Goal: Task Accomplishment & Management: Use online tool/utility

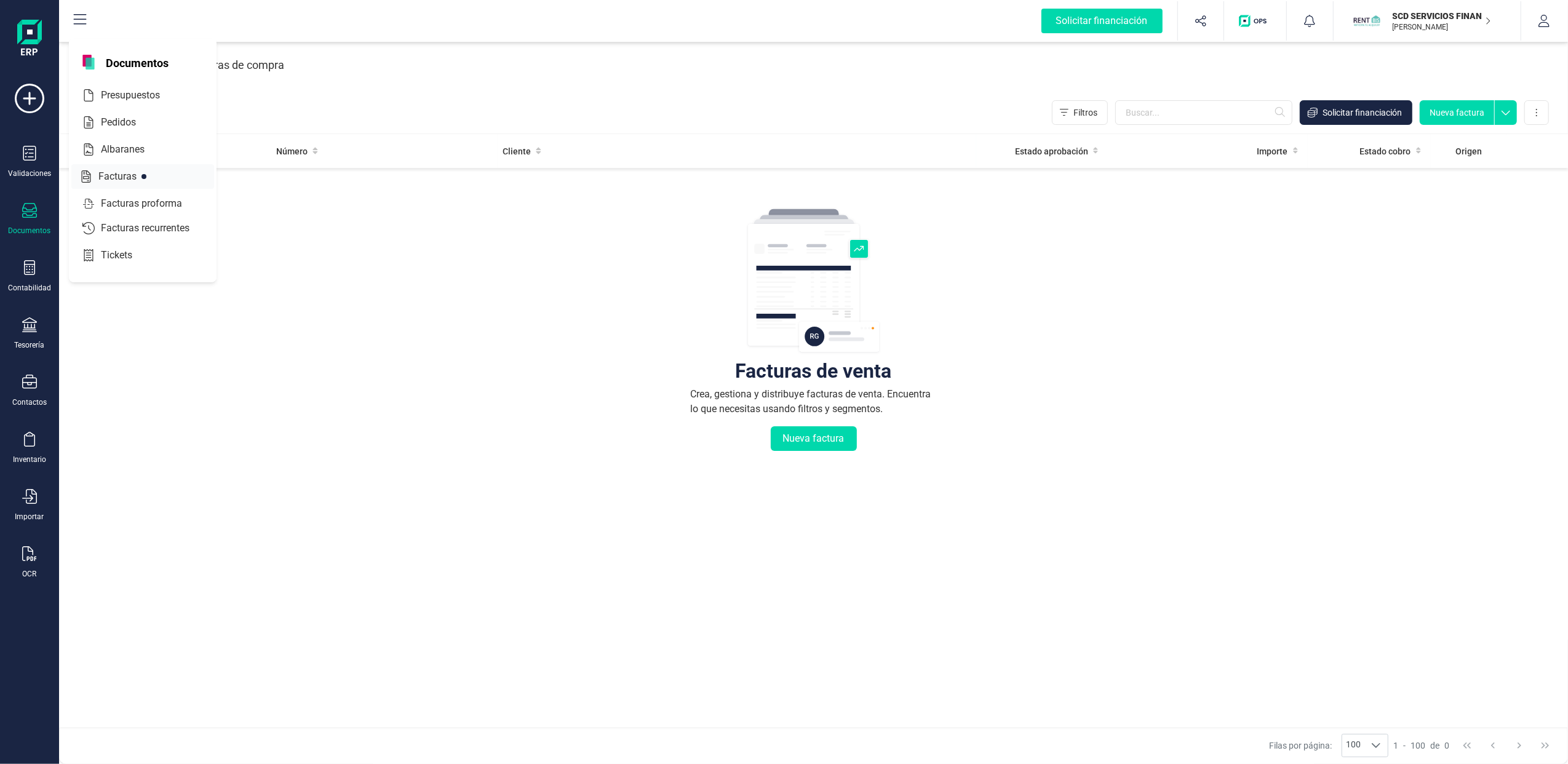
click at [124, 175] on span "Facturas" at bounding box center [126, 177] width 65 height 15
click at [1142, 114] on input "text" at bounding box center [1204, 112] width 177 height 24
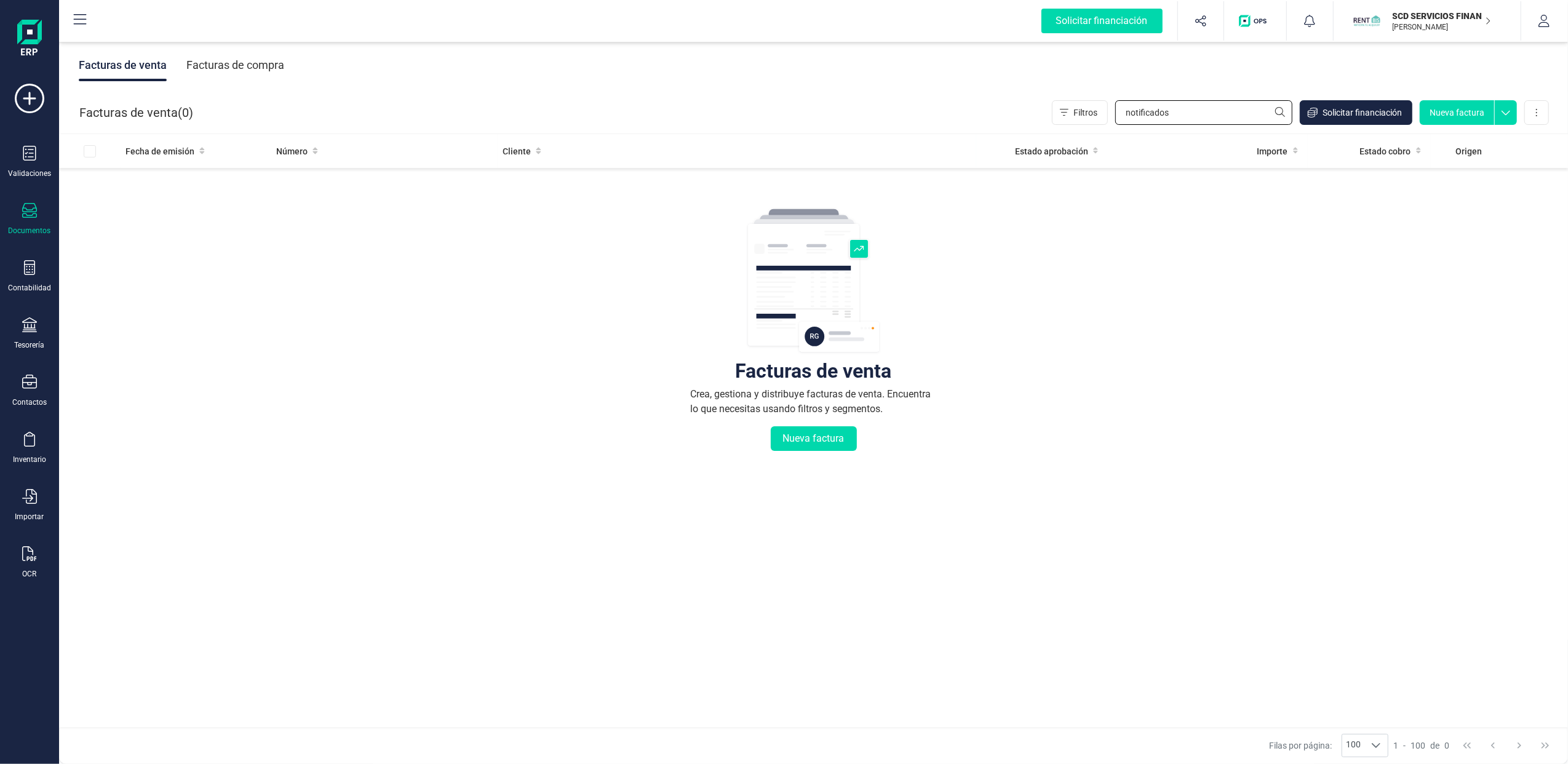
click at [1276, 110] on input "notificados" at bounding box center [1204, 112] width 177 height 24
type input "notificados"
click at [1281, 109] on input "EXTERNALIZACION DE NOTIFICADOS Y APLICACIONES ONLINE" at bounding box center [1204, 112] width 177 height 24
type input "EXTERNALIZACION DE NOTIFICADOS Y APLICACIONES ONLINE"
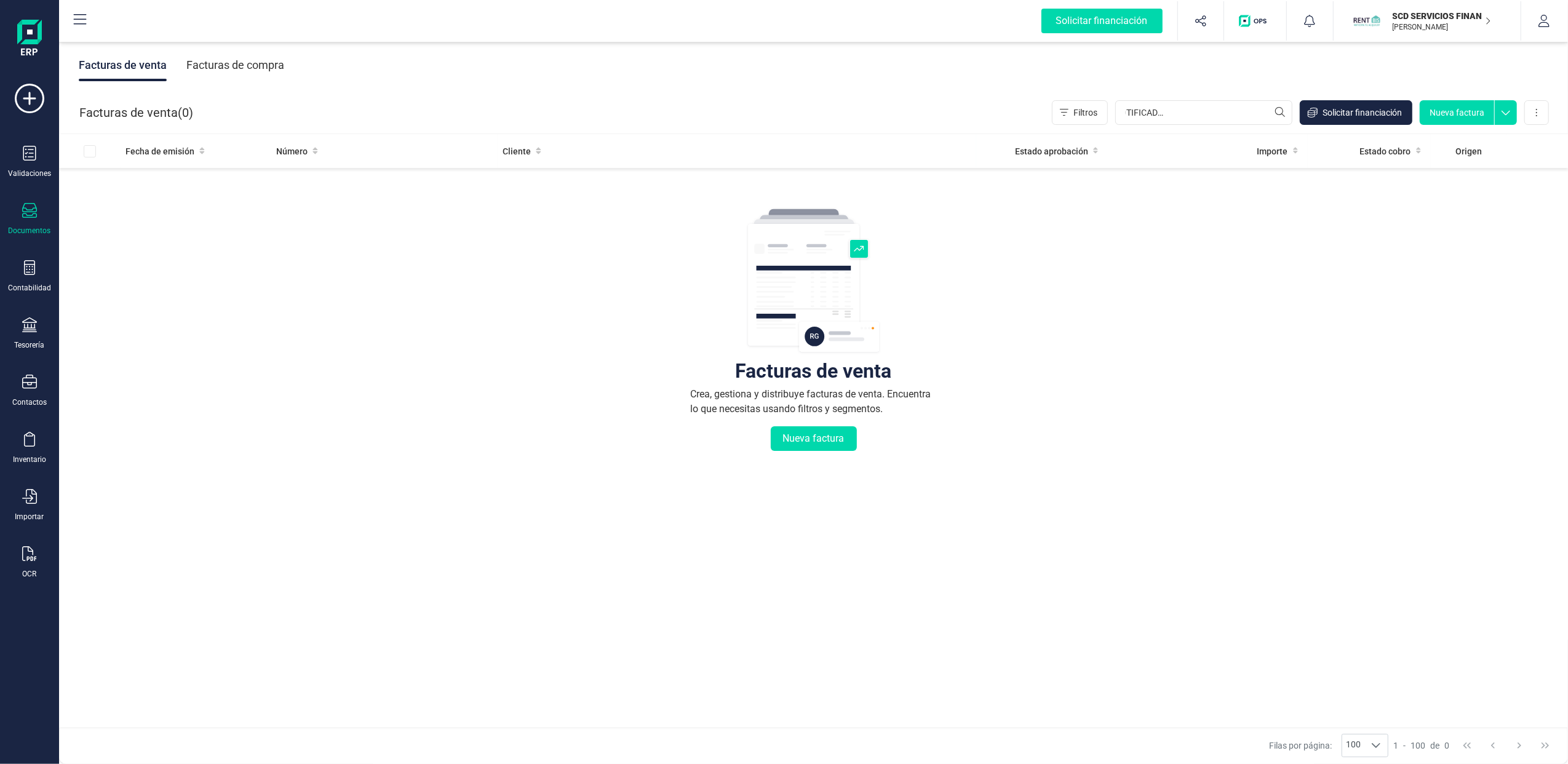
scroll to position [0, 0]
click at [237, 67] on div "Facturas de compra" at bounding box center [235, 65] width 98 height 32
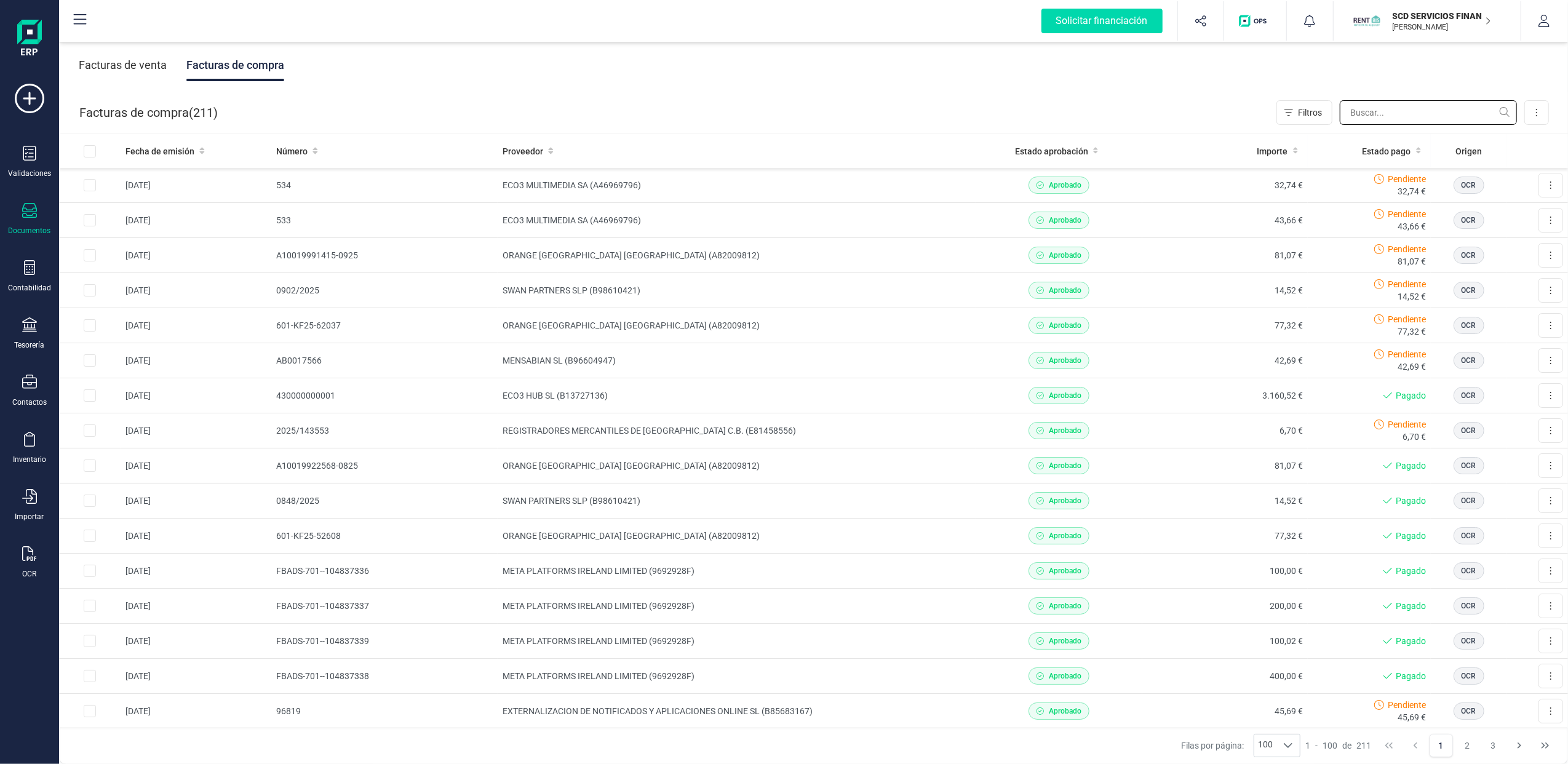
click at [1371, 112] on input "text" at bounding box center [1428, 112] width 177 height 24
paste input "EXTERNALIZACION DE NOTIFICADOS Y APLICACIONES ONLINE"
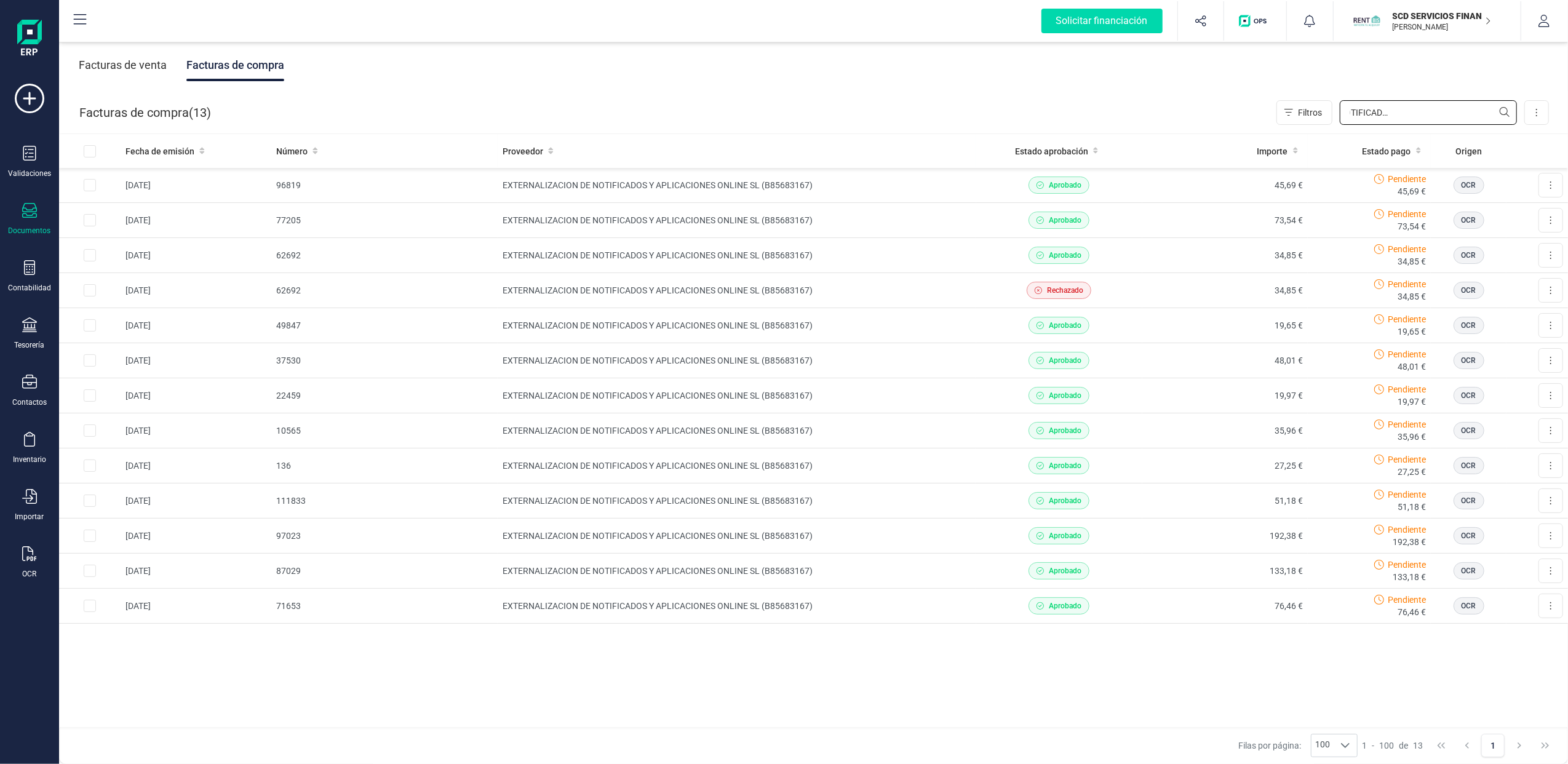
type input "EXTERNALIZACION DE NOTIFICADOS Y APLICACIONES ONLINE"
click at [24, 482] on div "Validaciones Documentos Documentos Presupuestos Pedidos Albaranes Facturas Fact…" at bounding box center [29, 336] width 50 height 505
click at [41, 504] on div "Importar" at bounding box center [29, 505] width 50 height 33
click at [119, 378] on span "Facturas" at bounding box center [128, 382] width 65 height 15
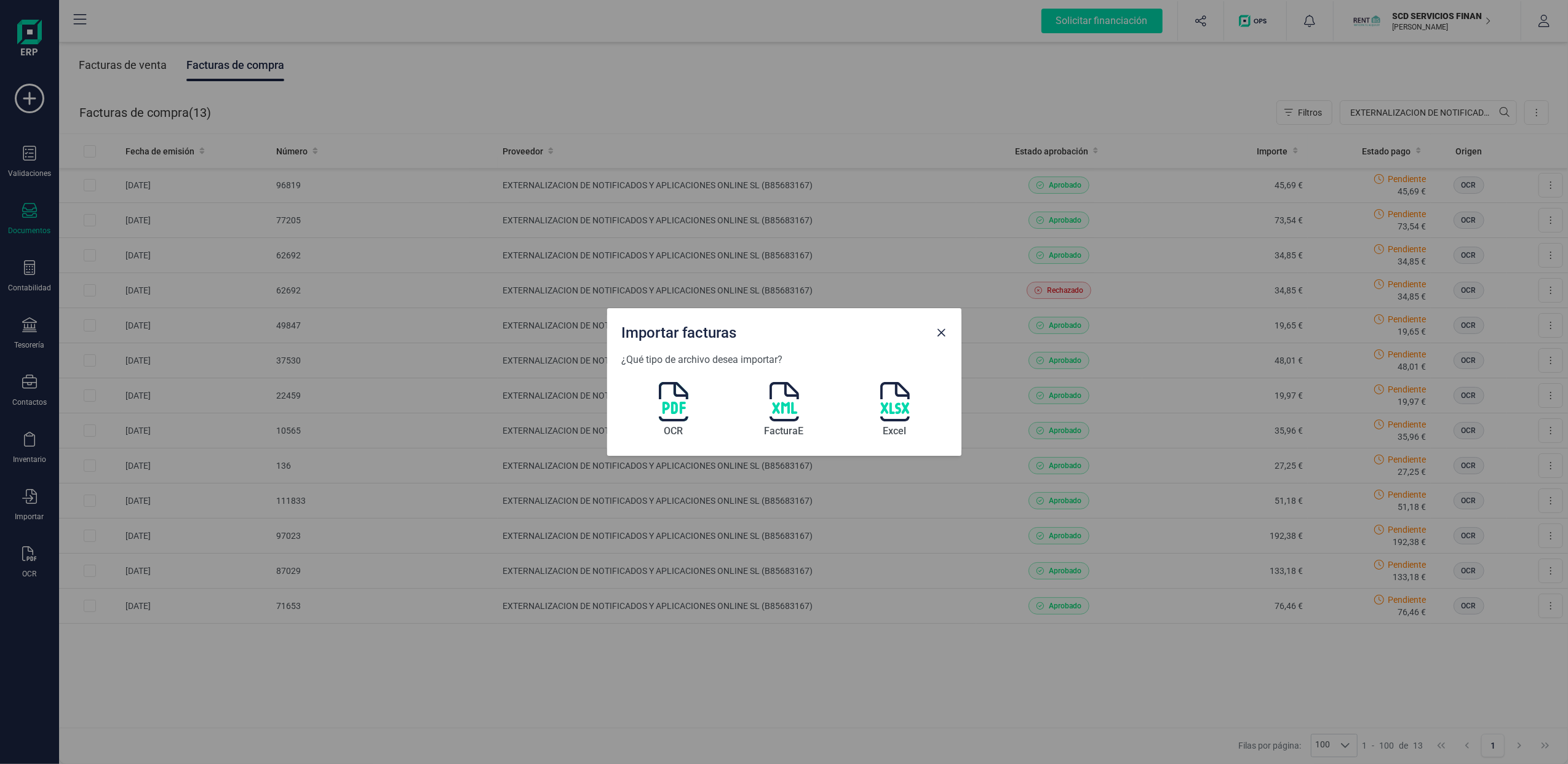
click at [673, 411] on img at bounding box center [673, 402] width 29 height 39
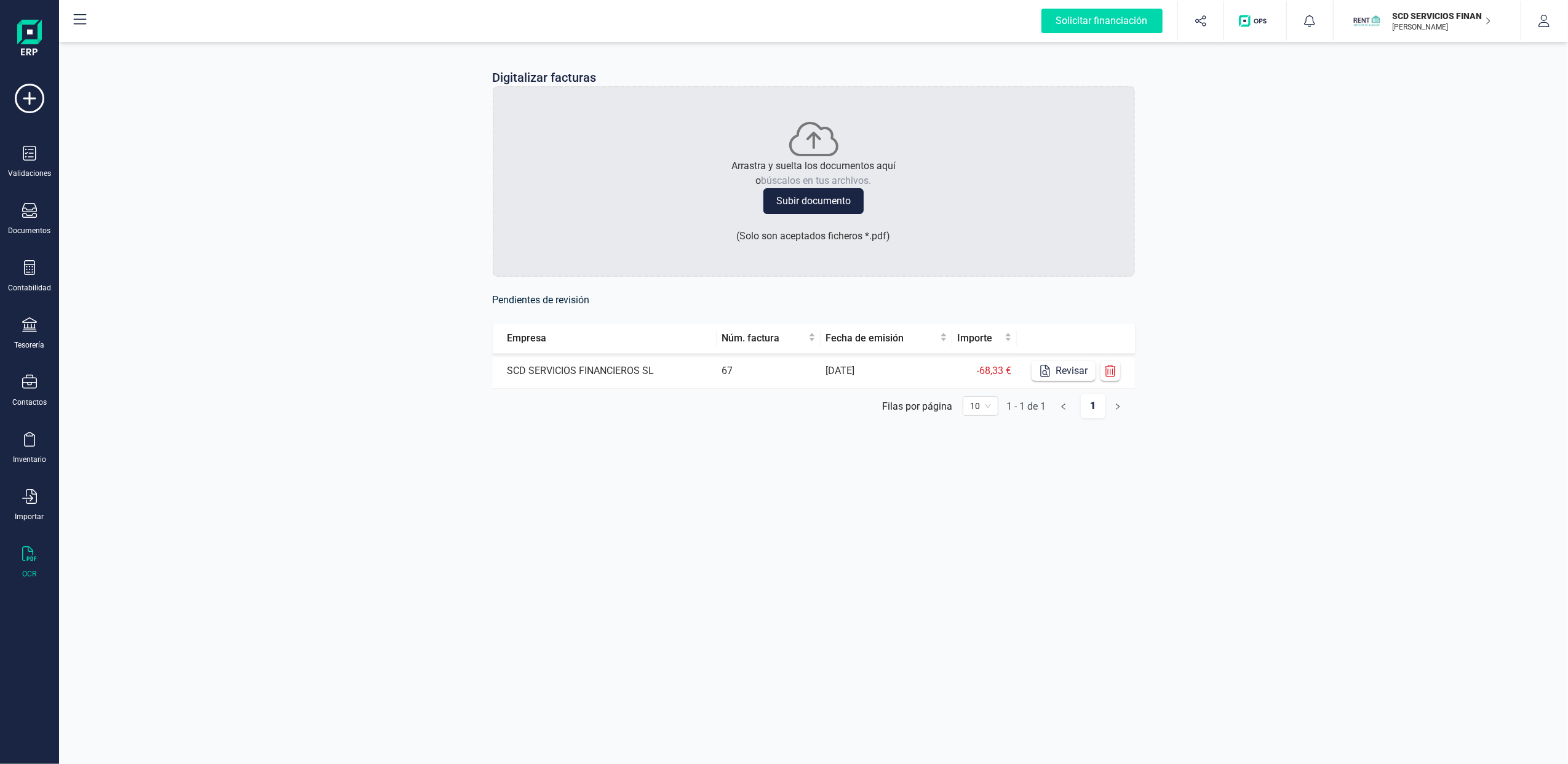
click at [792, 188] on button "Subir documento" at bounding box center [813, 201] width 100 height 26
click at [27, 216] on icon at bounding box center [29, 211] width 15 height 15
click at [123, 180] on span "Facturas" at bounding box center [128, 177] width 65 height 15
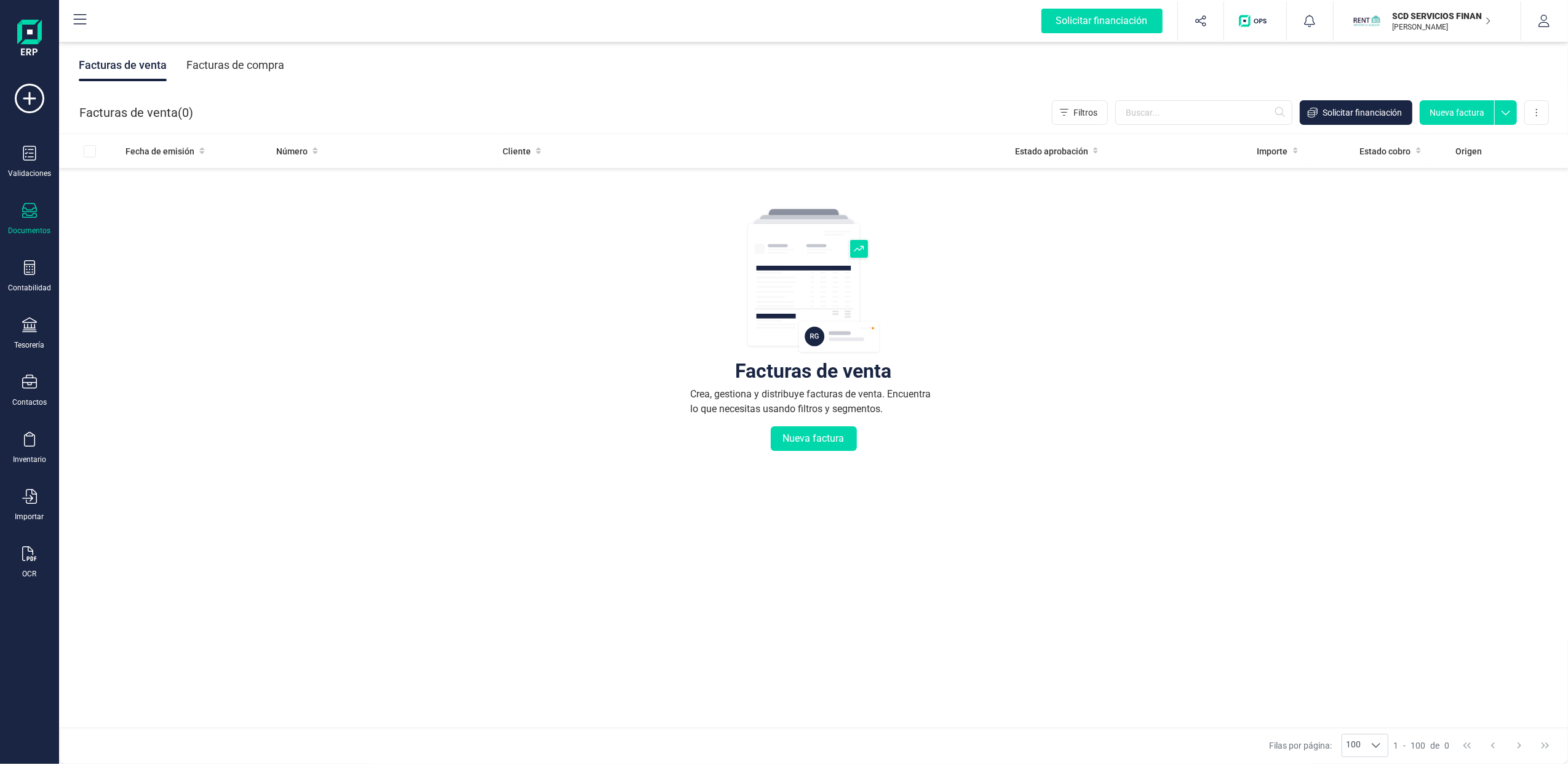
click at [237, 63] on div "Facturas de compra" at bounding box center [235, 65] width 98 height 32
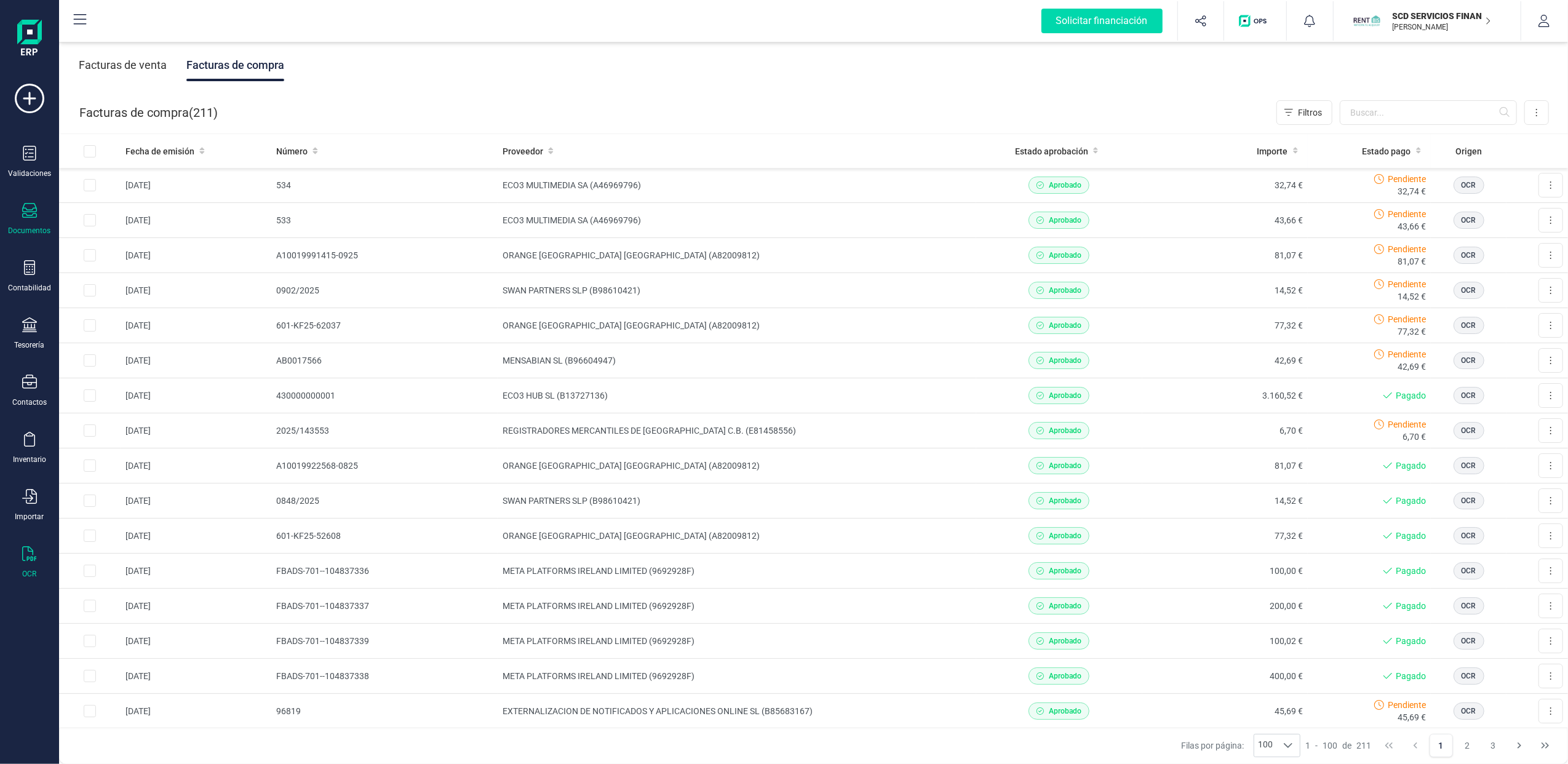
click at [32, 559] on div at bounding box center [29, 556] width 15 height 18
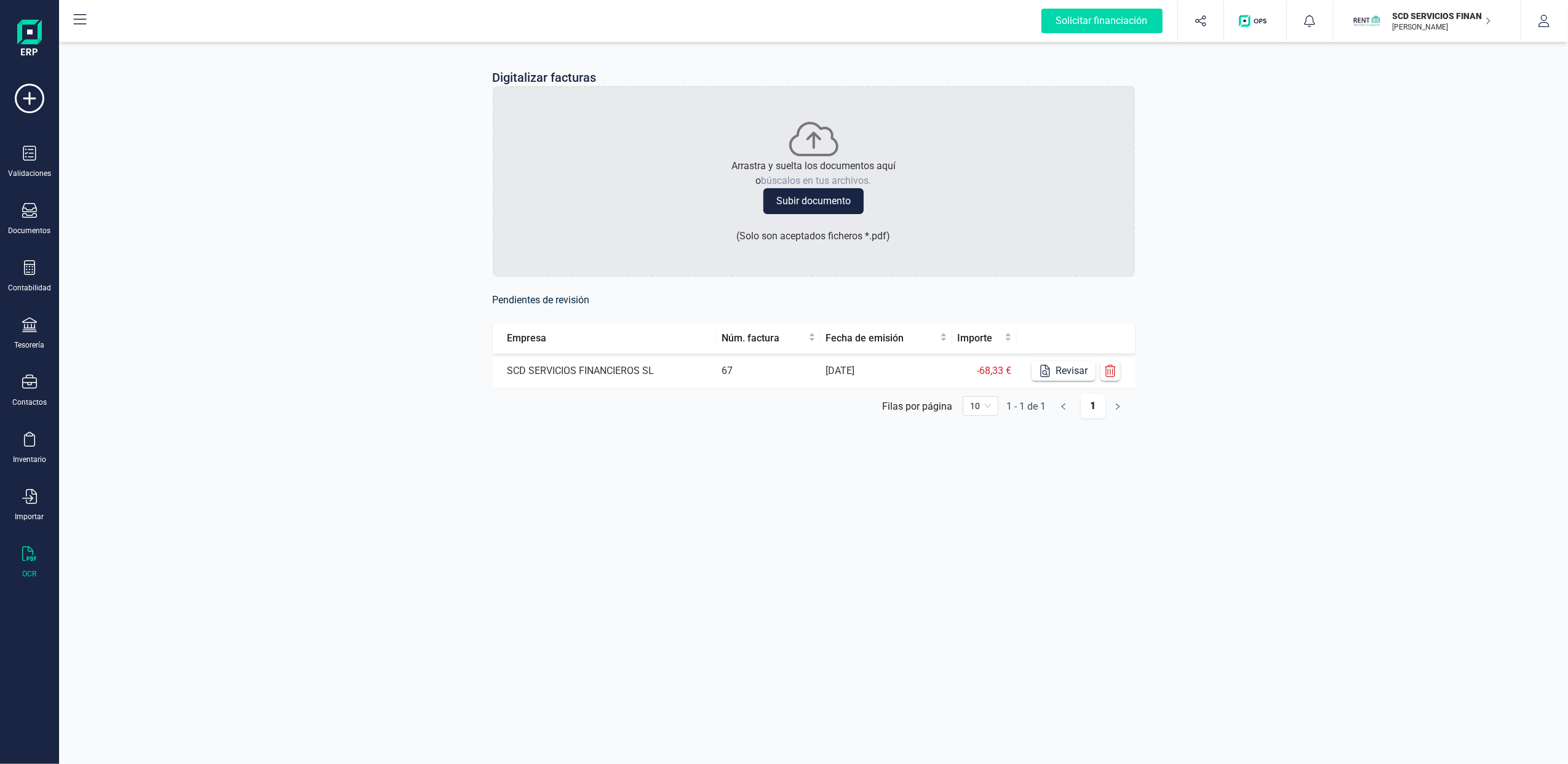
click at [832, 200] on button "Subir documento" at bounding box center [813, 201] width 100 height 26
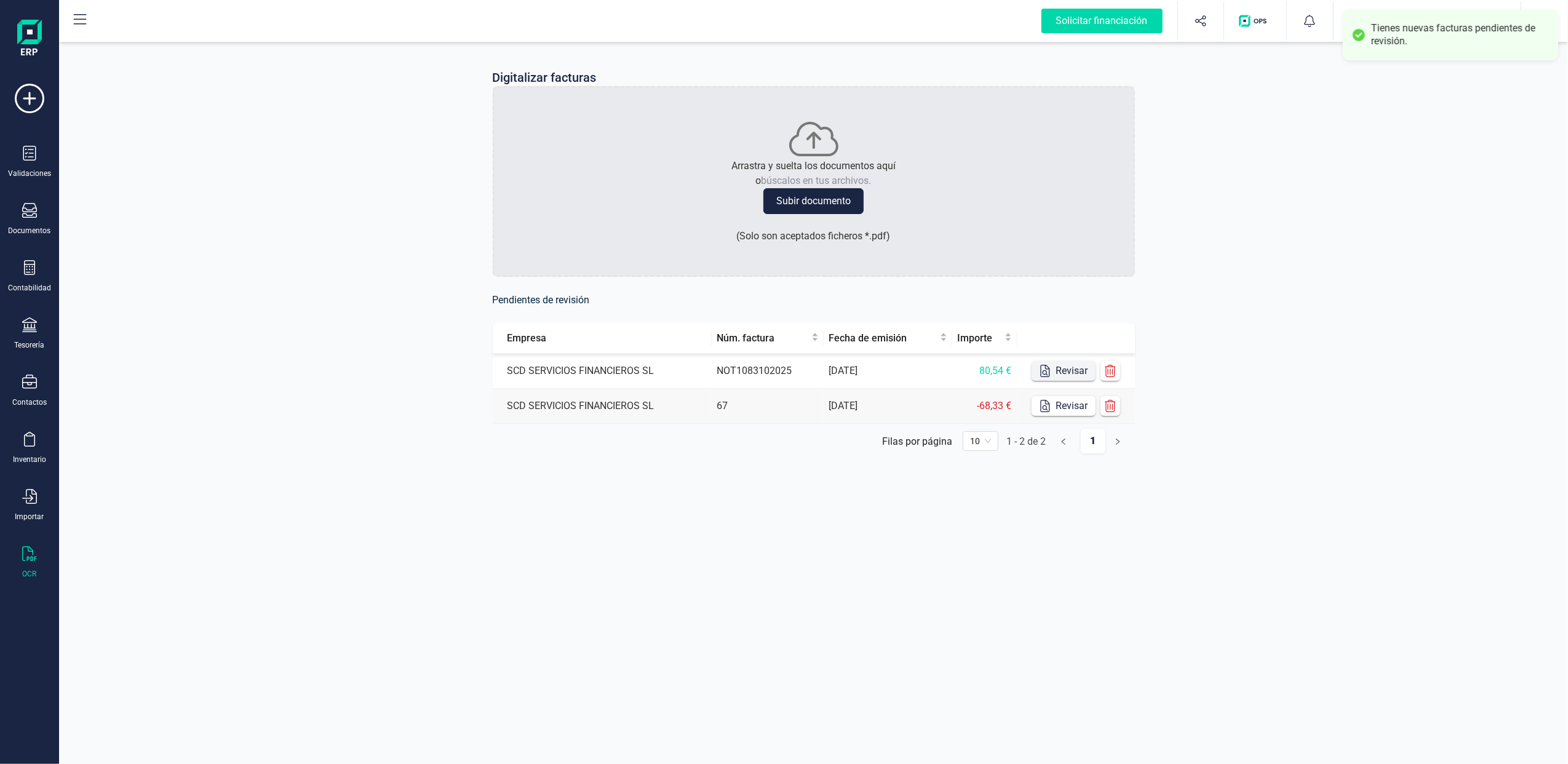
click at [1071, 368] on button "Revisar" at bounding box center [1063, 371] width 64 height 20
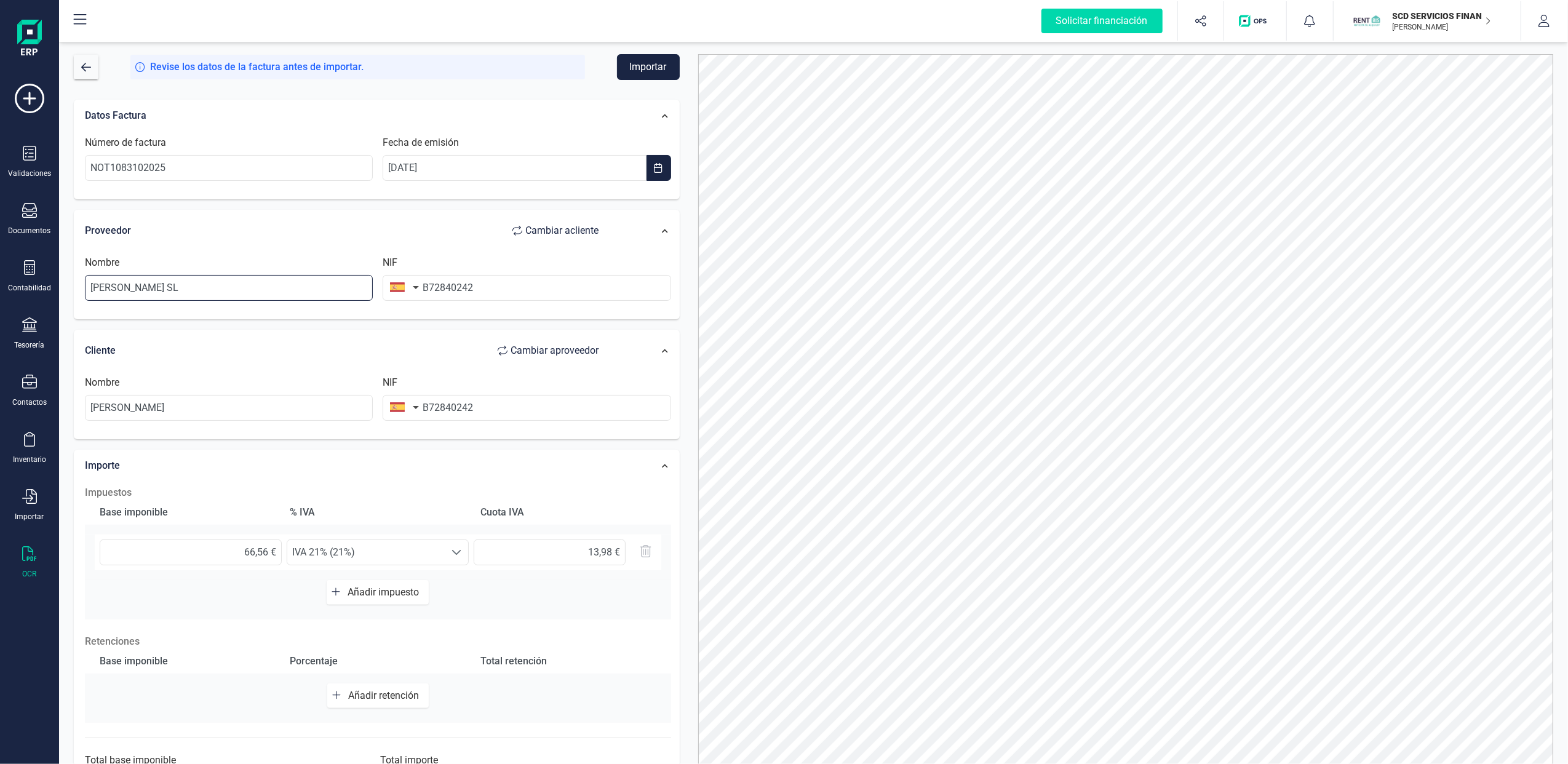
drag, startPoint x: 269, startPoint y: 288, endPoint x: 2, endPoint y: 256, distance: 268.9
click at [0, 298] on html "Solicitar financiación Importaciones completadas 0 / 0 SCD SERVICIOS FINANCIERO…" at bounding box center [784, 382] width 1568 height 764
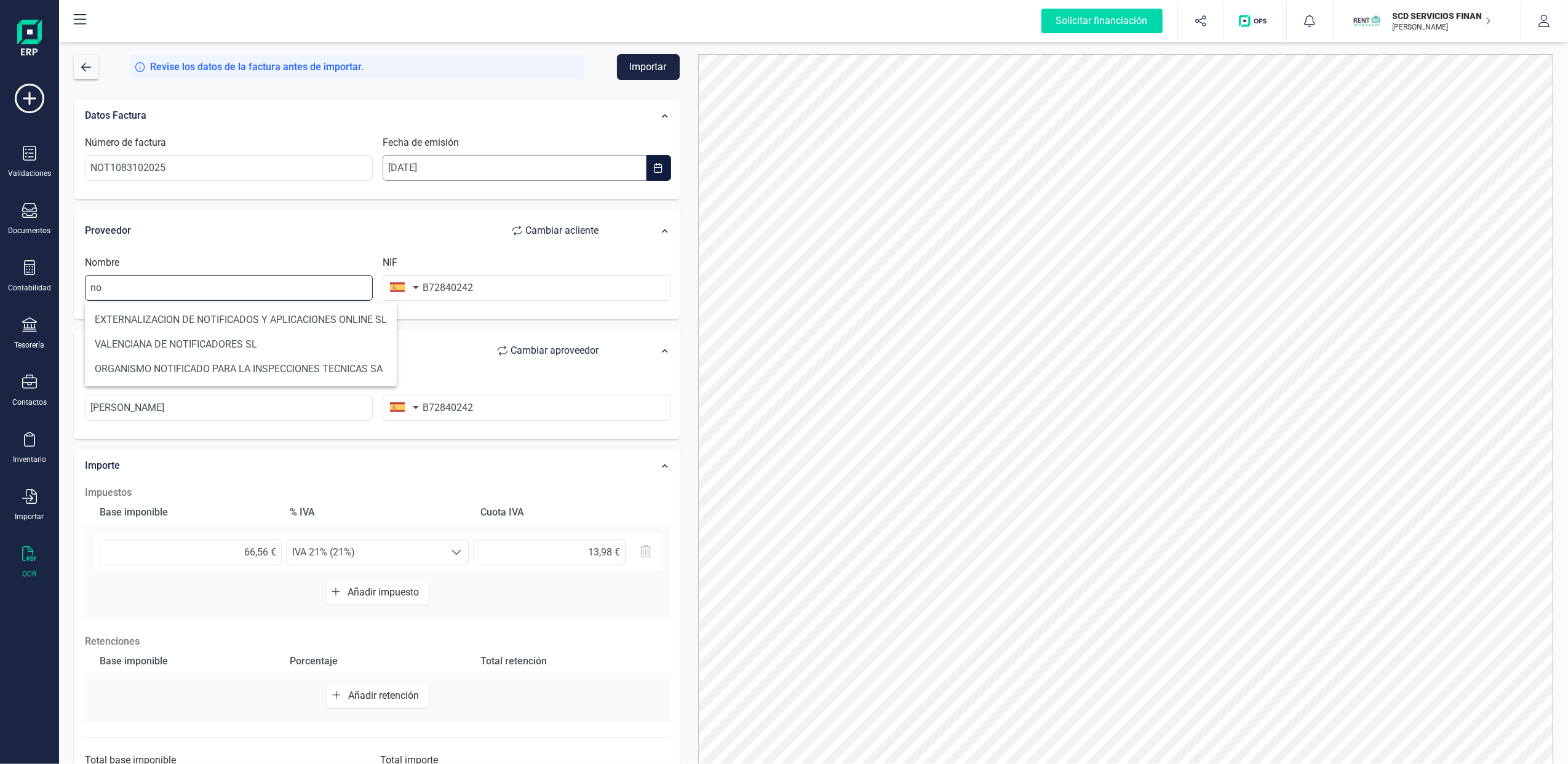
type input "n"
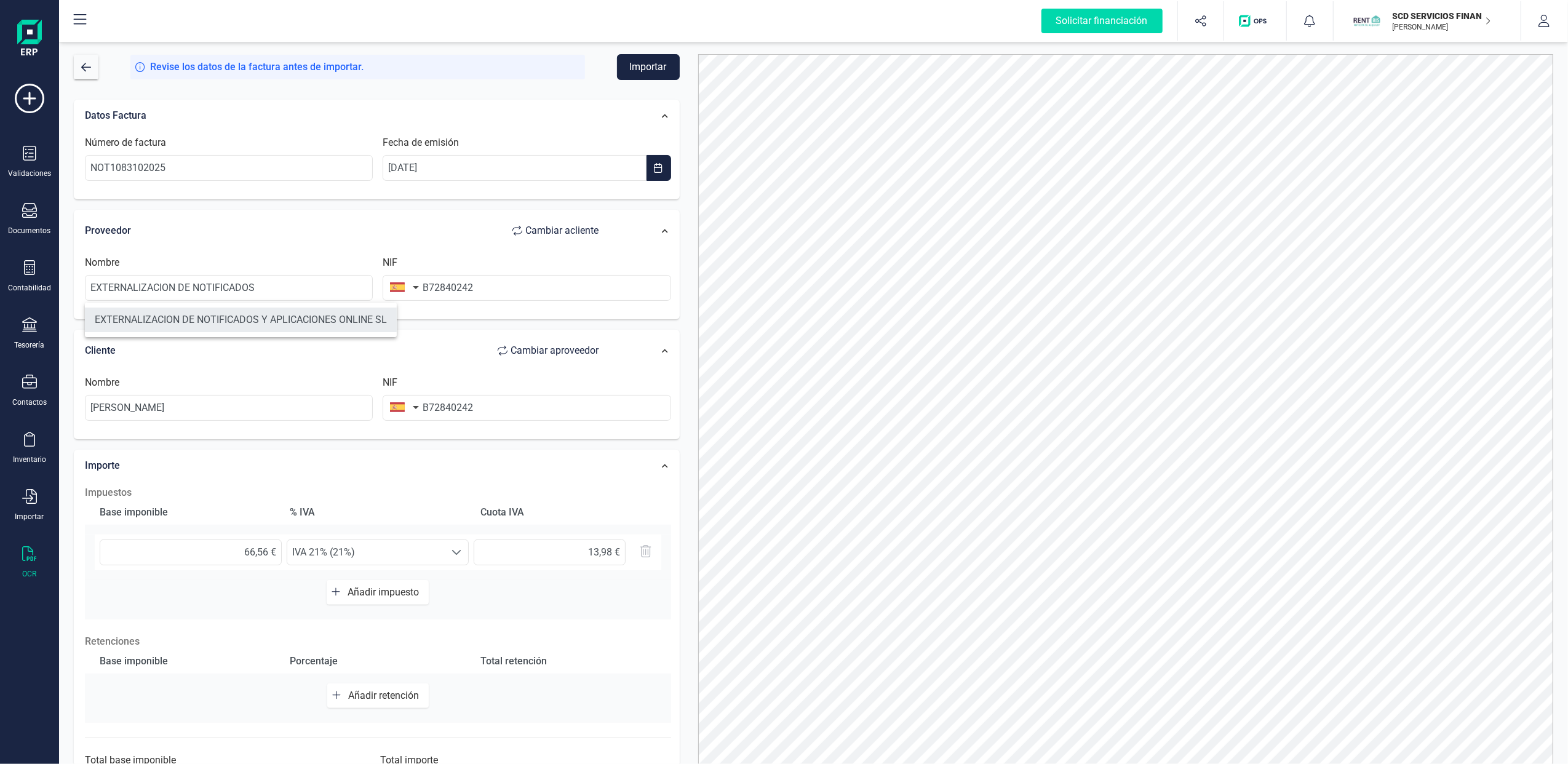
click at [326, 314] on li "EXTERNALIZACION DE NOTIFICADOS Y APLICACIONES ONLINE SL" at bounding box center [240, 320] width 311 height 24
type input "EXTERNALIZACION DE NOTIFICADOS Y APLICACIONES ONLINE SL"
type input "B85683167"
drag, startPoint x: 224, startPoint y: 413, endPoint x: 4, endPoint y: 415, distance: 220.0
click at [6, 415] on div "Solicitar financiación Importaciones completadas 0 / 0 SCD SERVICIOS FINANCIERO…" at bounding box center [784, 382] width 1568 height 764
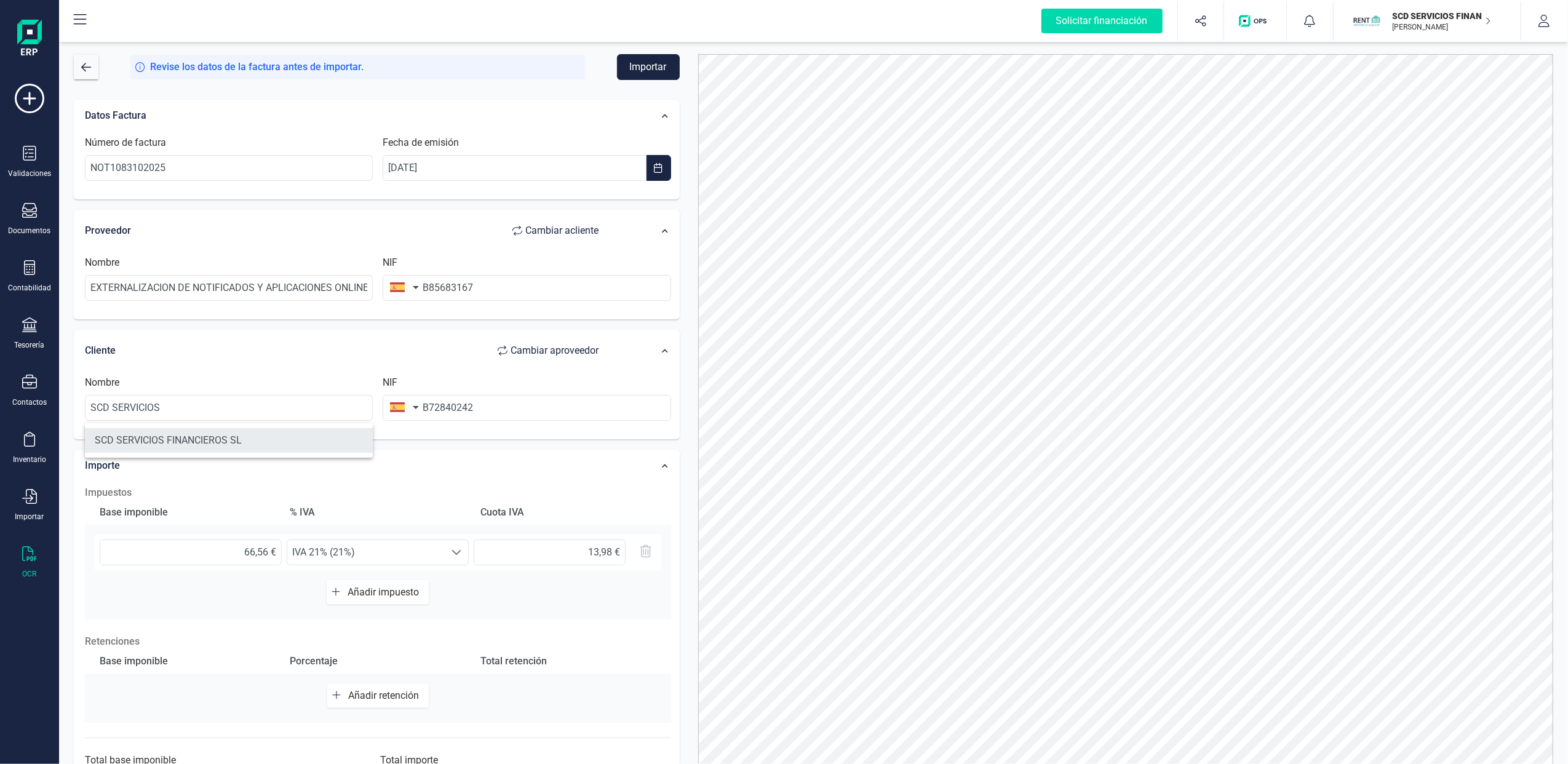
click at [246, 431] on li "SCD SERVICIOS FINANCIEROS SL" at bounding box center [229, 440] width 288 height 24
type input "SCD SERVICIOS FINANCIEROS SL"
click at [645, 64] on button "Importar" at bounding box center [648, 68] width 63 height 26
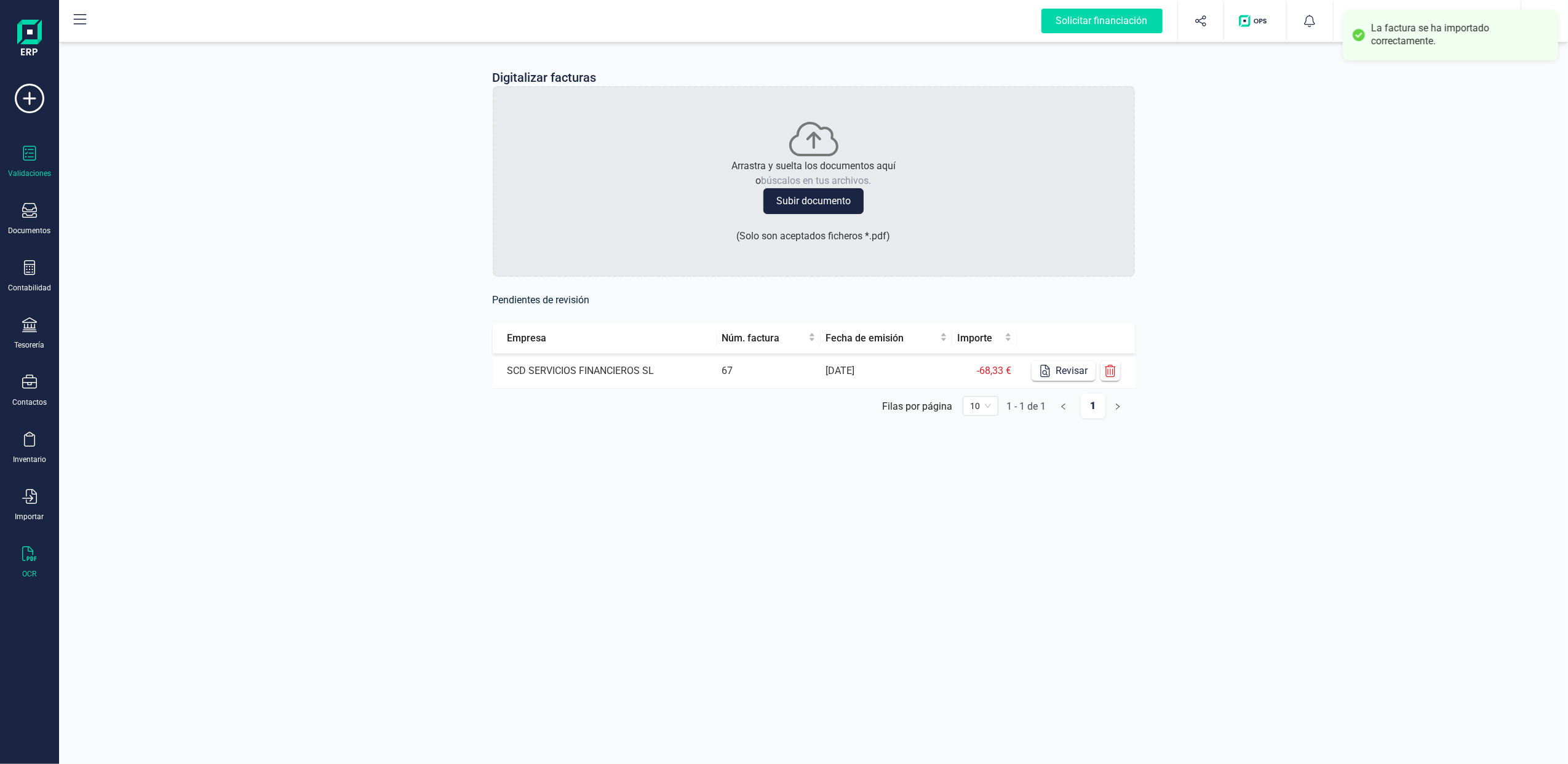
click at [21, 148] on div "Validaciones" at bounding box center [29, 162] width 50 height 33
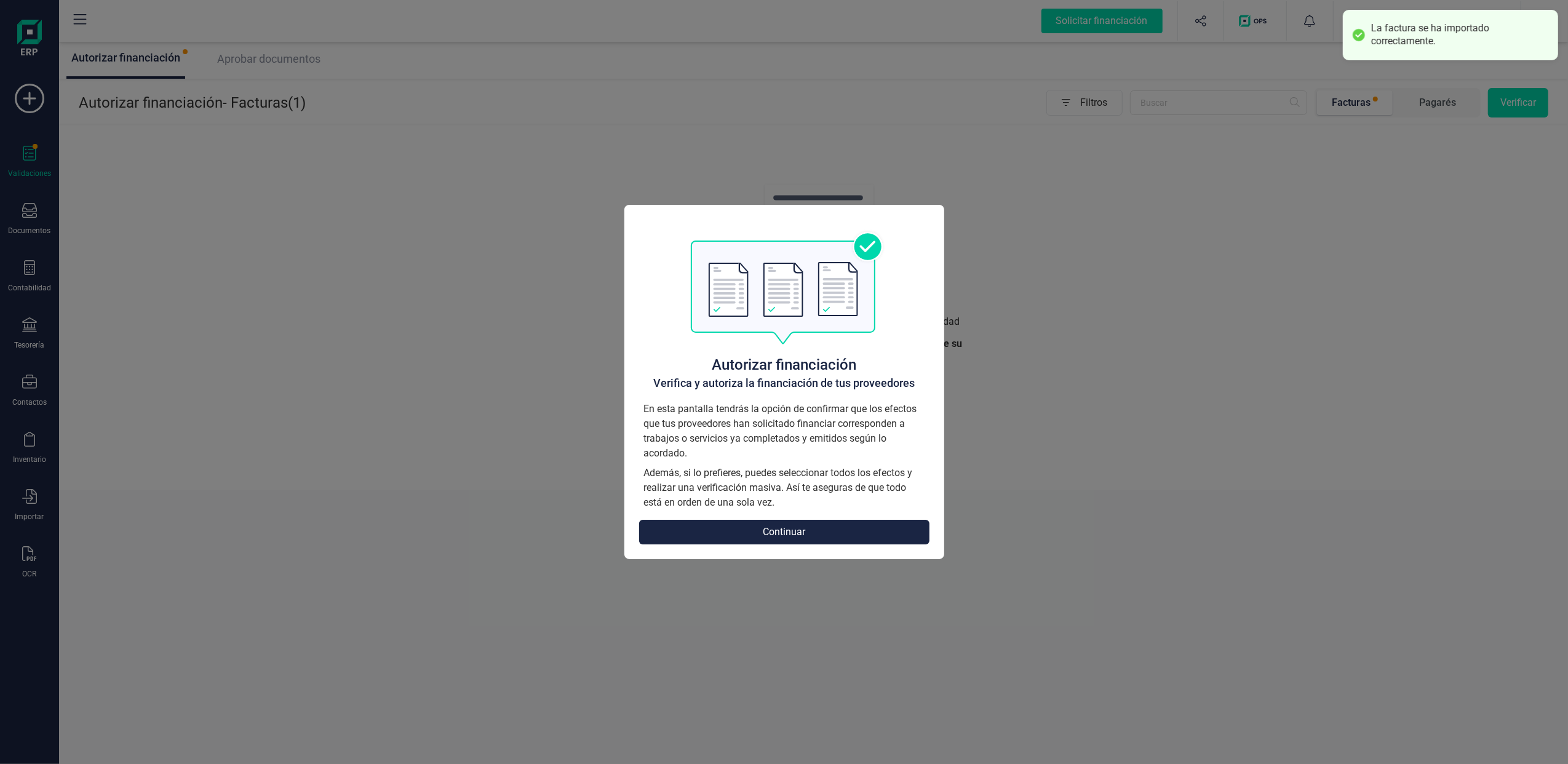
click at [827, 530] on button "Continuar" at bounding box center [784, 532] width 290 height 24
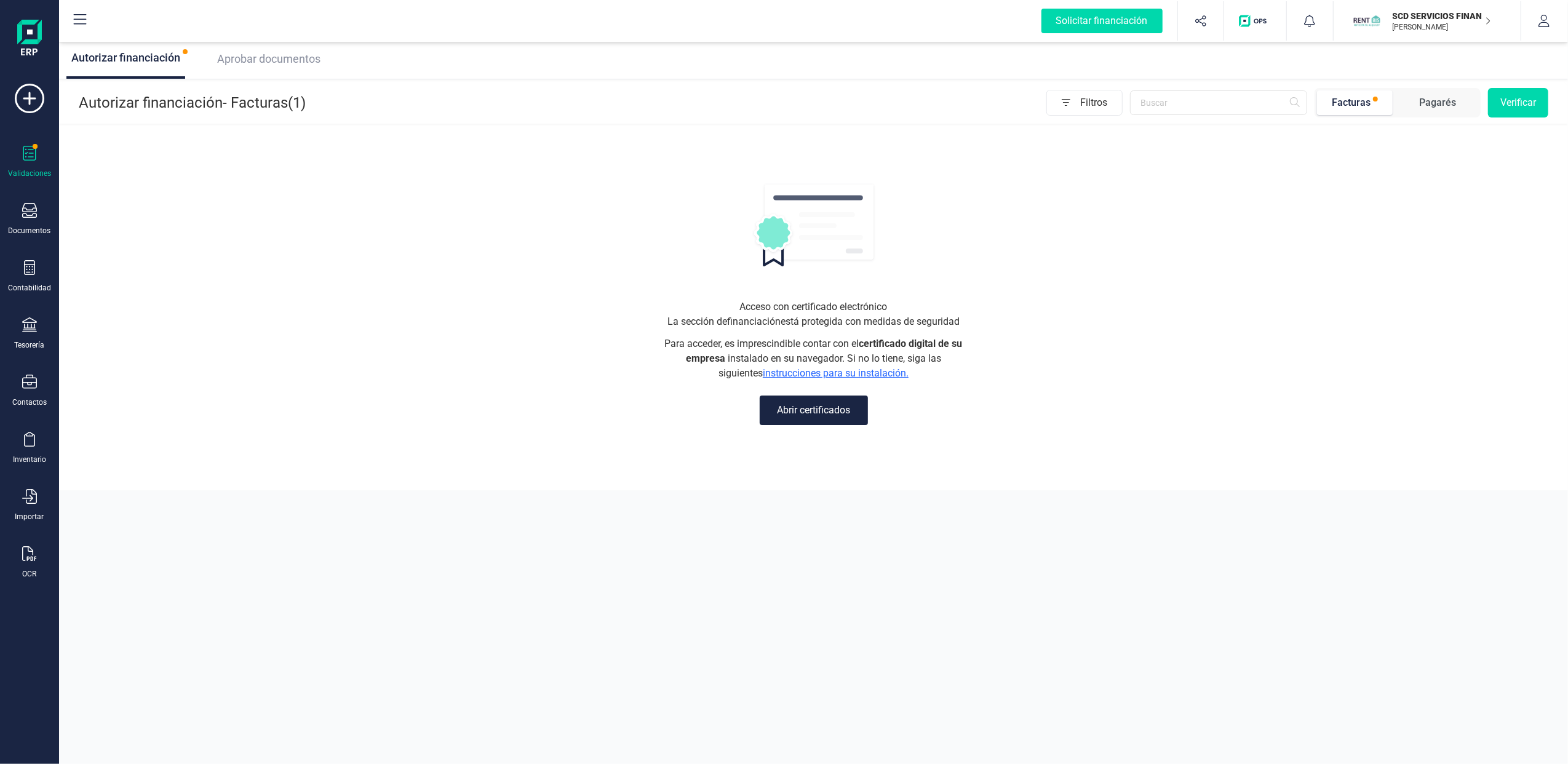
click at [1465, 20] on p "SCD SERVICIOS FINANCIEROS SL" at bounding box center [1441, 15] width 98 height 12
click at [1361, 158] on div "FINANEDI, S.L." at bounding box center [1419, 152] width 196 height 15
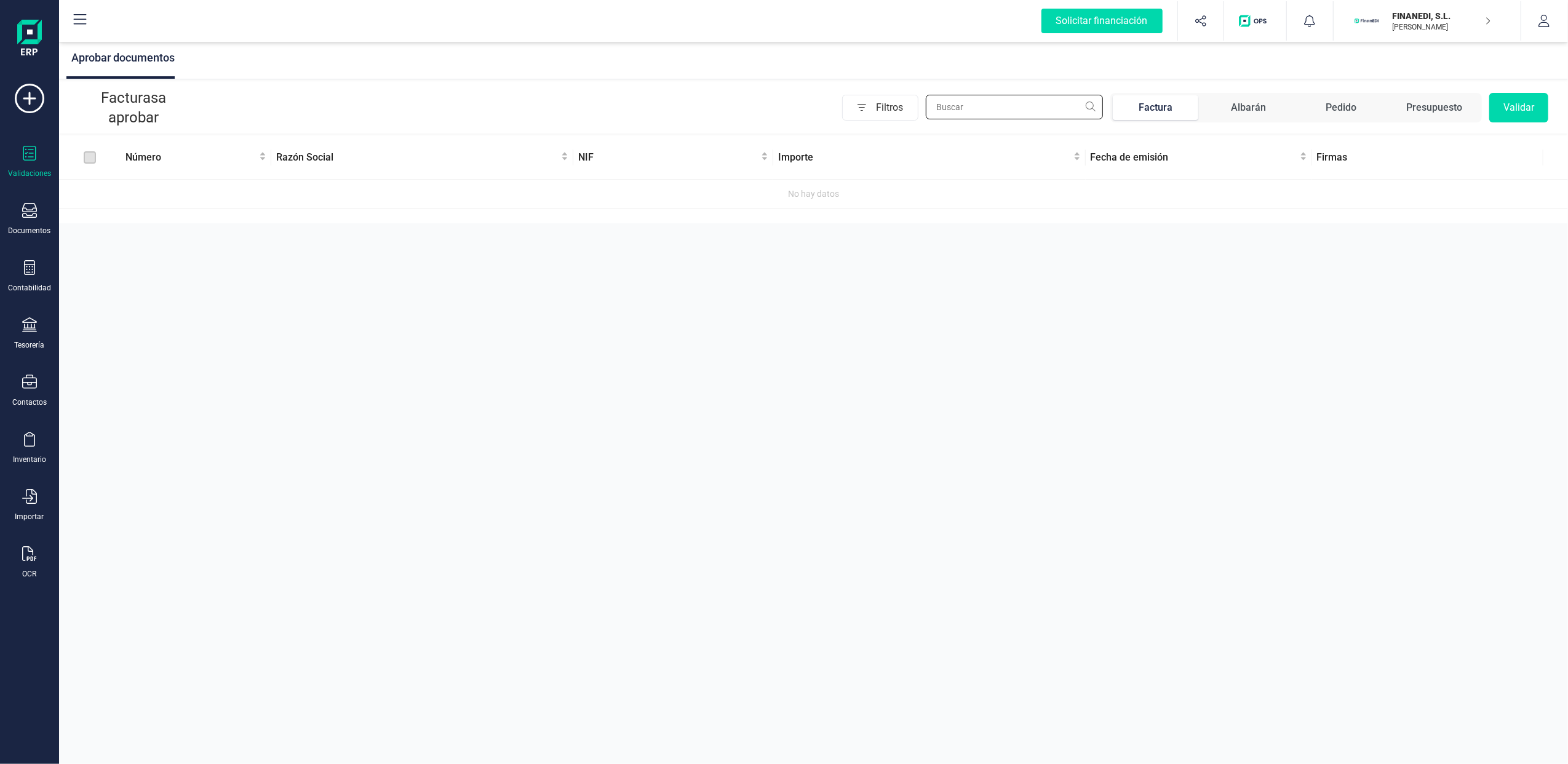
click at [960, 103] on input "text" at bounding box center [1014, 107] width 177 height 24
click at [1091, 107] on input "EXTERNALIZACION DE NOTIFICADOS" at bounding box center [1014, 107] width 177 height 24
click at [1029, 108] on input "EXTERNALIZACION DE NOTIFICADOS" at bounding box center [1014, 107] width 177 height 24
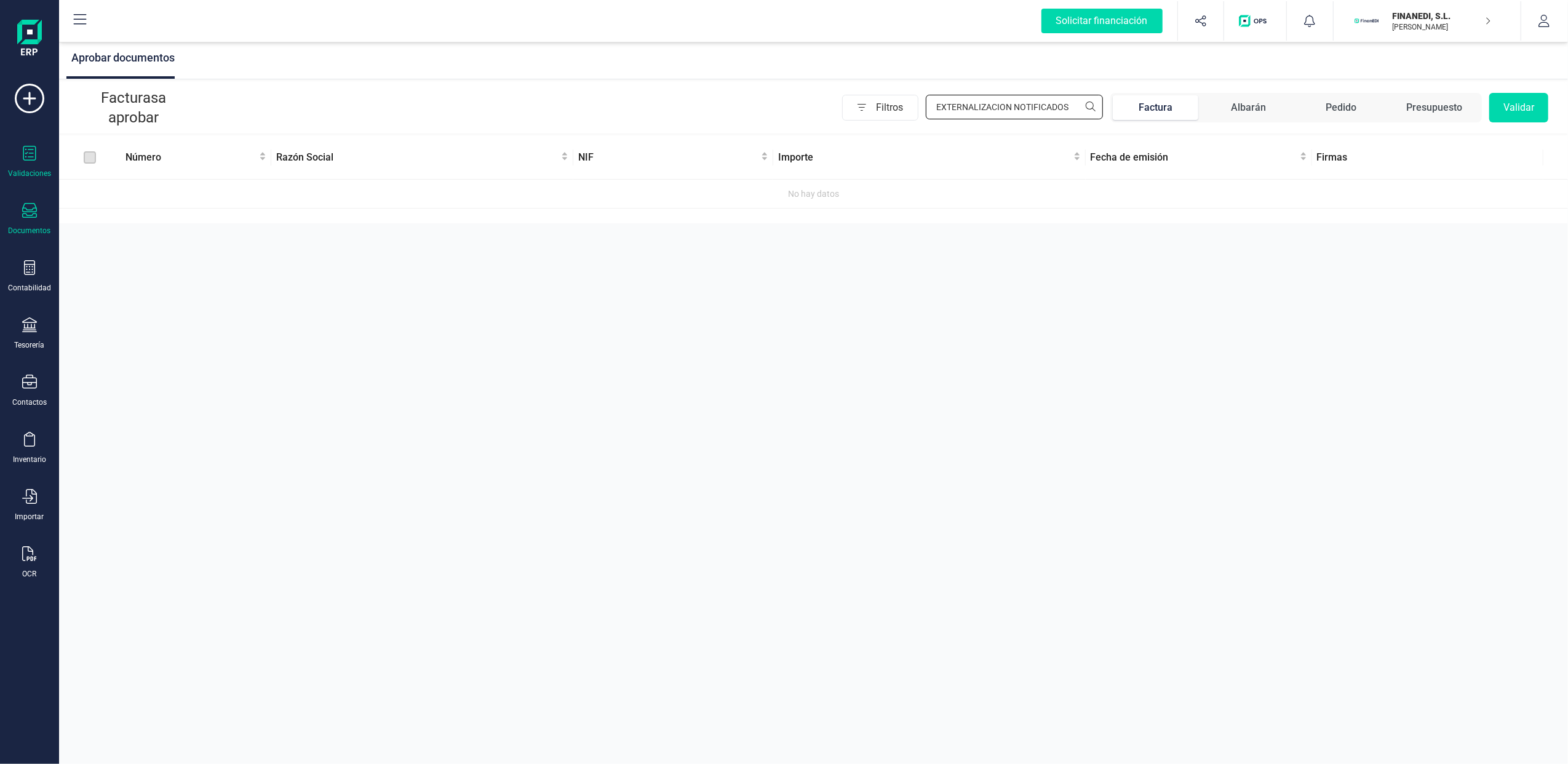
type input "EXTERNALIZACION NOTIFICADOS"
click at [38, 228] on div "Documentos" at bounding box center [30, 231] width 42 height 10
click at [132, 173] on span "Facturas" at bounding box center [128, 177] width 65 height 15
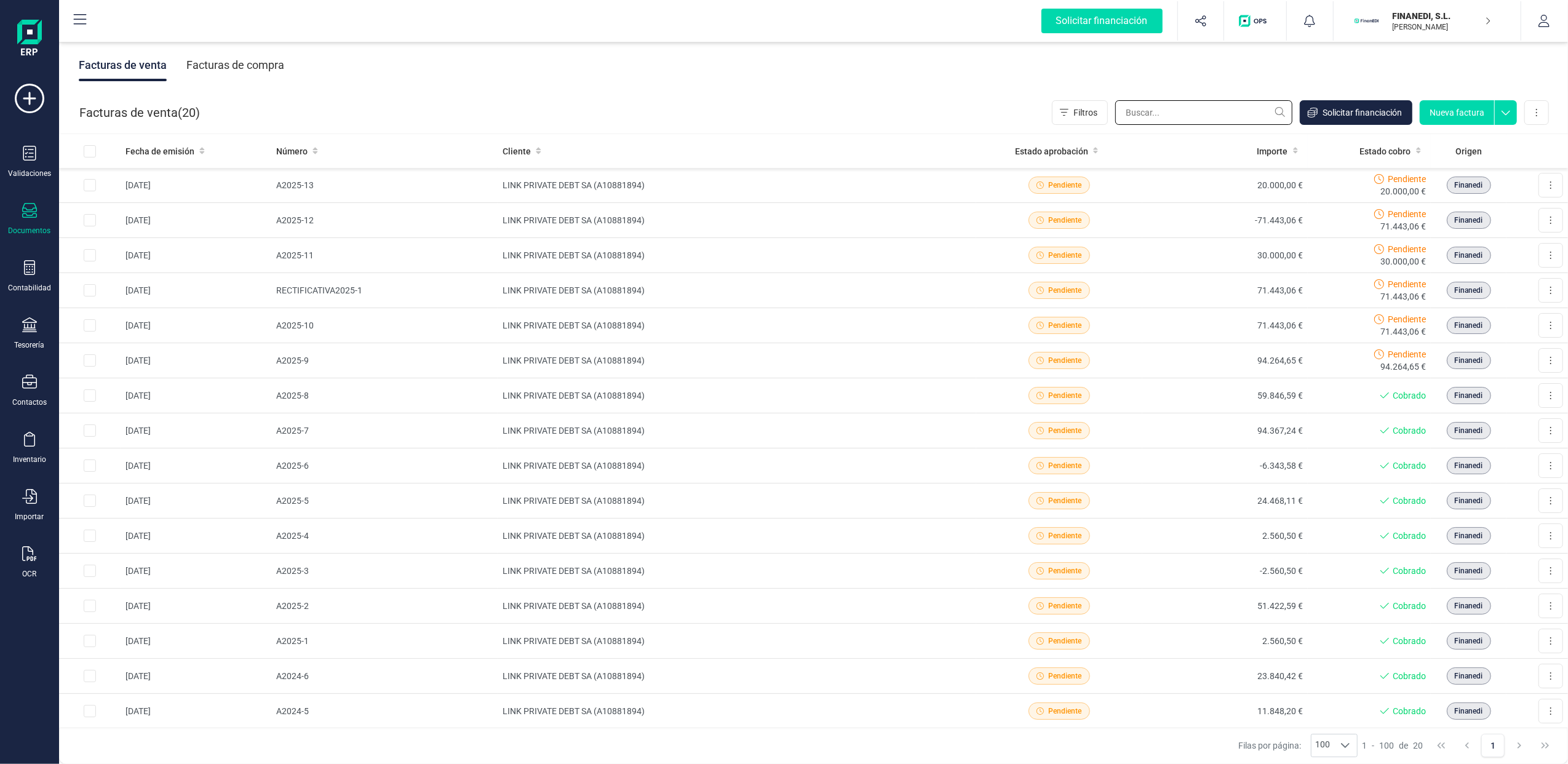
click at [1184, 111] on input "text" at bounding box center [1204, 112] width 177 height 24
click at [251, 69] on div "Facturas de compra" at bounding box center [235, 65] width 98 height 32
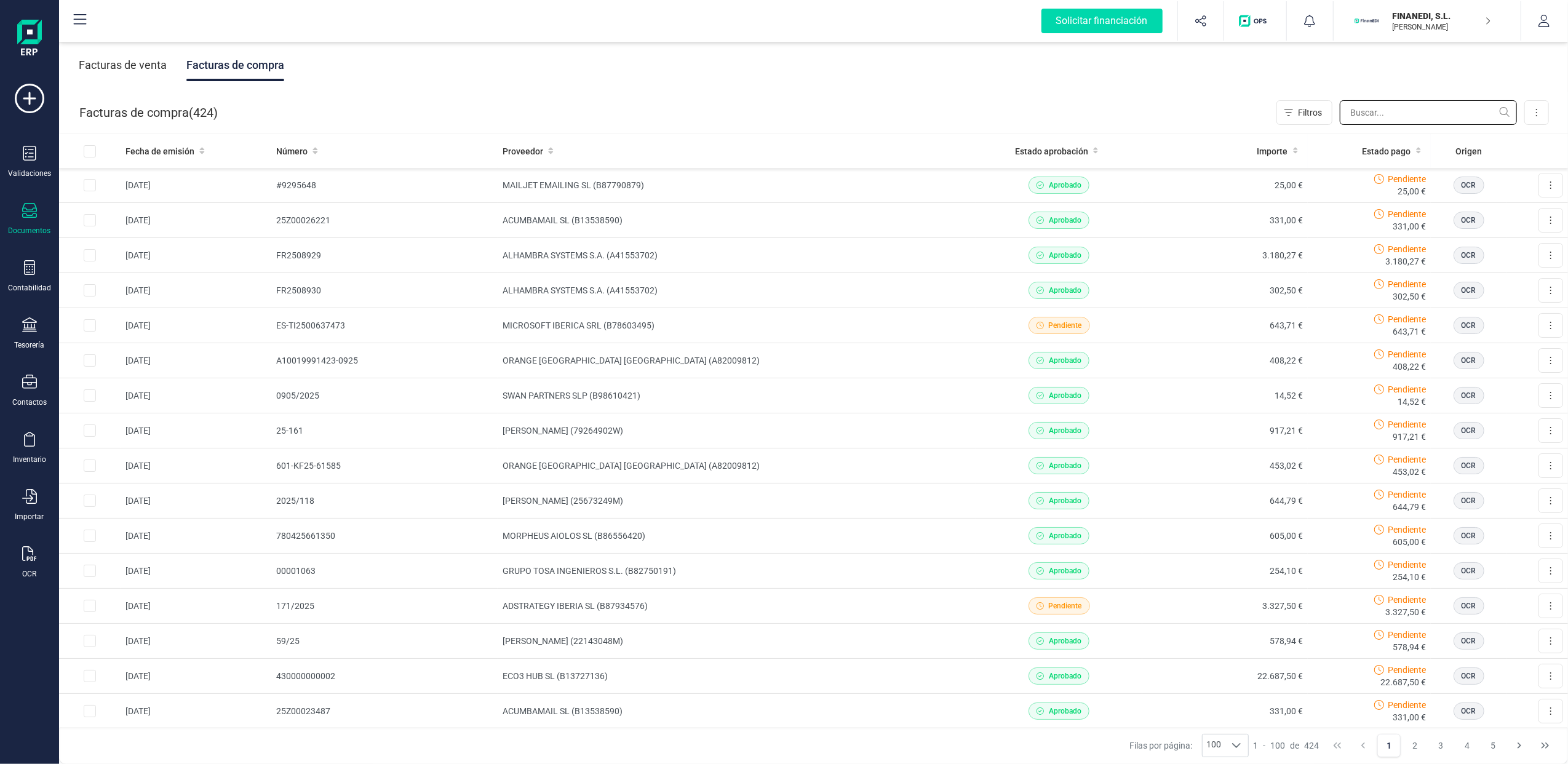
click at [1380, 112] on input "text" at bounding box center [1428, 112] width 177 height 24
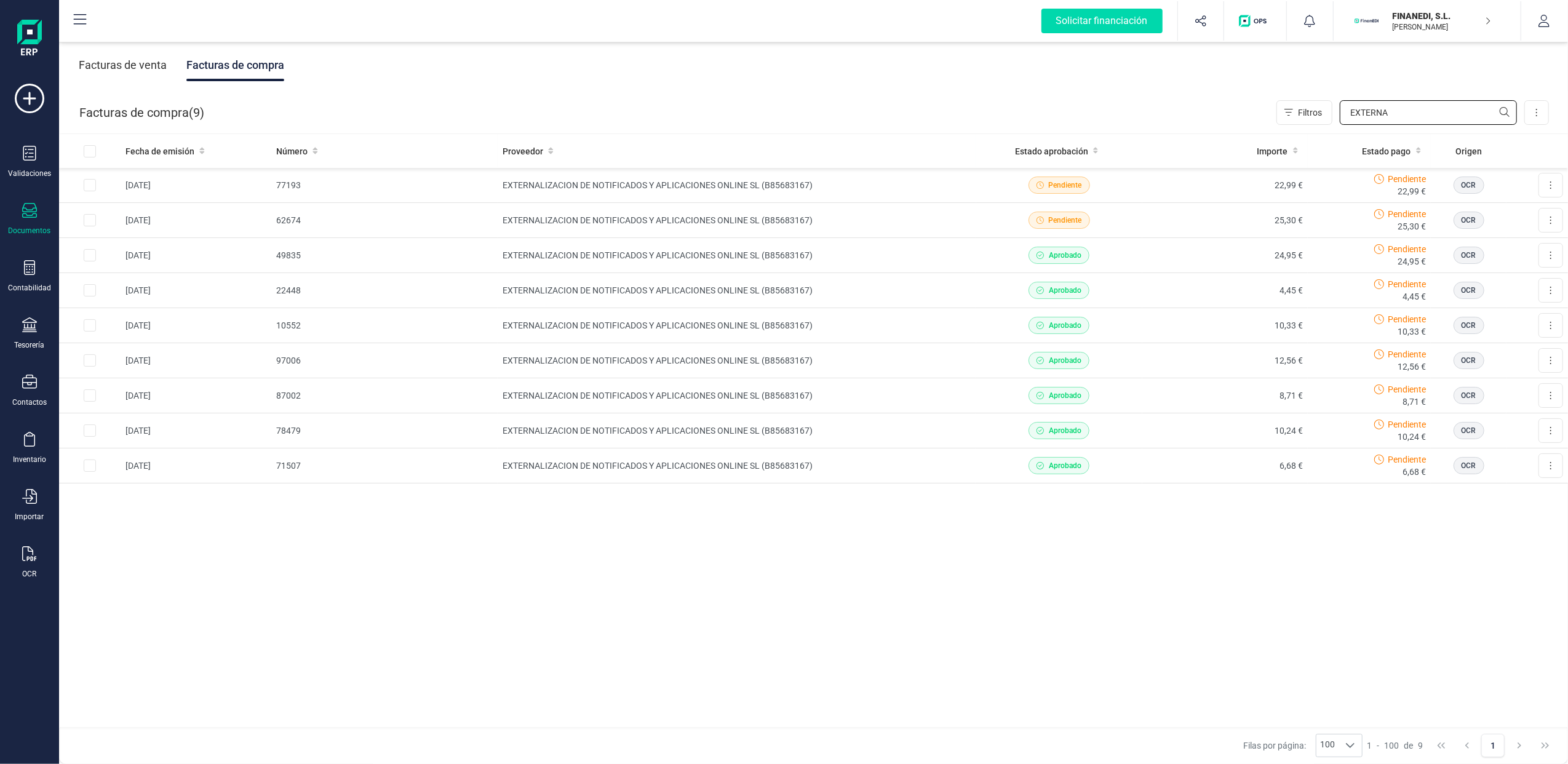
type input "EXTERNA"
click at [1457, 8] on div "FINANEDI, [PERSON_NAME]" at bounding box center [1435, 20] width 94 height 27
click at [1337, 183] on div "SCD SERVICIOS FINANCIEROS SL" at bounding box center [1419, 183] width 196 height 15
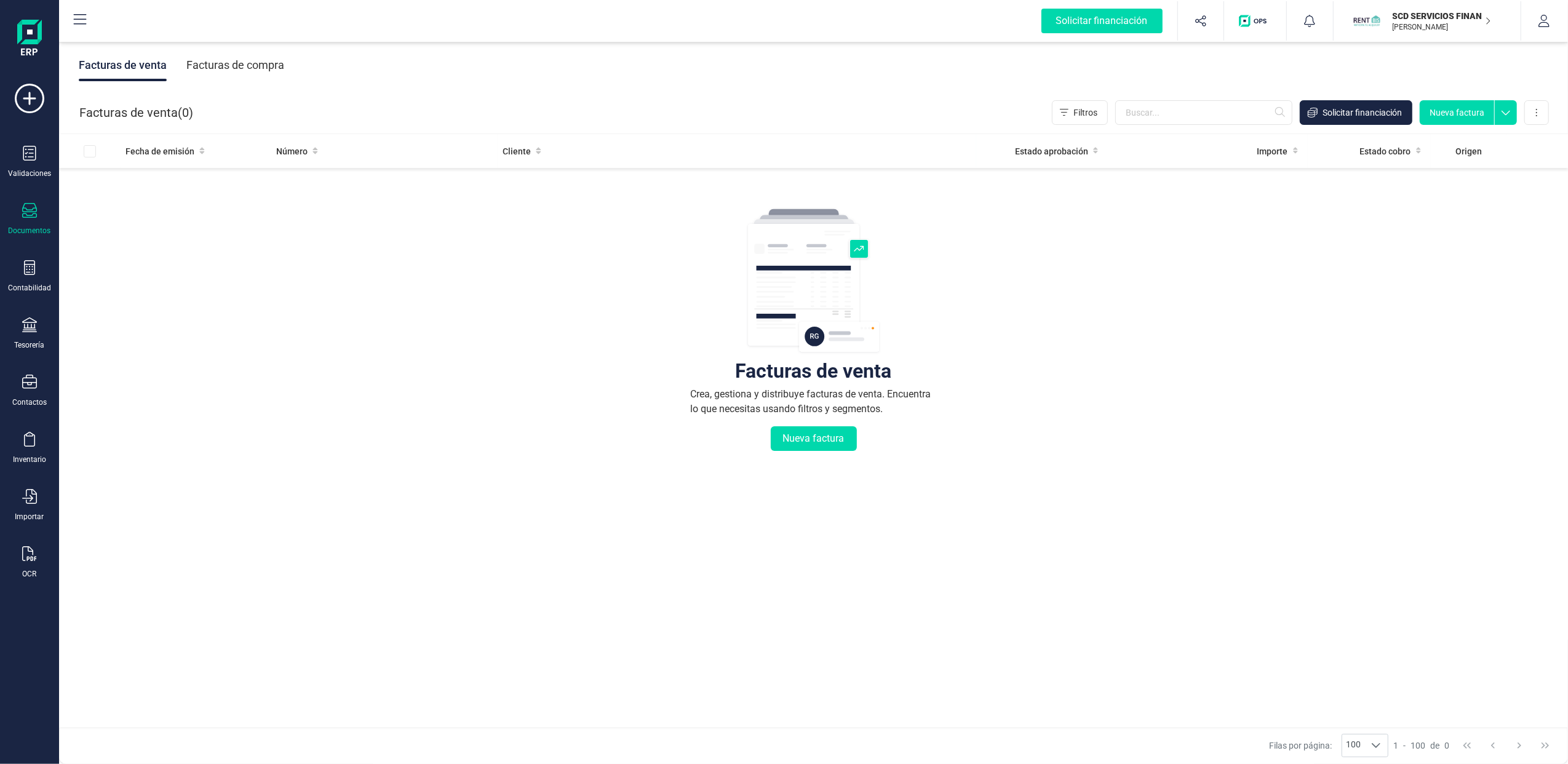
click at [256, 64] on div "Facturas de compra" at bounding box center [235, 65] width 98 height 32
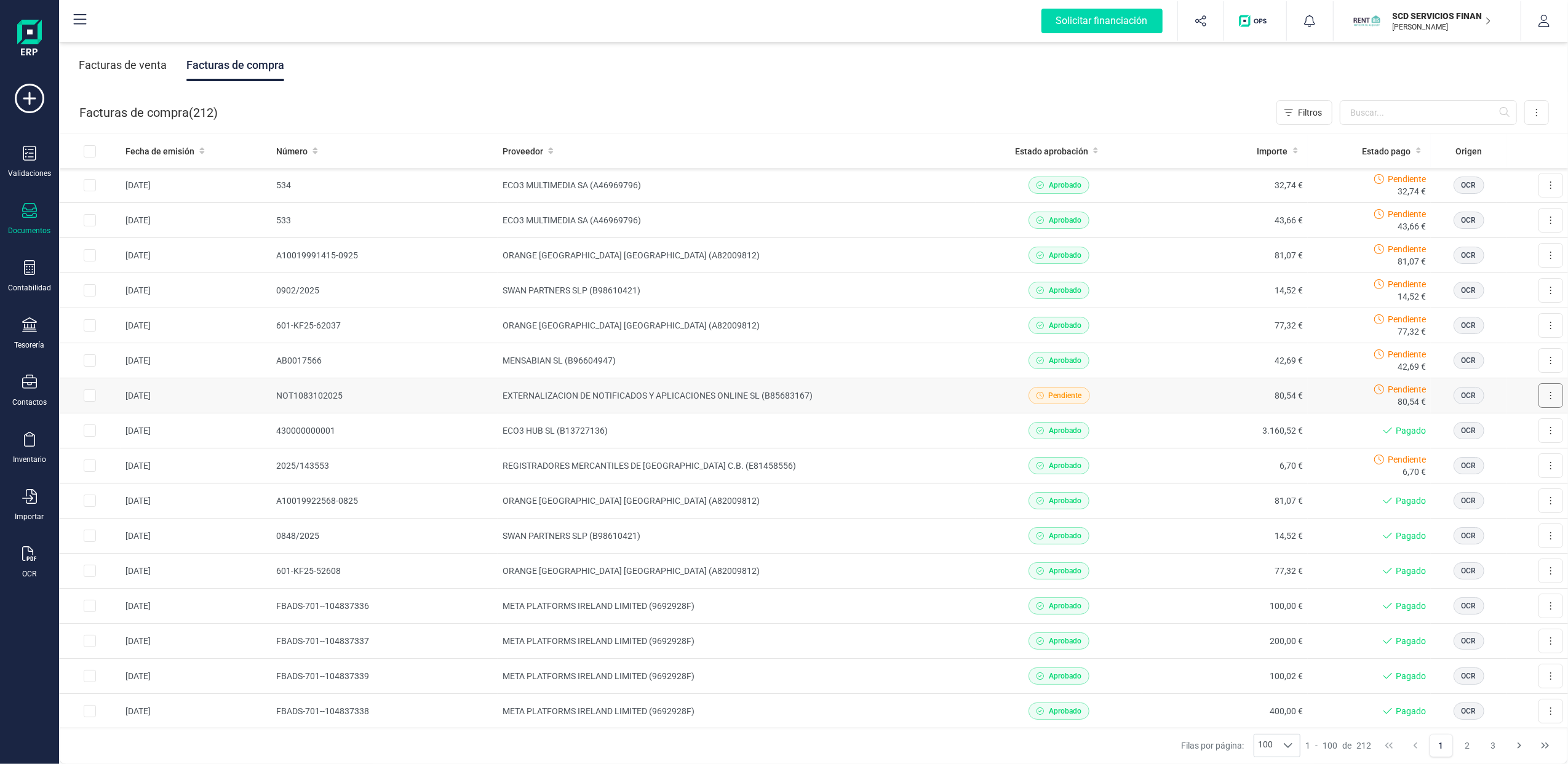
click at [1541, 395] on button at bounding box center [1550, 395] width 24 height 24
click at [1538, 396] on button at bounding box center [1550, 395] width 24 height 24
click at [101, 395] on td at bounding box center [90, 395] width 62 height 35
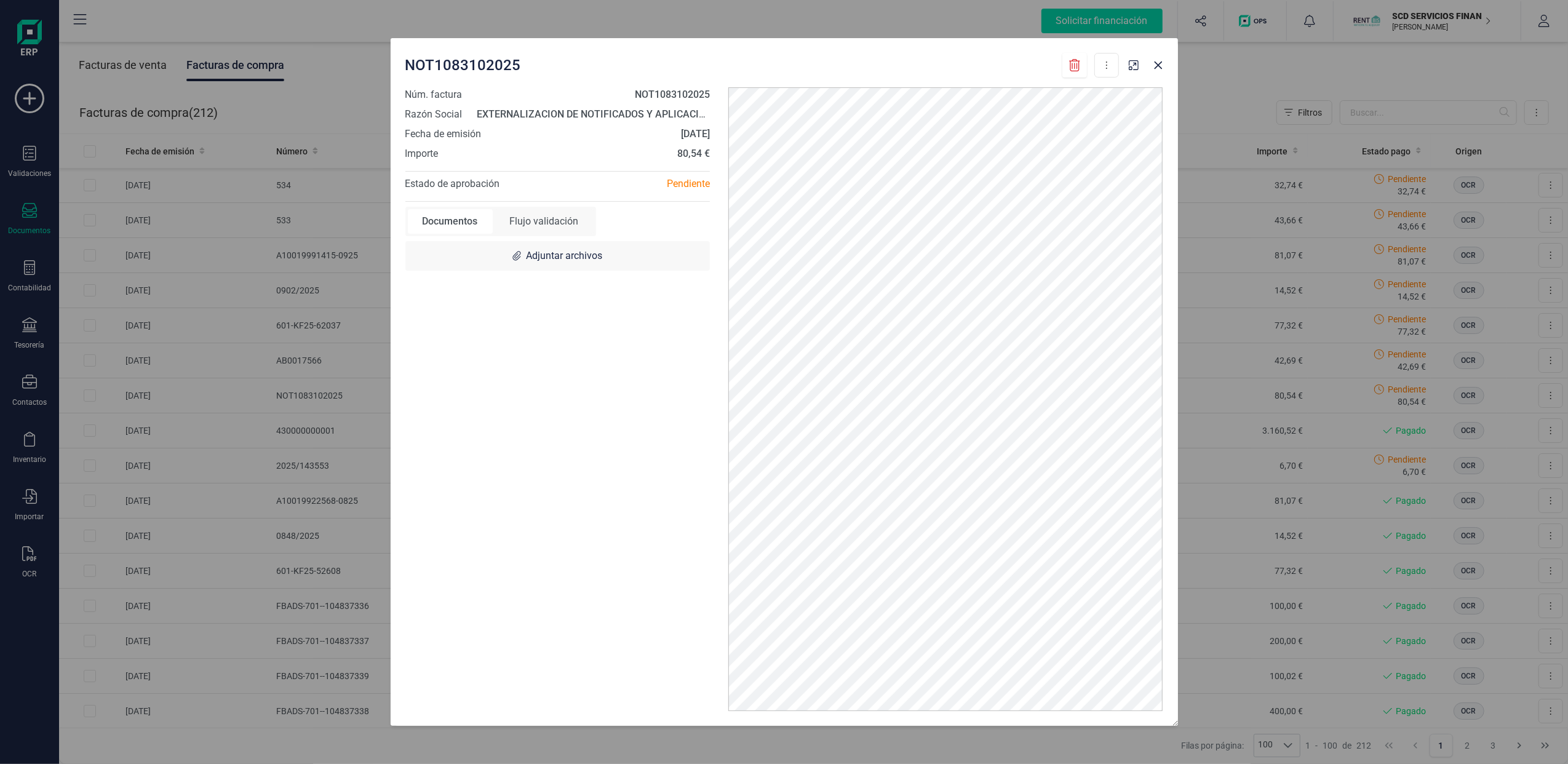
click at [527, 229] on div "Flujo validación" at bounding box center [544, 221] width 98 height 24
click at [1162, 68] on icon "button" at bounding box center [1158, 65] width 10 height 10
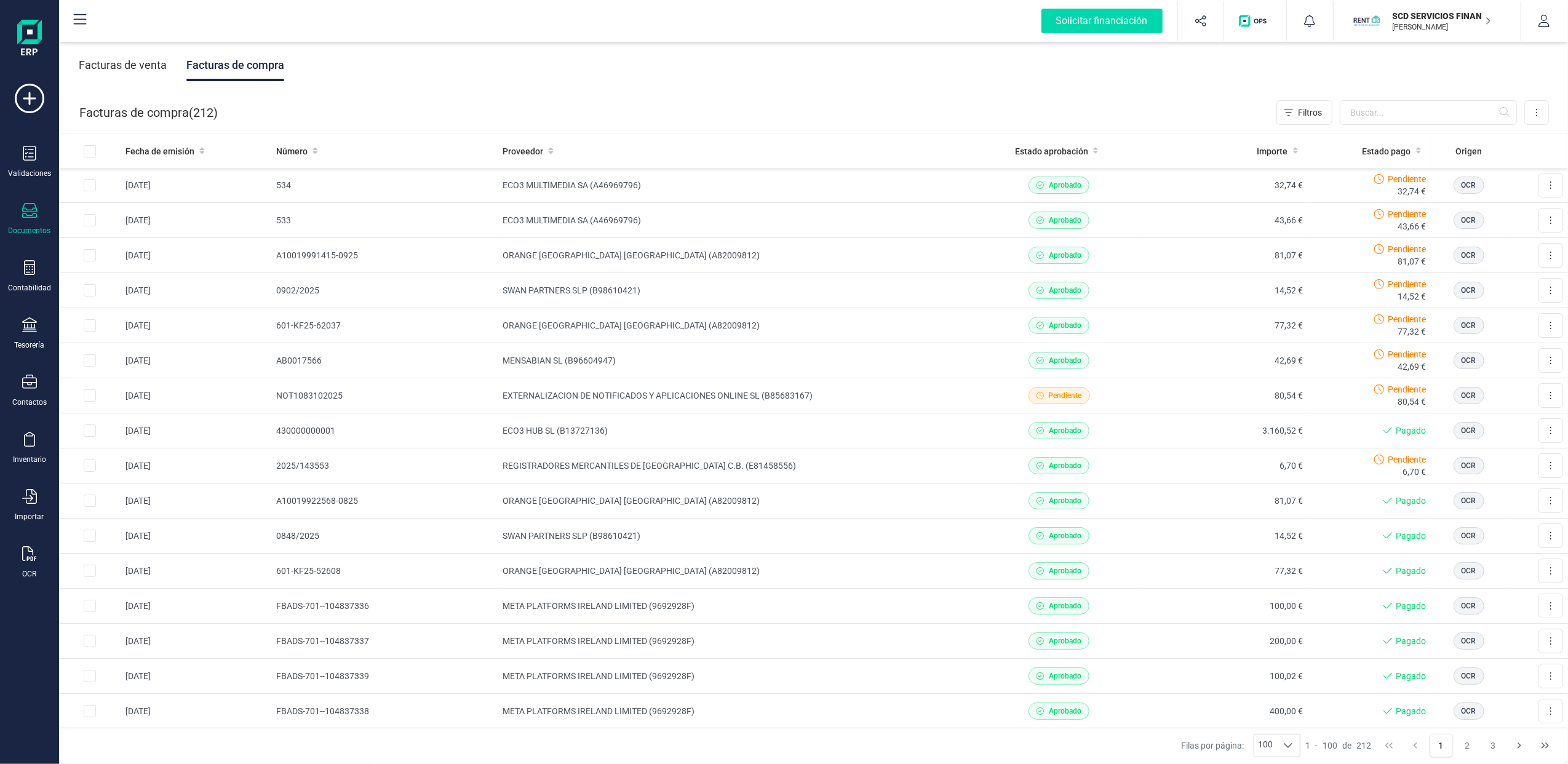
click at [1490, 20] on icon "button" at bounding box center [1488, 21] width 7 height 10
click at [1346, 145] on div "FINANEDI, S.L." at bounding box center [1419, 152] width 196 height 15
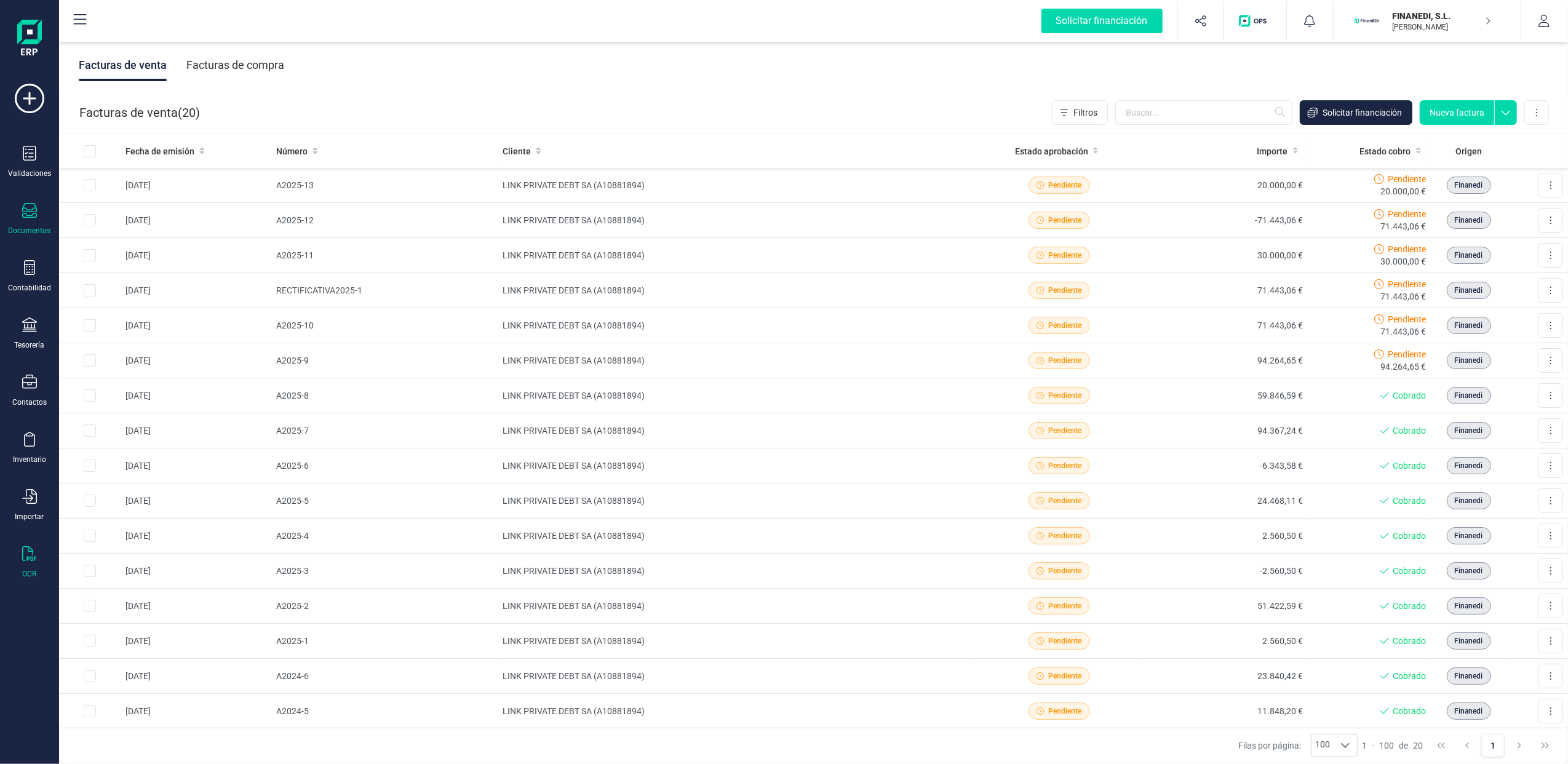
click at [32, 554] on icon at bounding box center [29, 554] width 15 height 15
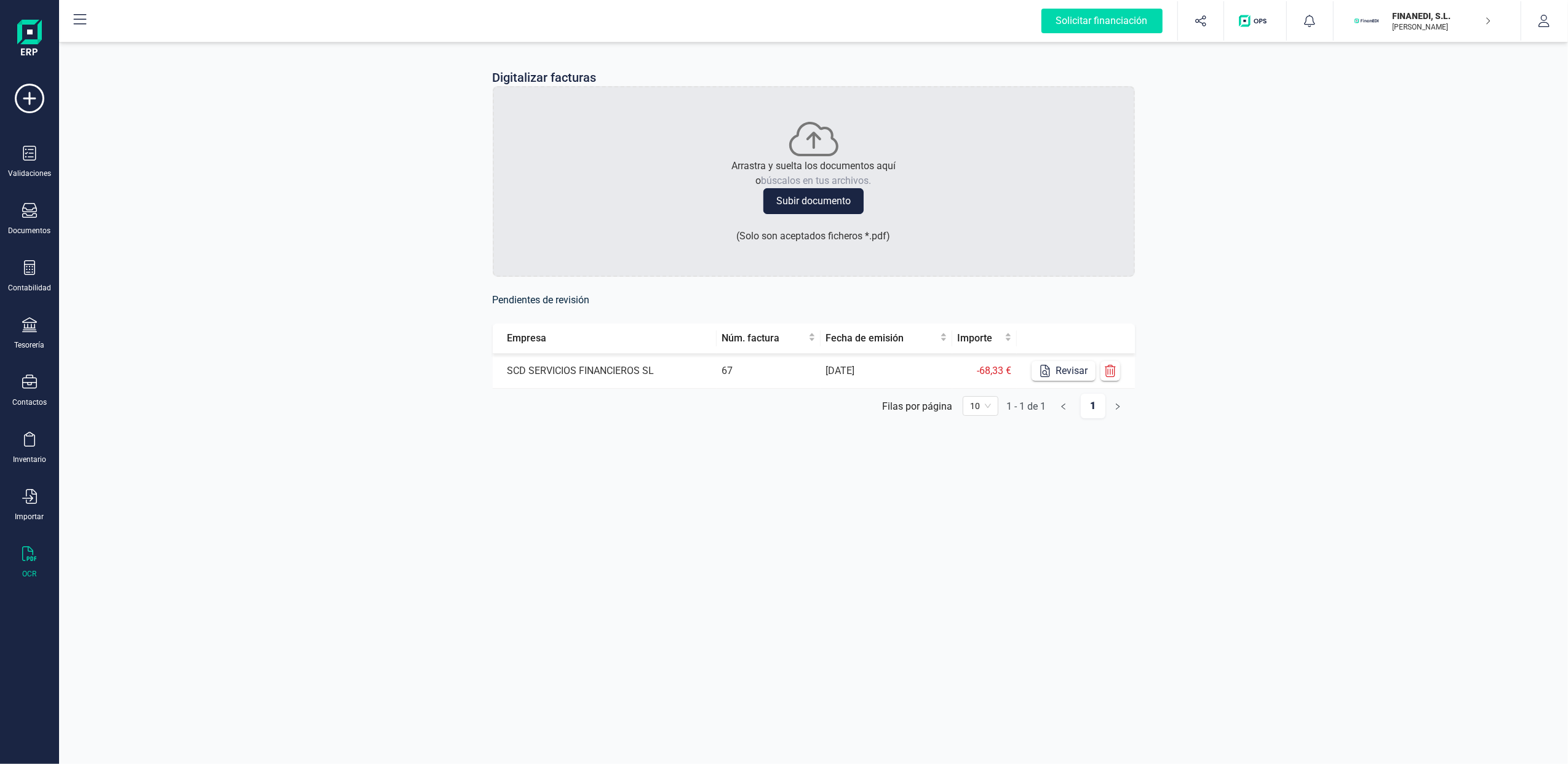
click at [802, 190] on button "Subir documento" at bounding box center [813, 201] width 100 height 26
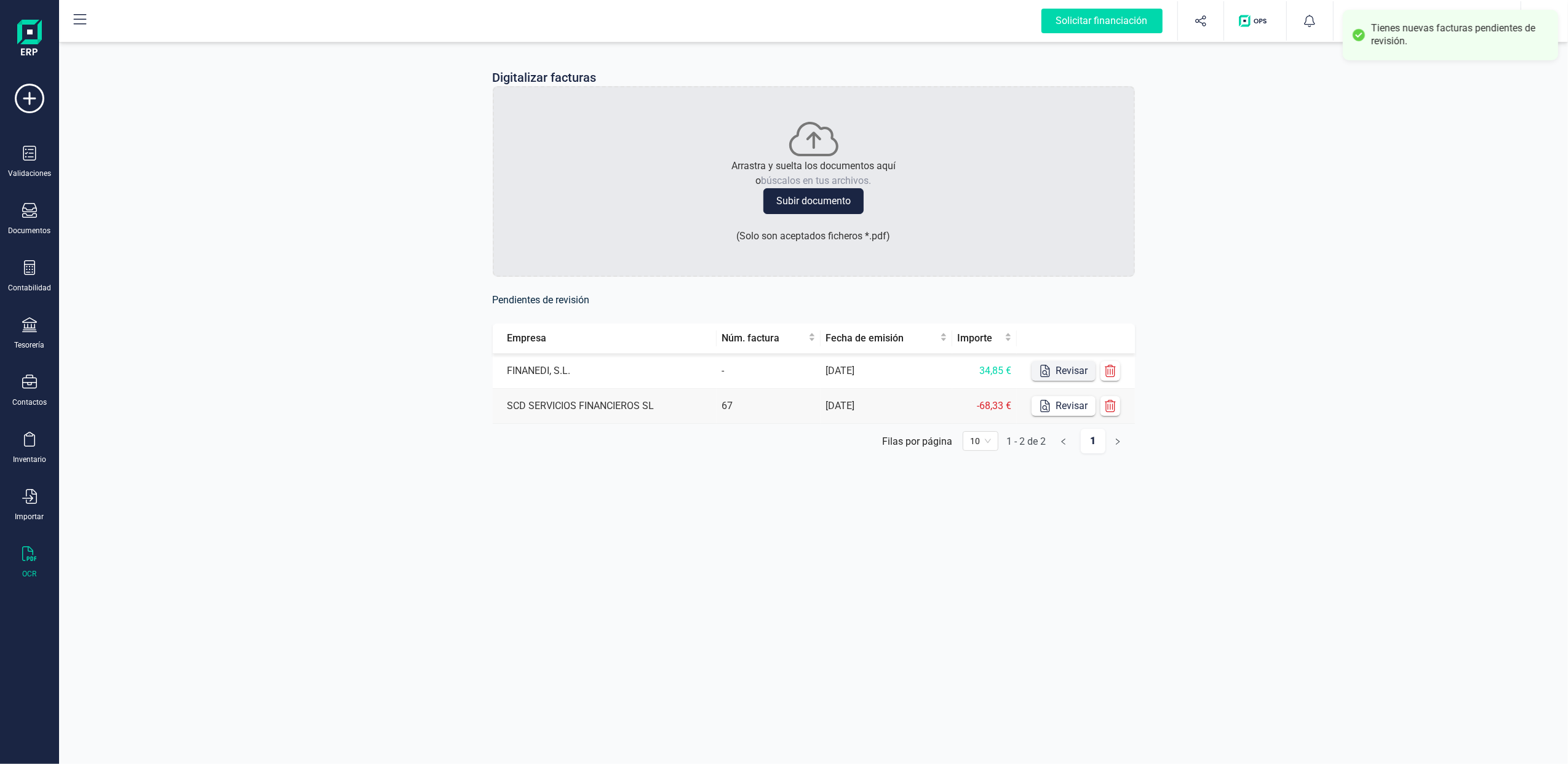
click at [1061, 365] on button "Revisar" at bounding box center [1063, 371] width 64 height 20
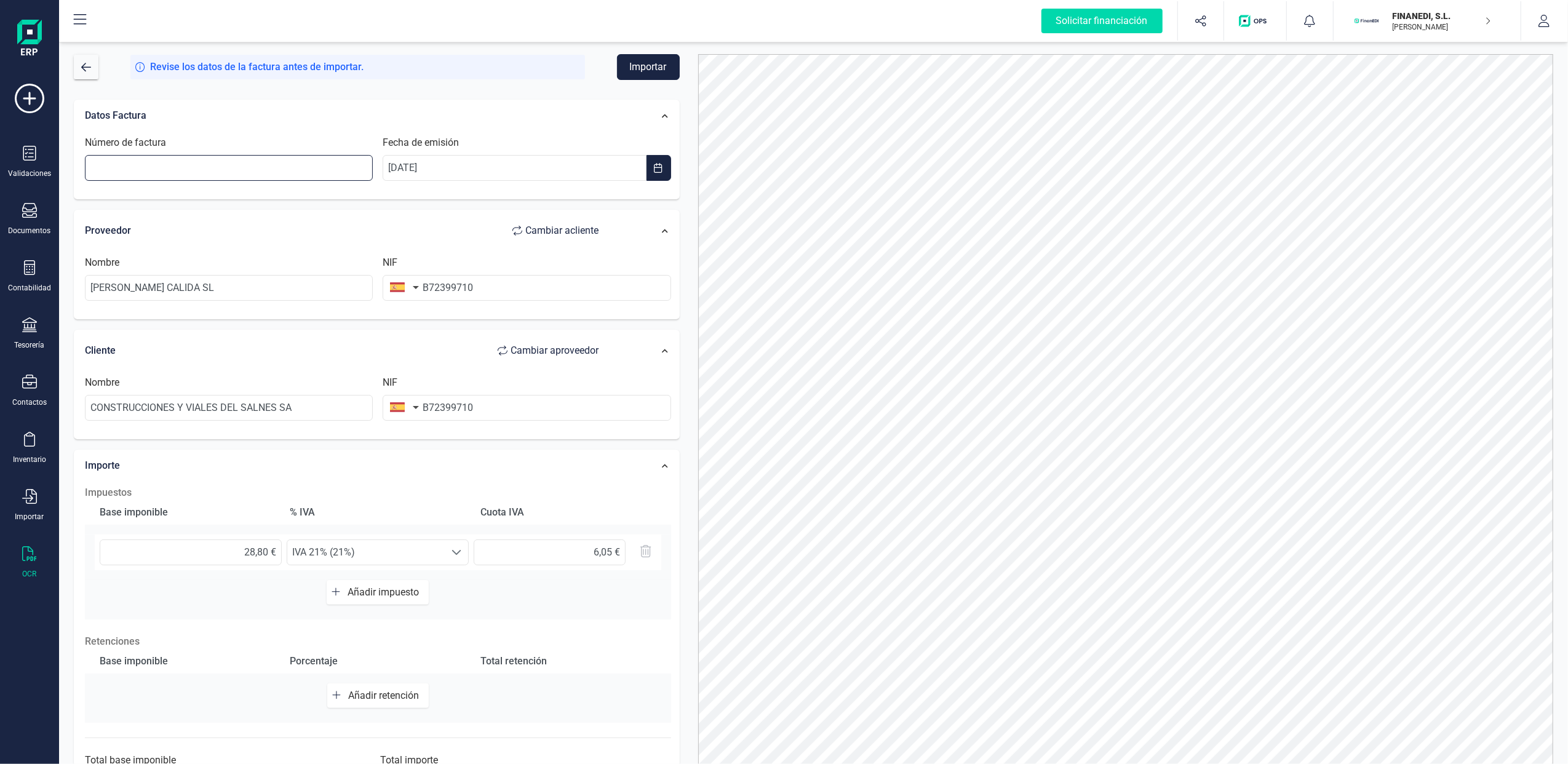
drag, startPoint x: 312, startPoint y: 178, endPoint x: 315, endPoint y: 170, distance: 8.5
click at [312, 178] on input "Número de factura" at bounding box center [229, 168] width 288 height 26
type input "96805"
drag, startPoint x: 437, startPoint y: 173, endPoint x: 481, endPoint y: 166, distance: 44.6
click at [438, 173] on input "[DATE]" at bounding box center [514, 168] width 264 height 26
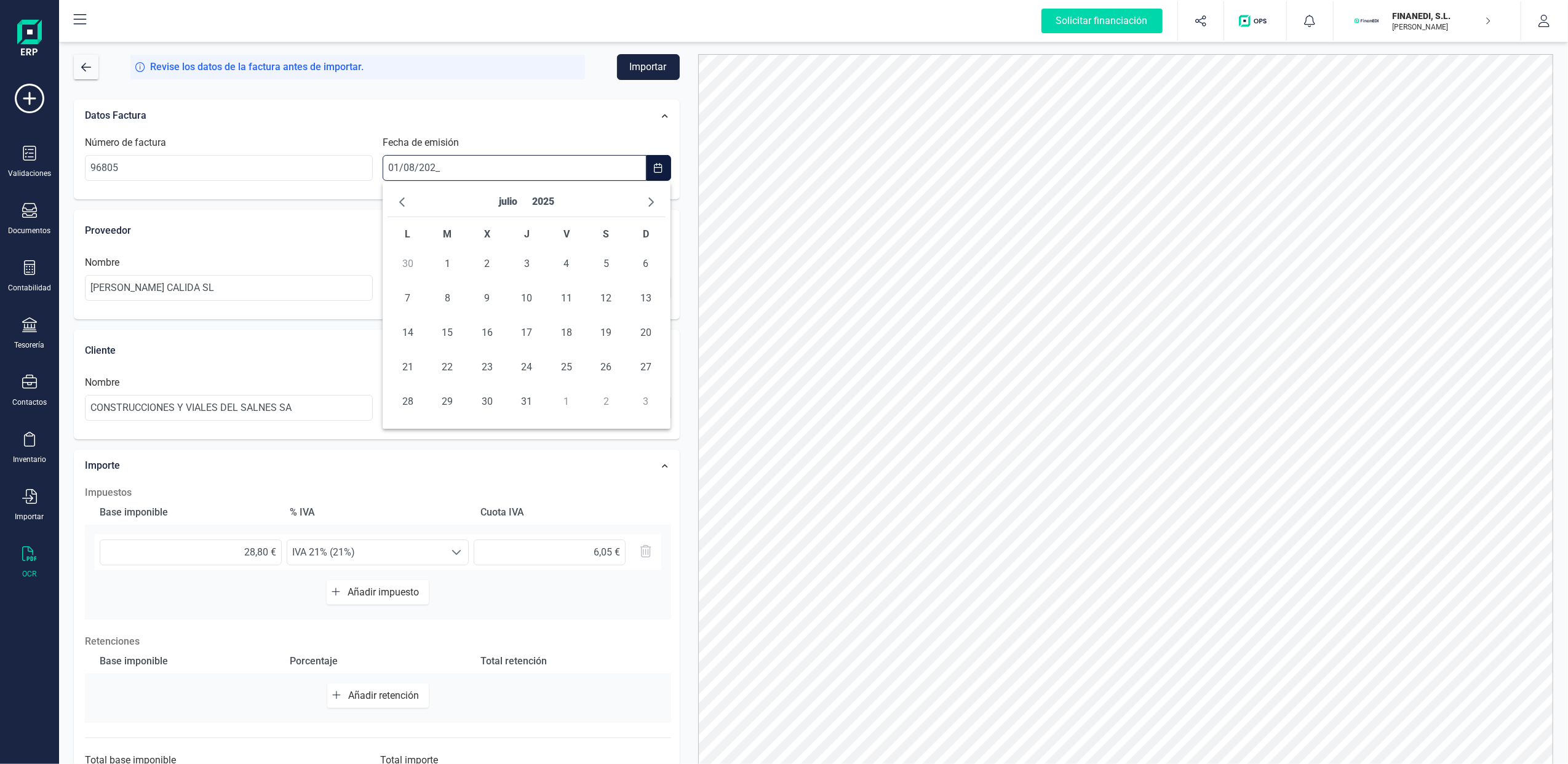
type input "[DATE]"
click at [514, 124] on div "Datos Factura" at bounding box center [348, 116] width 538 height 27
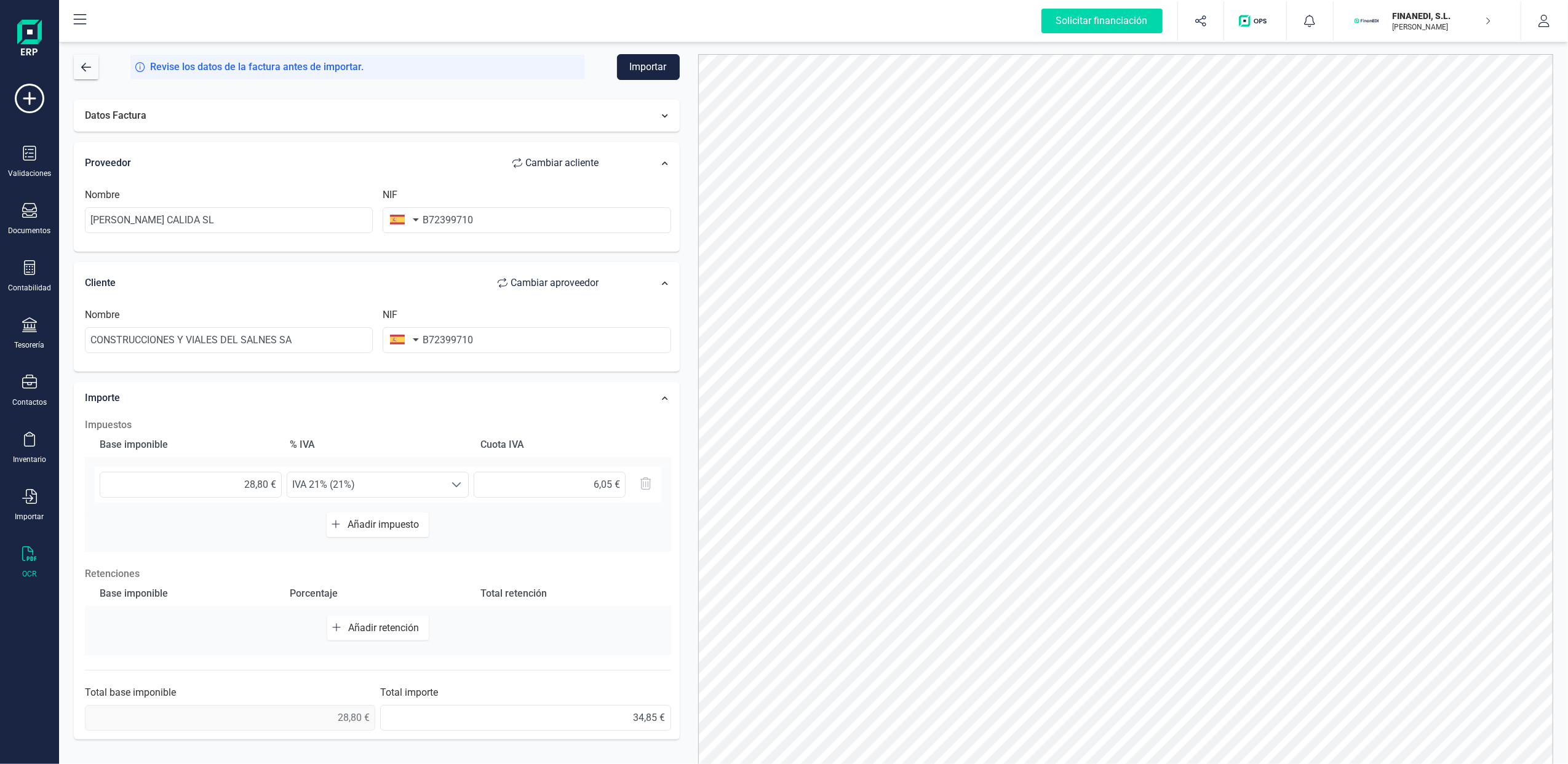
click at [660, 111] on div at bounding box center [647, 116] width 59 height 19
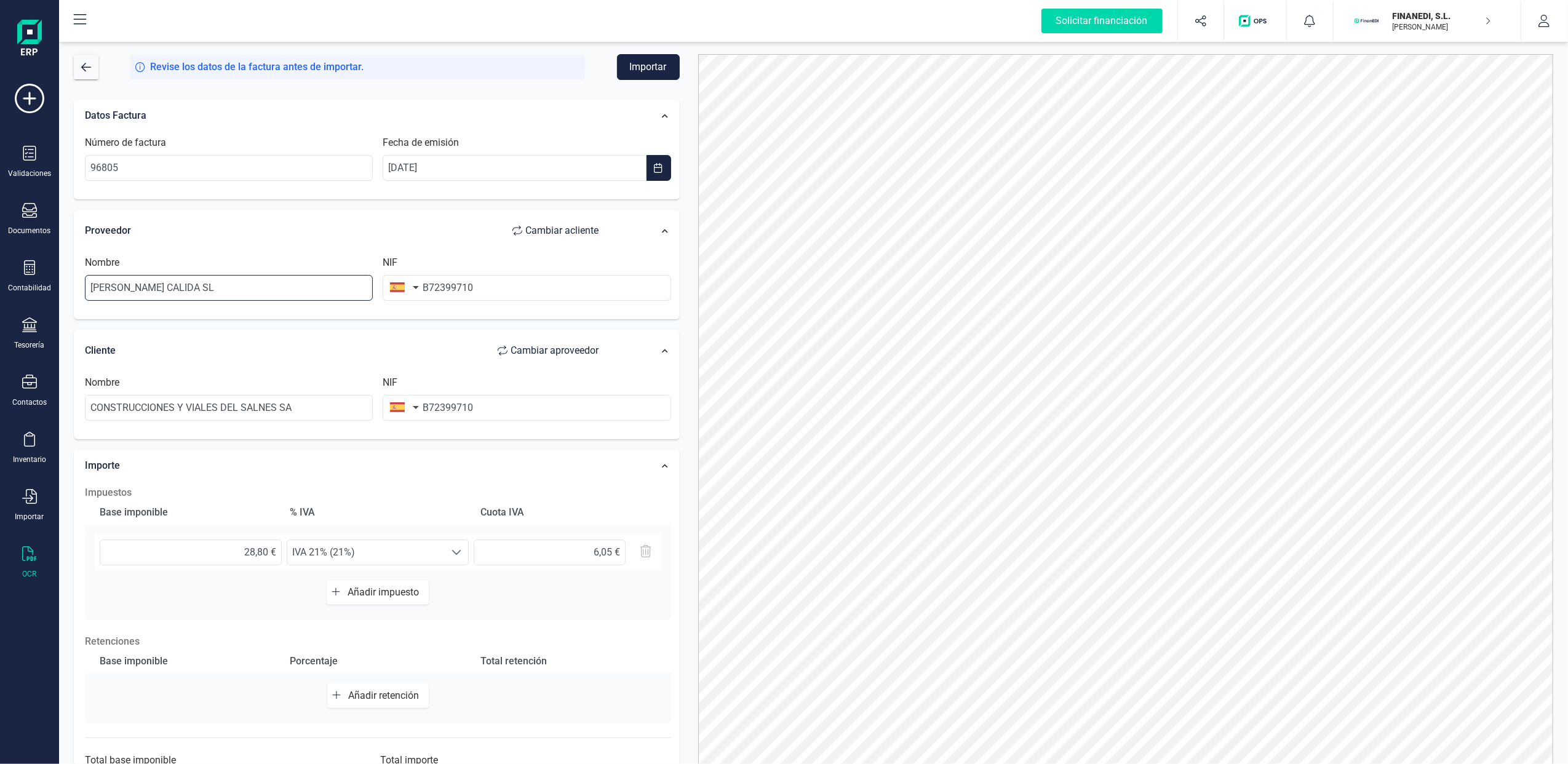
drag, startPoint x: 289, startPoint y: 291, endPoint x: -48, endPoint y: 251, distance: 339.4
click at [0, 251] on html "Solicitar financiación Validaciones Documentos Documentos Presupuestos Pedidos …" at bounding box center [784, 382] width 1568 height 764
click at [319, 308] on li "EXTERNALIZACION DE NOTIFICADOS Y APLICACIONES ONLINE SL" at bounding box center [240, 320] width 311 height 24
type input "EXTERNALIZACION DE NOTIFICADOS Y APLICACIONES ONLINE SL"
type input "B85683167"
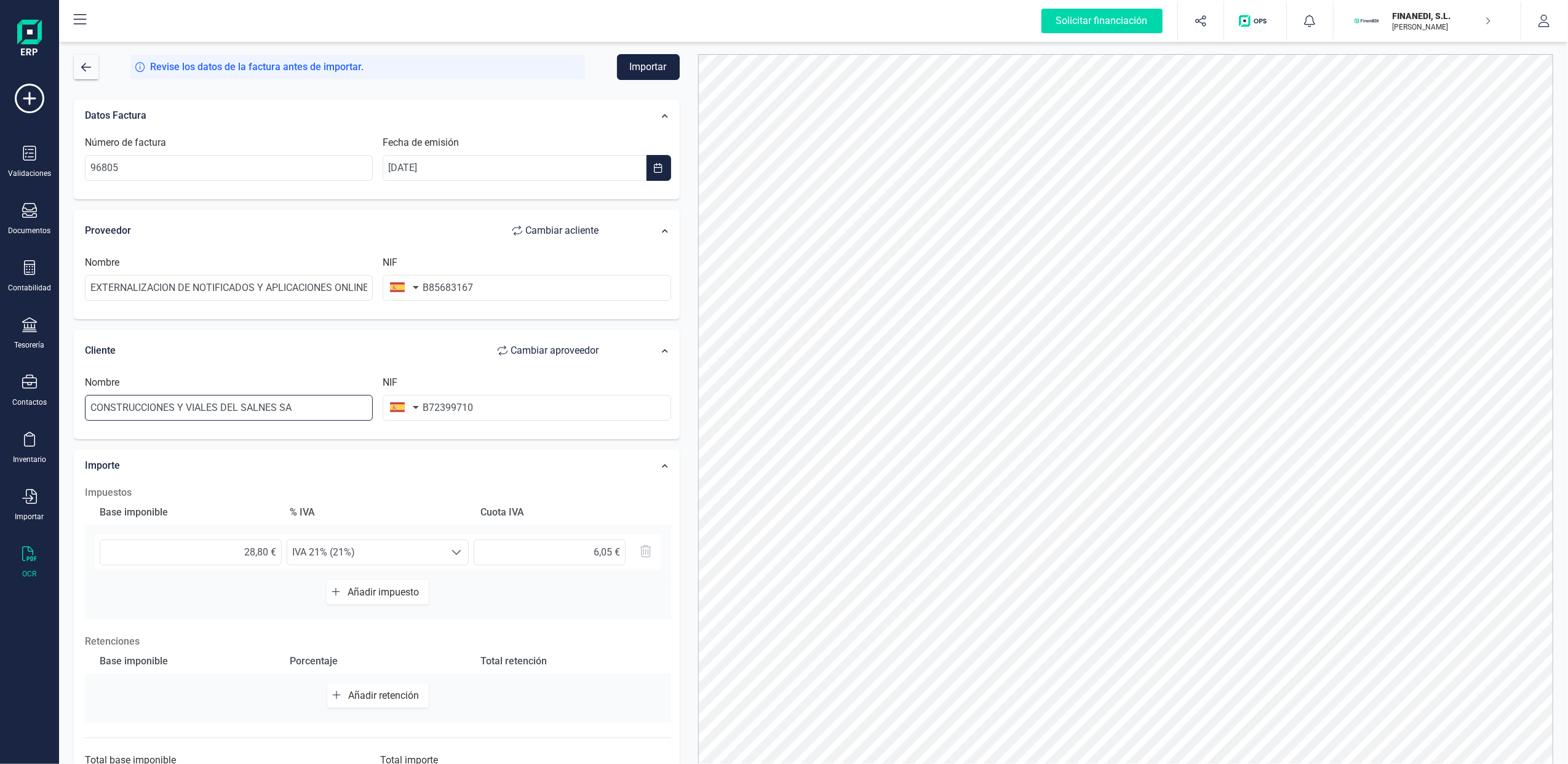
drag, startPoint x: 308, startPoint y: 413, endPoint x: 33, endPoint y: 411, distance: 275.0
click at [33, 411] on div "Solicitar financiación Validaciones Documentos Documentos Presupuestos Pedidos …" at bounding box center [784, 382] width 1568 height 764
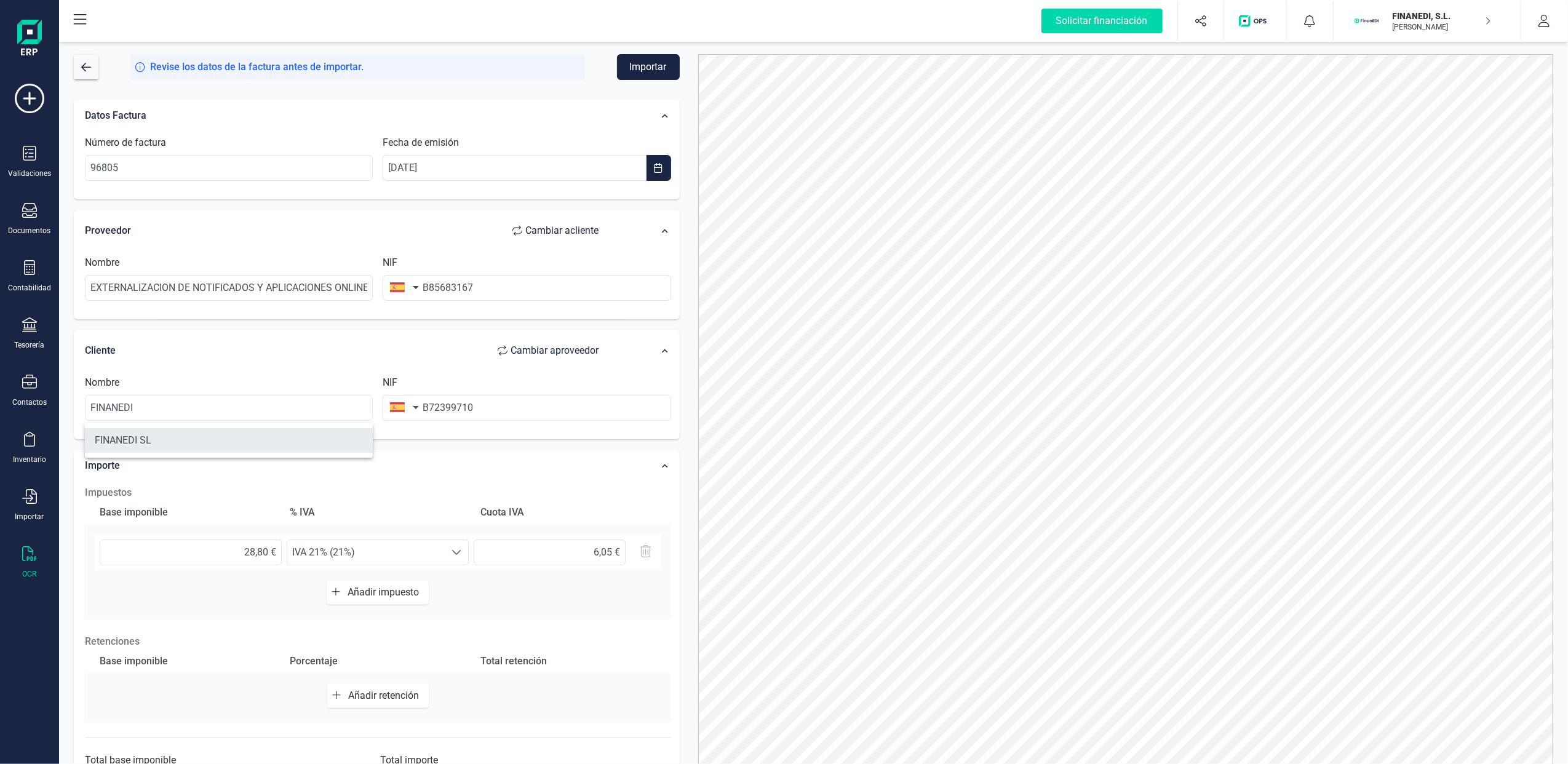
click at [134, 439] on li "FINANEDI SL" at bounding box center [229, 440] width 288 height 24
type input "FINANEDI SL"
click at [651, 65] on button "Importar" at bounding box center [648, 68] width 63 height 26
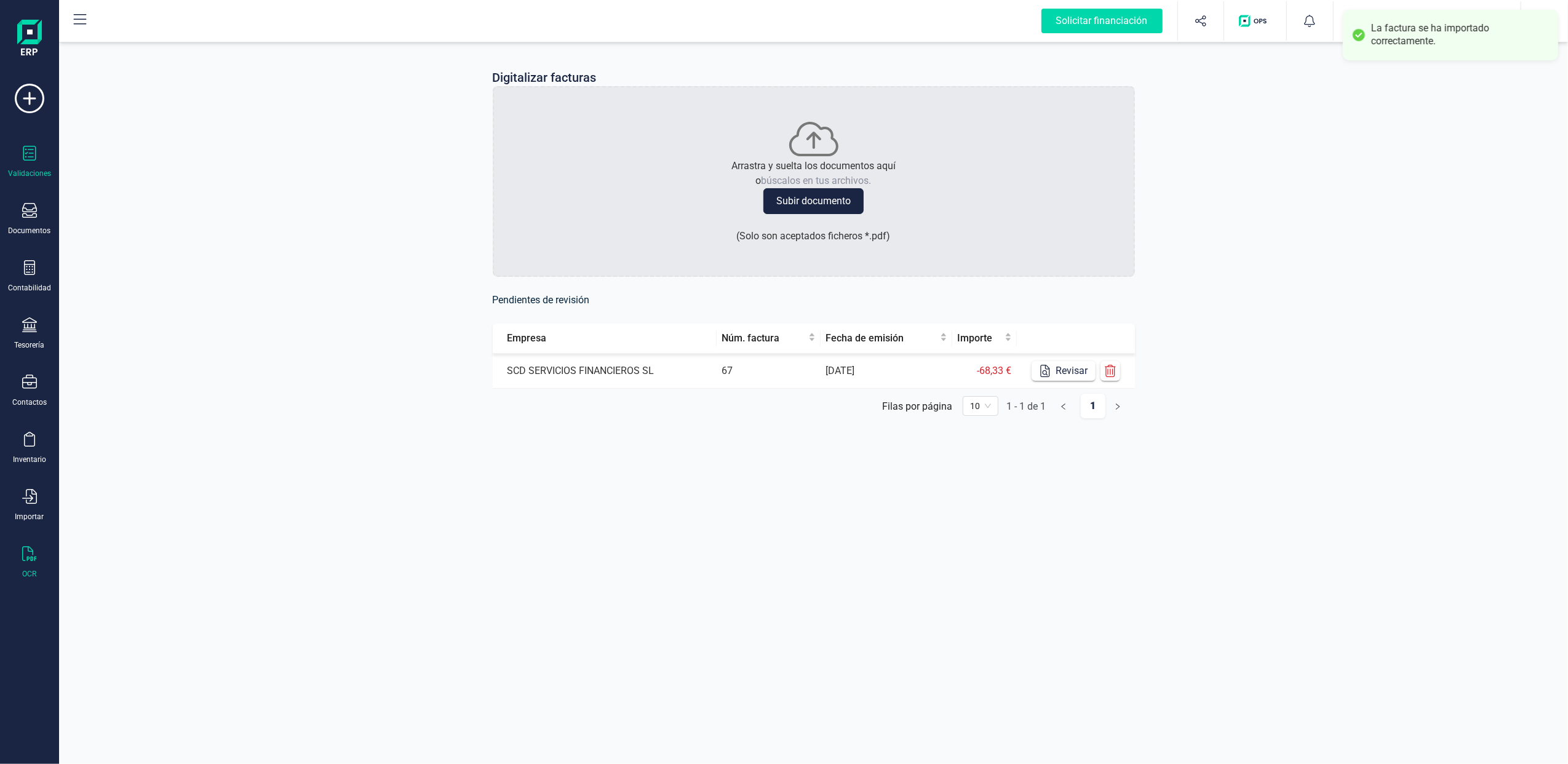
click at [41, 146] on div "Validaciones" at bounding box center [29, 162] width 50 height 33
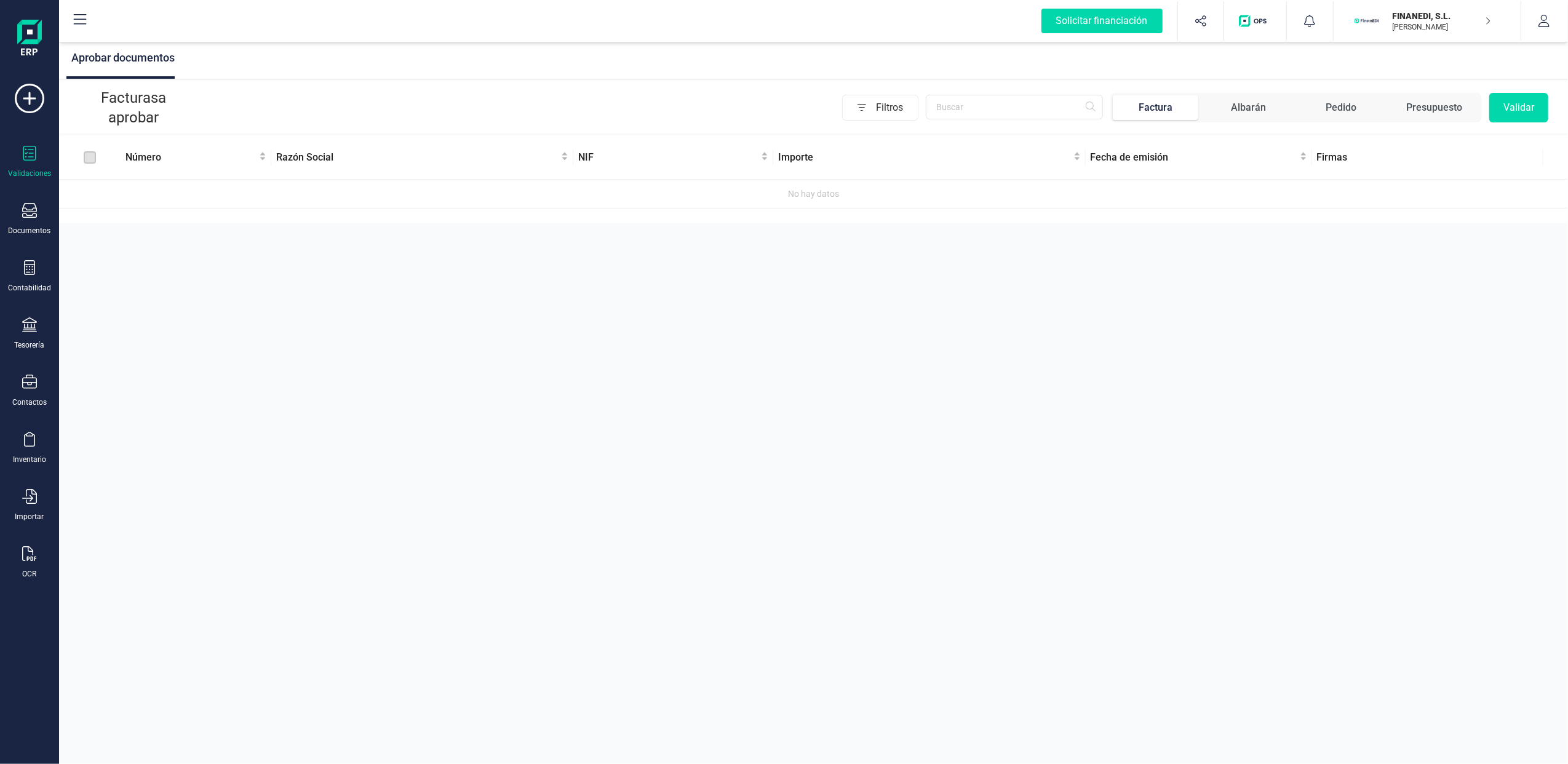
click at [40, 155] on div "Validaciones" at bounding box center [29, 162] width 50 height 33
click at [14, 215] on div "Documentos" at bounding box center [29, 220] width 50 height 33
click at [40, 160] on div "Validaciones" at bounding box center [29, 162] width 50 height 33
click at [19, 209] on div "Documentos" at bounding box center [29, 220] width 50 height 33
click at [403, 343] on div "Aprobar documentos Facturas a aprobar Filtros Factura Albarán Pedido Presupuest…" at bounding box center [813, 382] width 1509 height 764
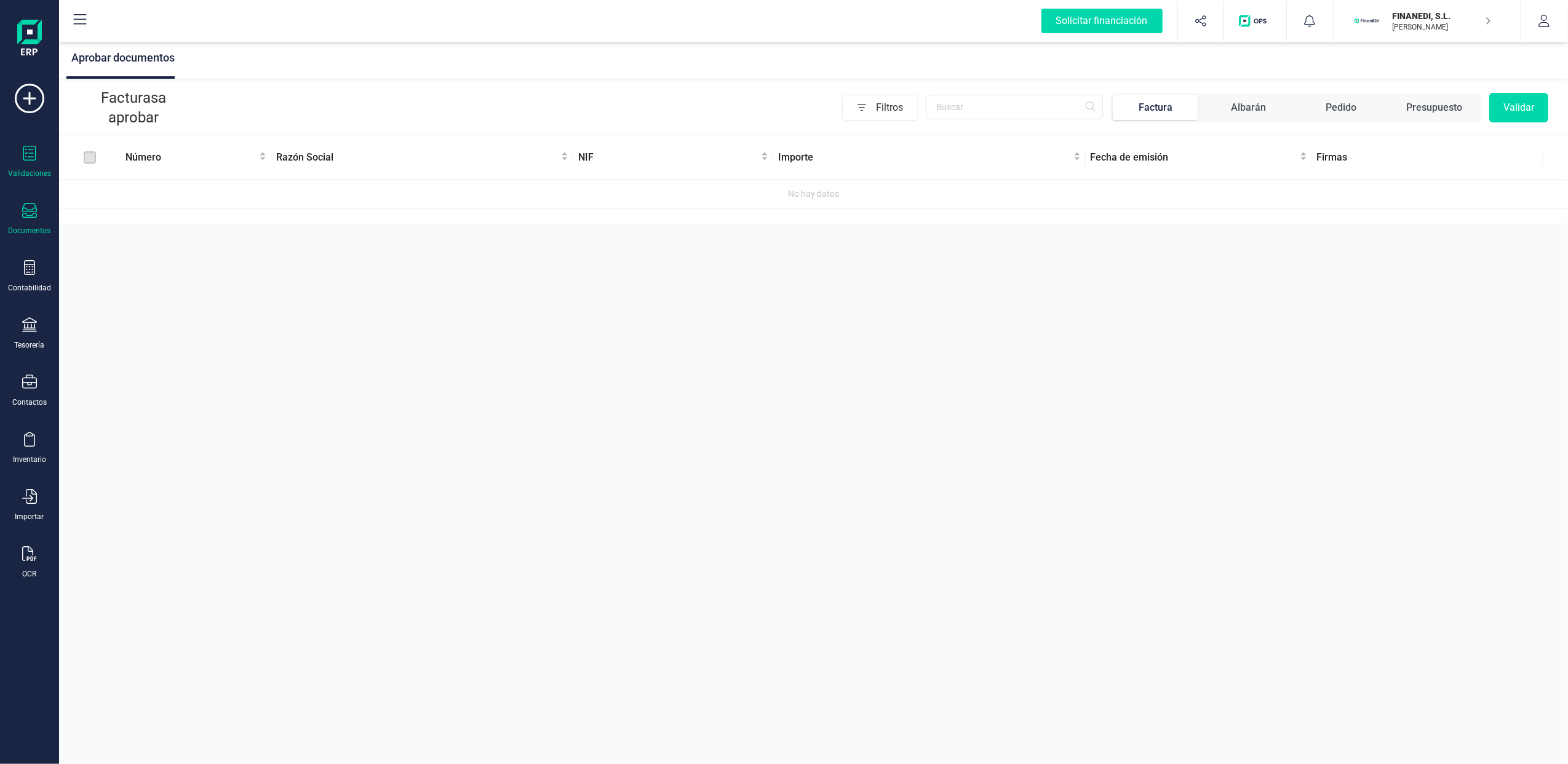
click at [35, 228] on div "Documentos" at bounding box center [30, 231] width 42 height 10
click at [139, 170] on div at bounding box center [150, 177] width 22 height 15
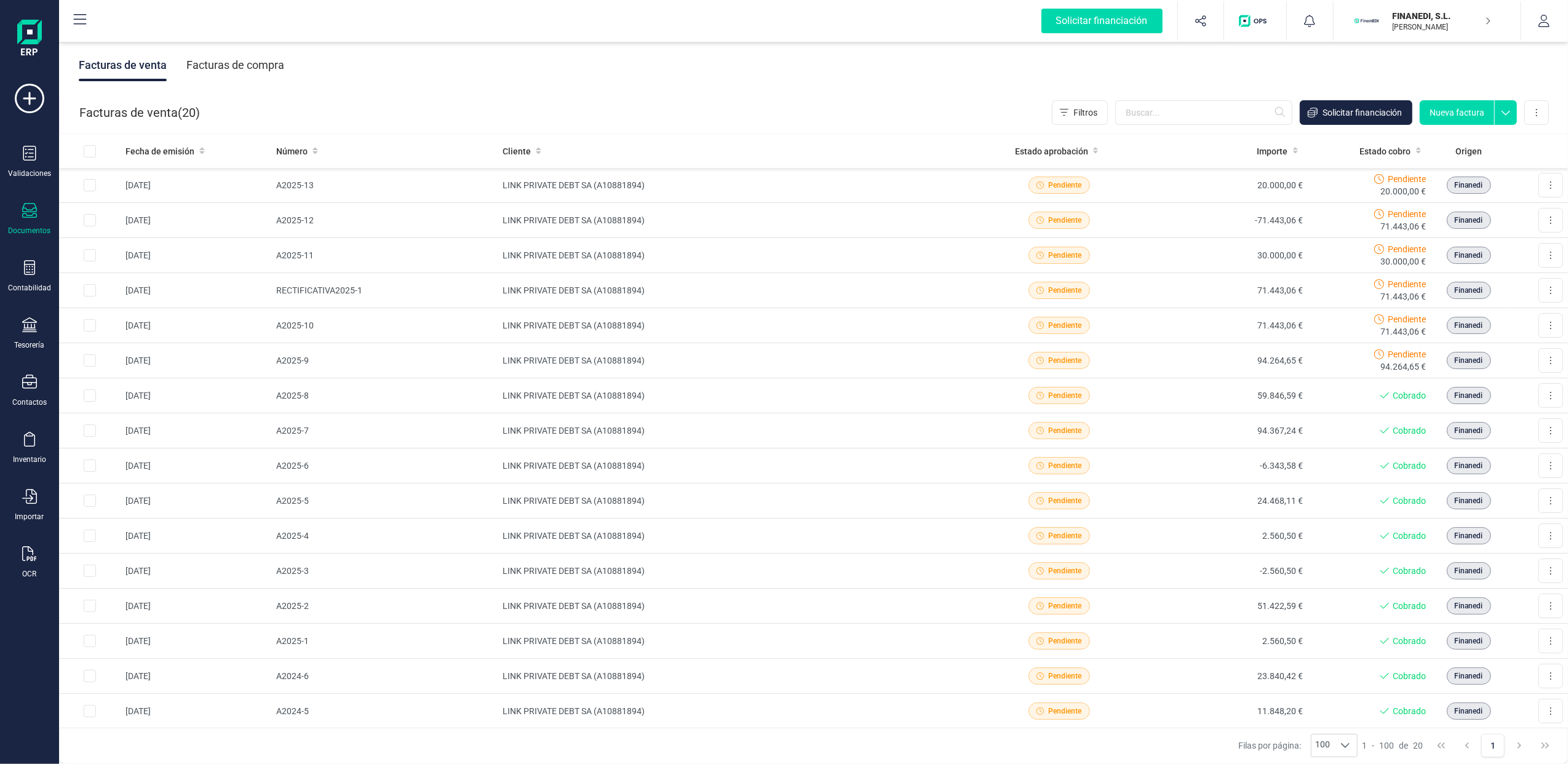
click at [233, 58] on div "Facturas de compra" at bounding box center [235, 65] width 98 height 32
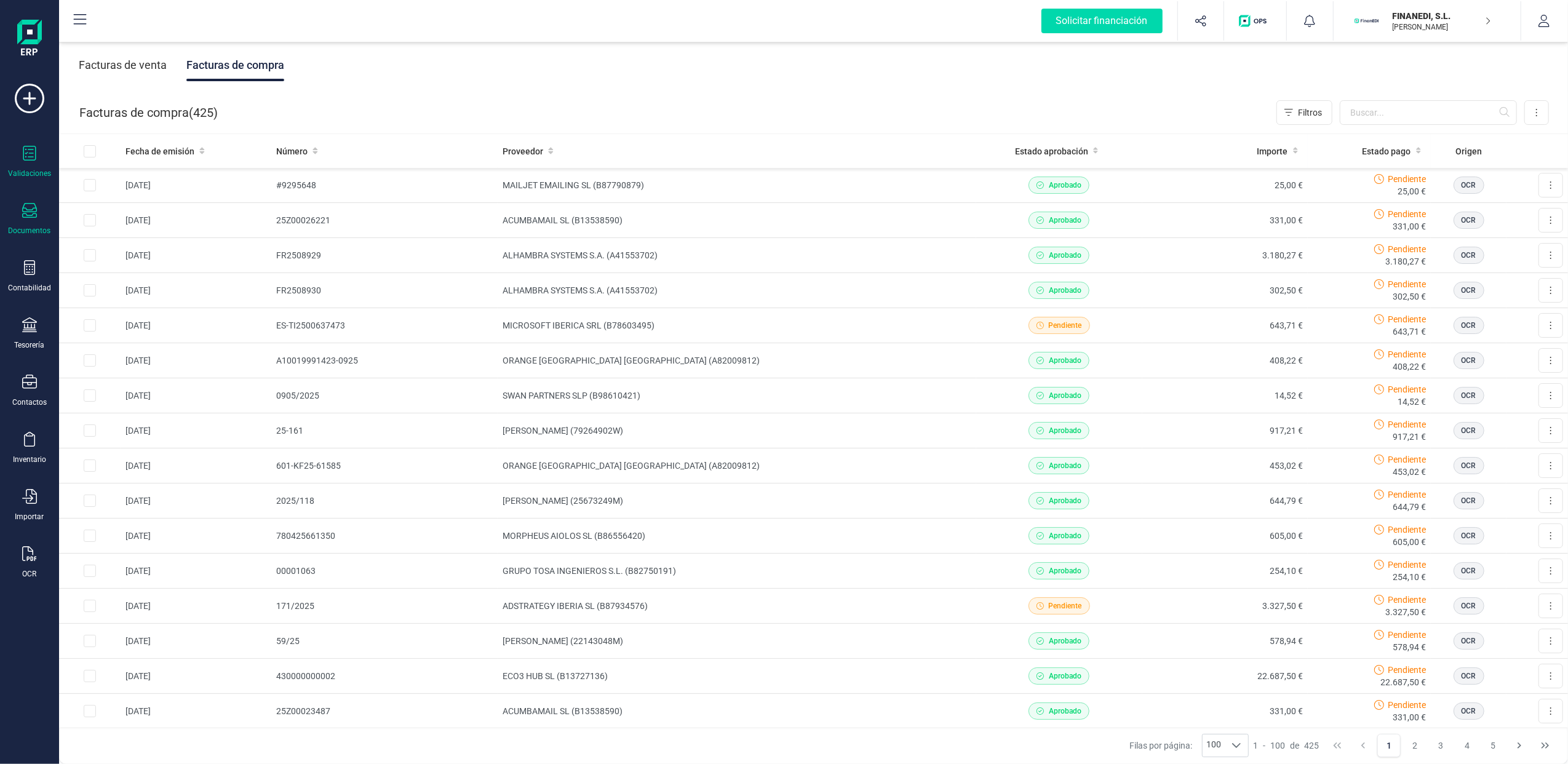
click at [34, 153] on icon at bounding box center [29, 153] width 15 height 15
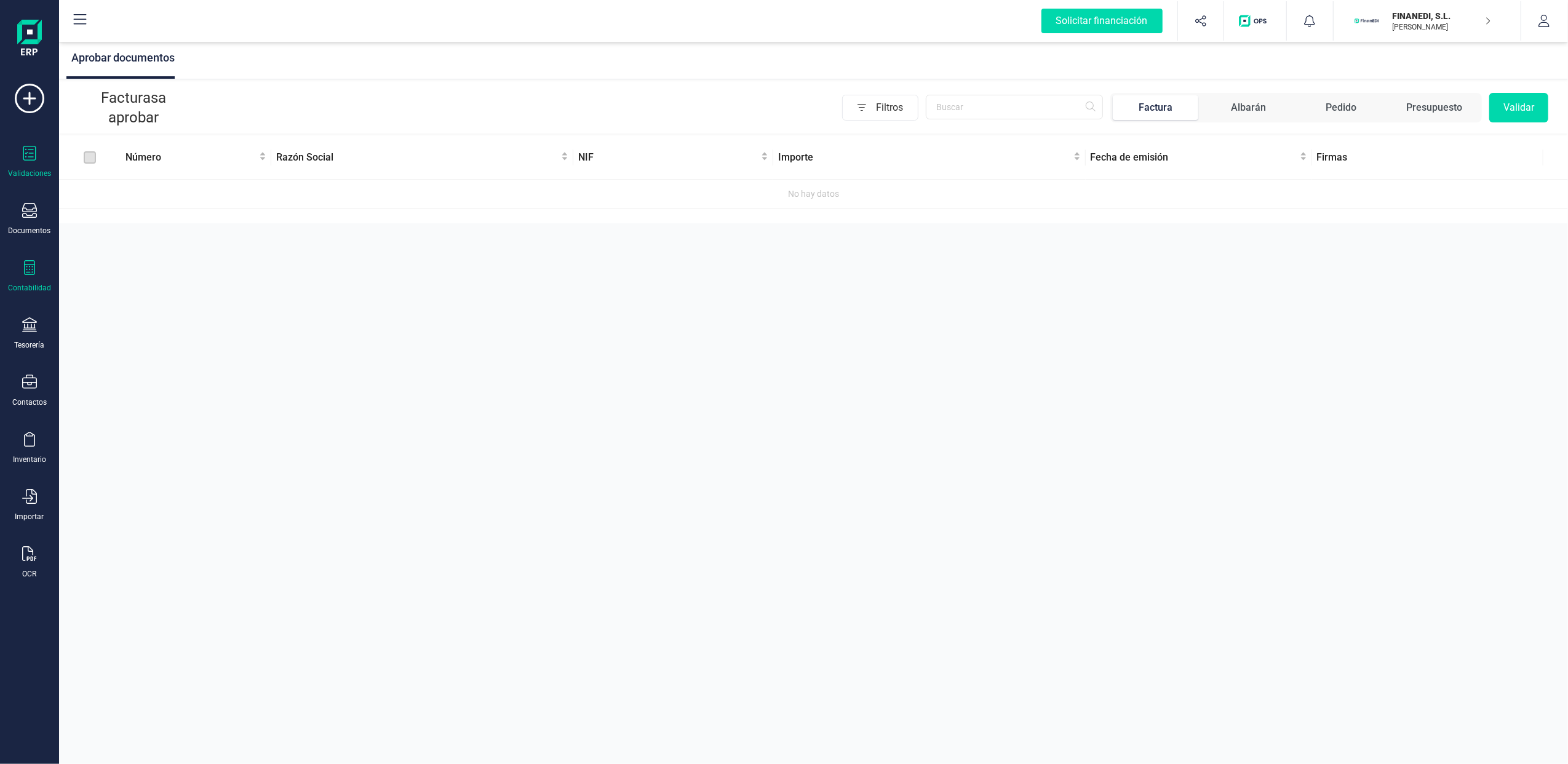
click at [37, 266] on div "Contabilidad" at bounding box center [29, 277] width 50 height 33
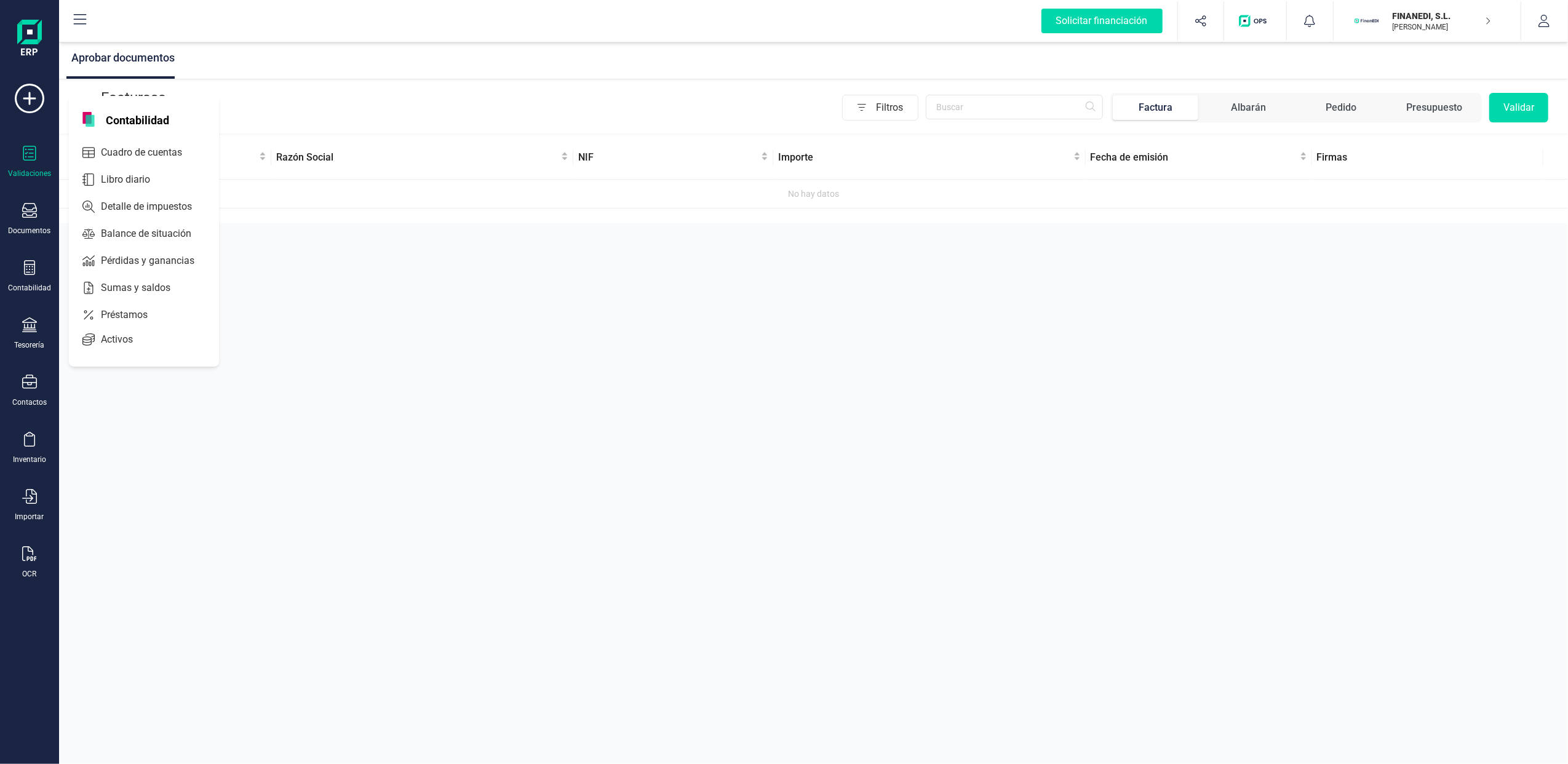
drag, startPoint x: 598, startPoint y: 433, endPoint x: 589, endPoint y: 423, distance: 13.5
click at [596, 432] on div "Aprobar documentos Facturas a aprobar Filtros Factura Albarán Pedido Presupuest…" at bounding box center [813, 382] width 1509 height 764
click at [31, 155] on icon at bounding box center [29, 153] width 15 height 15
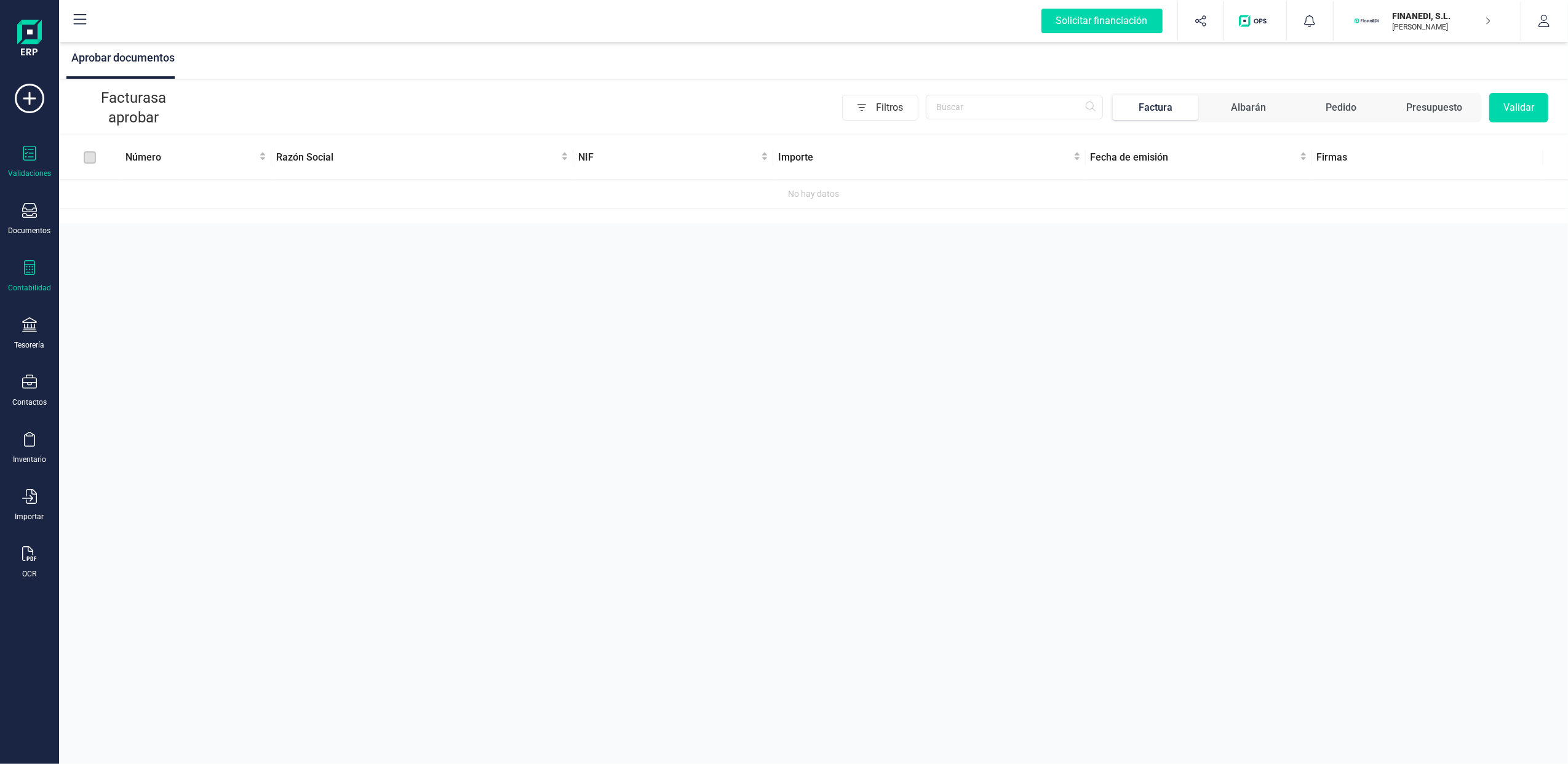
click at [20, 281] on div "Contabilidad" at bounding box center [29, 277] width 50 height 33
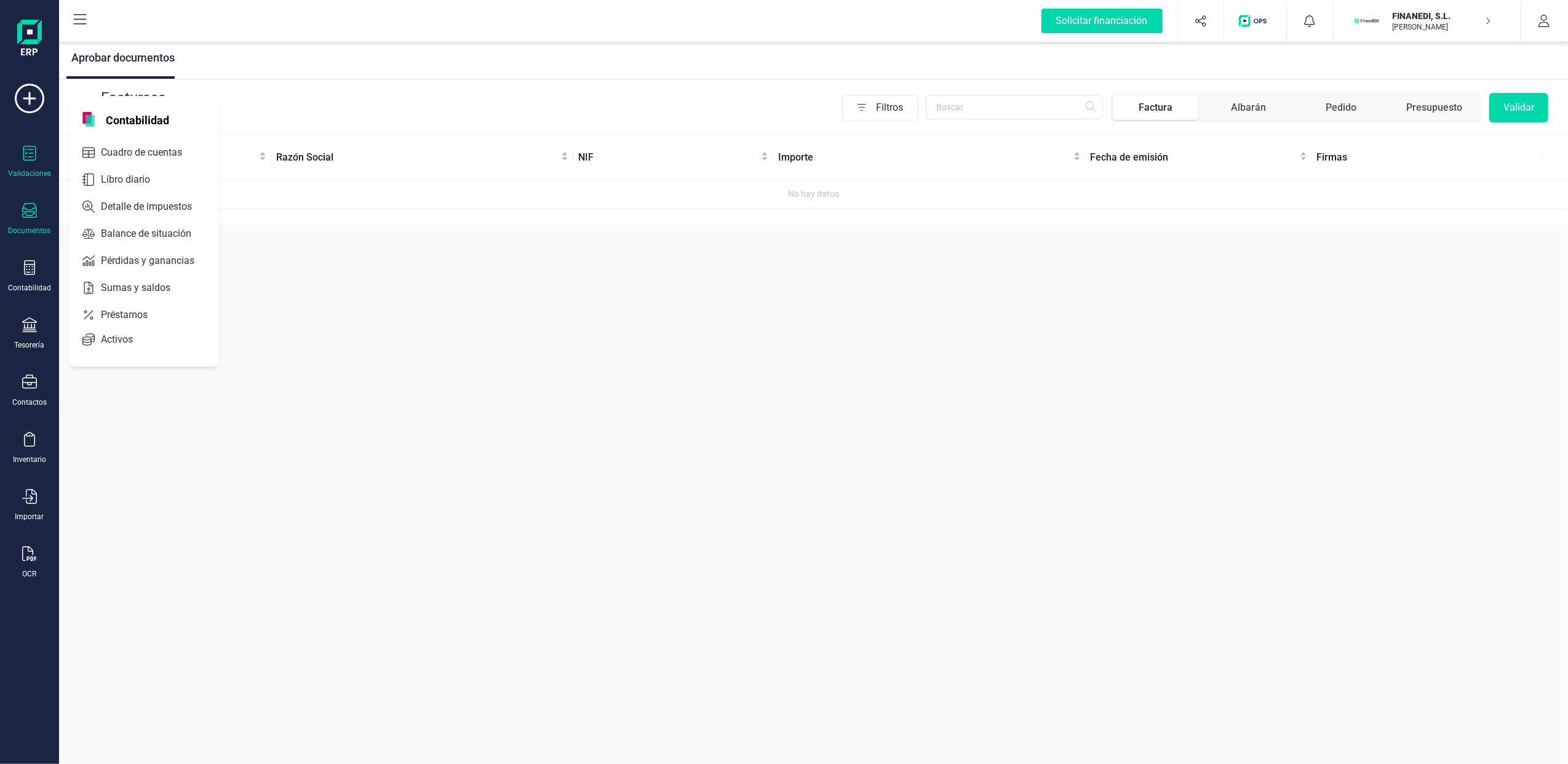
click at [42, 227] on div "Documentos" at bounding box center [30, 231] width 42 height 10
click at [132, 172] on span "Facturas" at bounding box center [128, 177] width 65 height 15
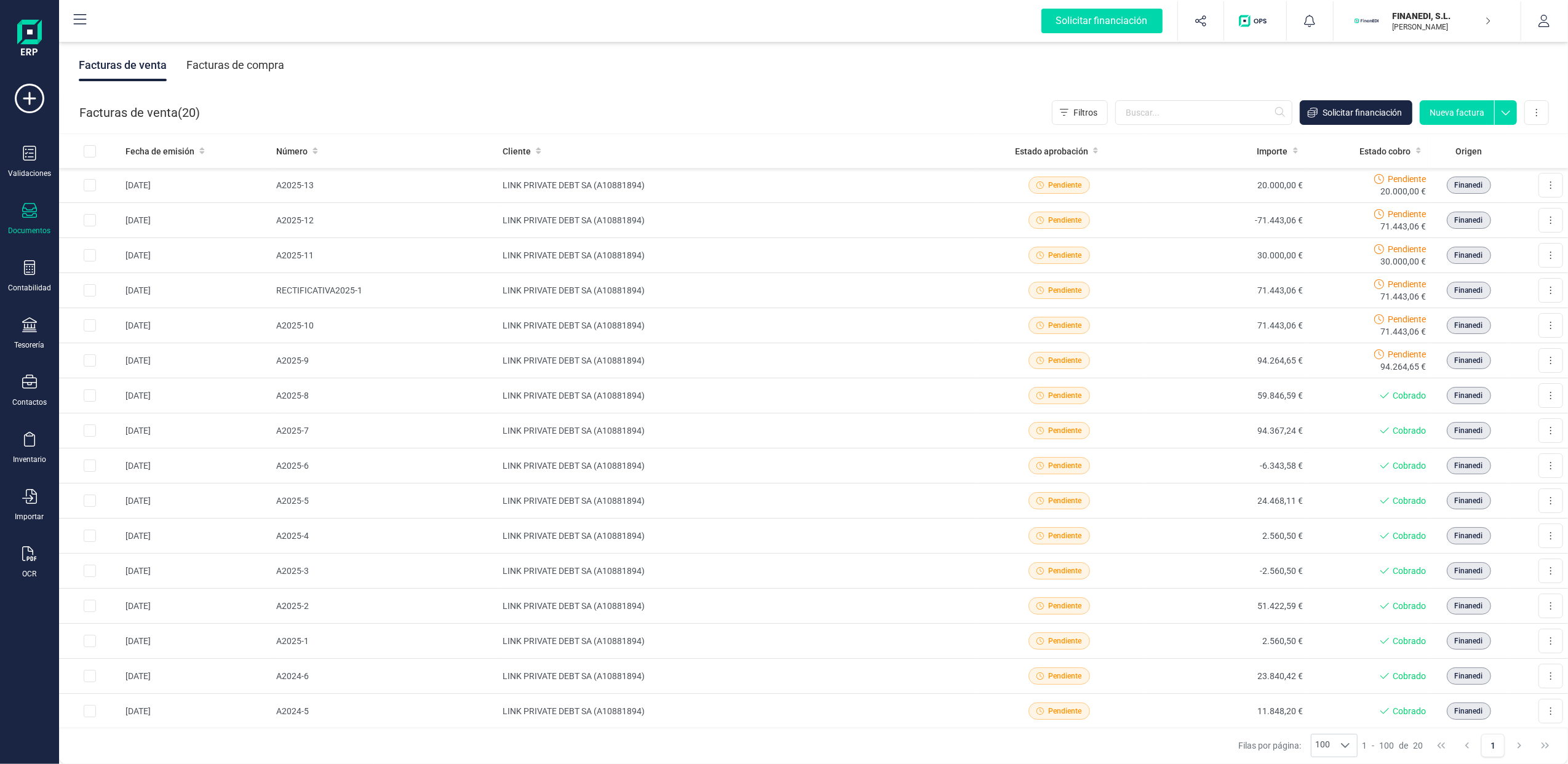
click at [231, 55] on div "Facturas de compra" at bounding box center [235, 65] width 98 height 32
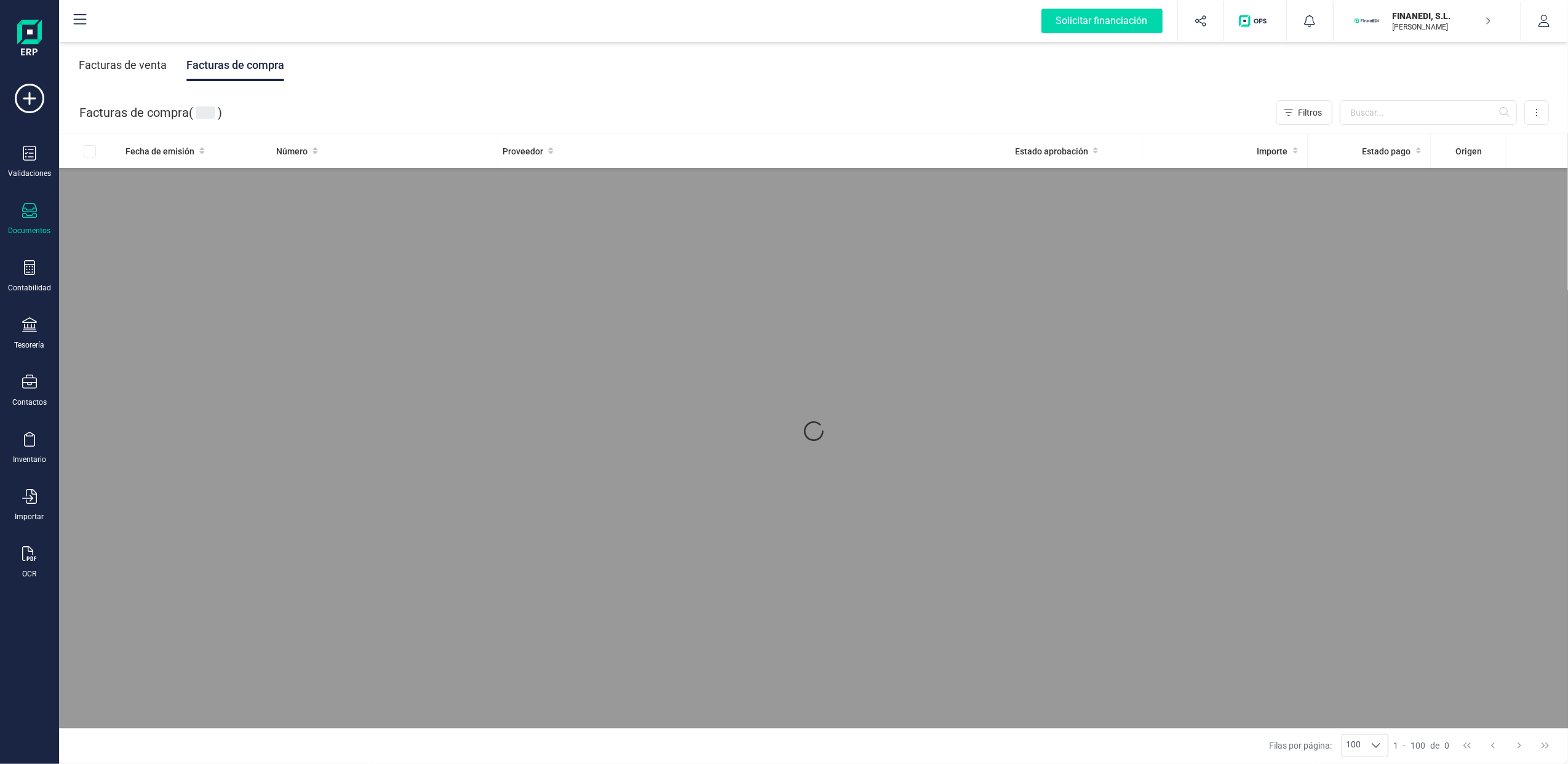
click at [238, 64] on div "Facturas de compra" at bounding box center [235, 65] width 98 height 32
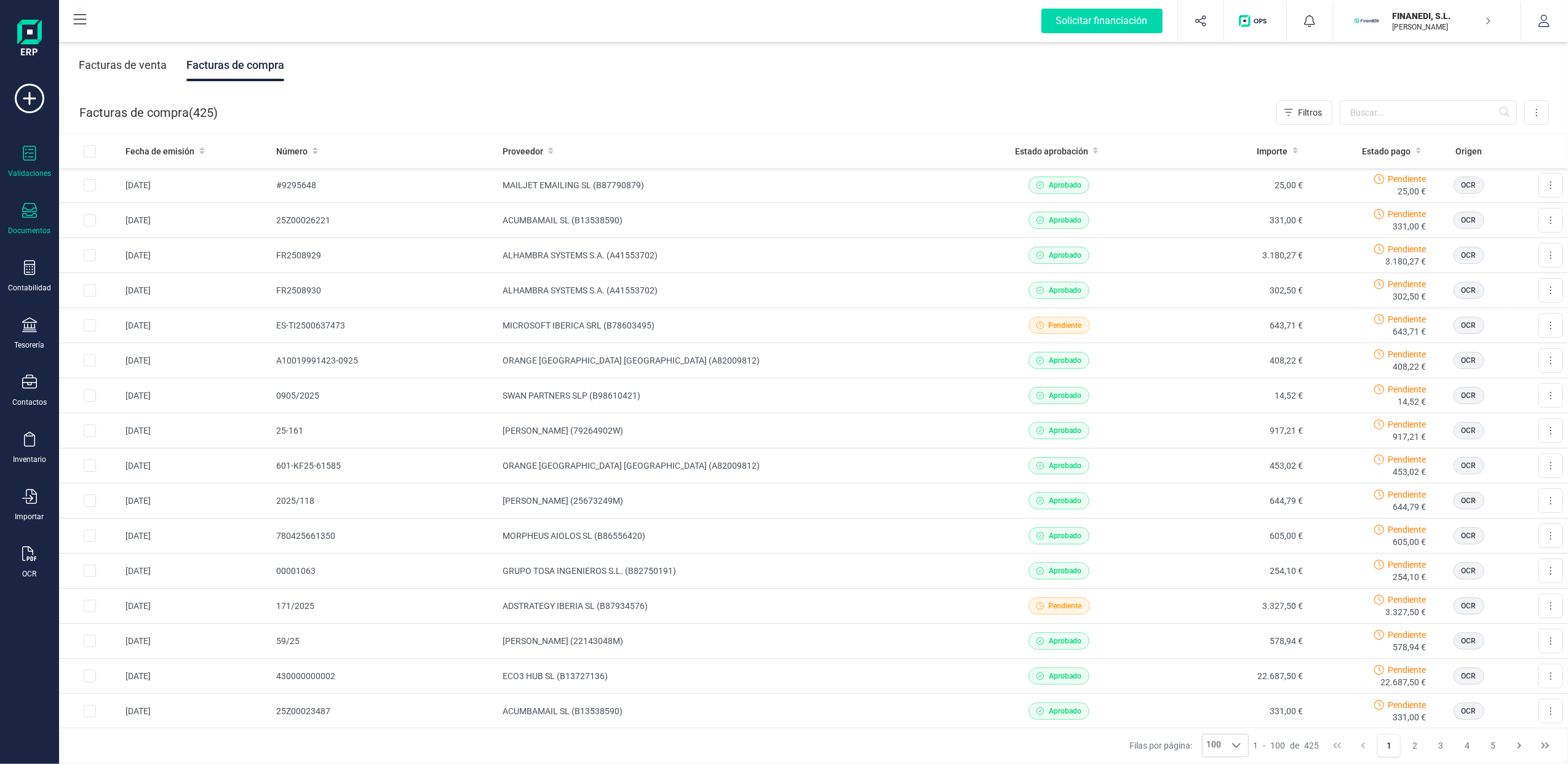
click at [37, 155] on div "Validaciones" at bounding box center [29, 162] width 50 height 33
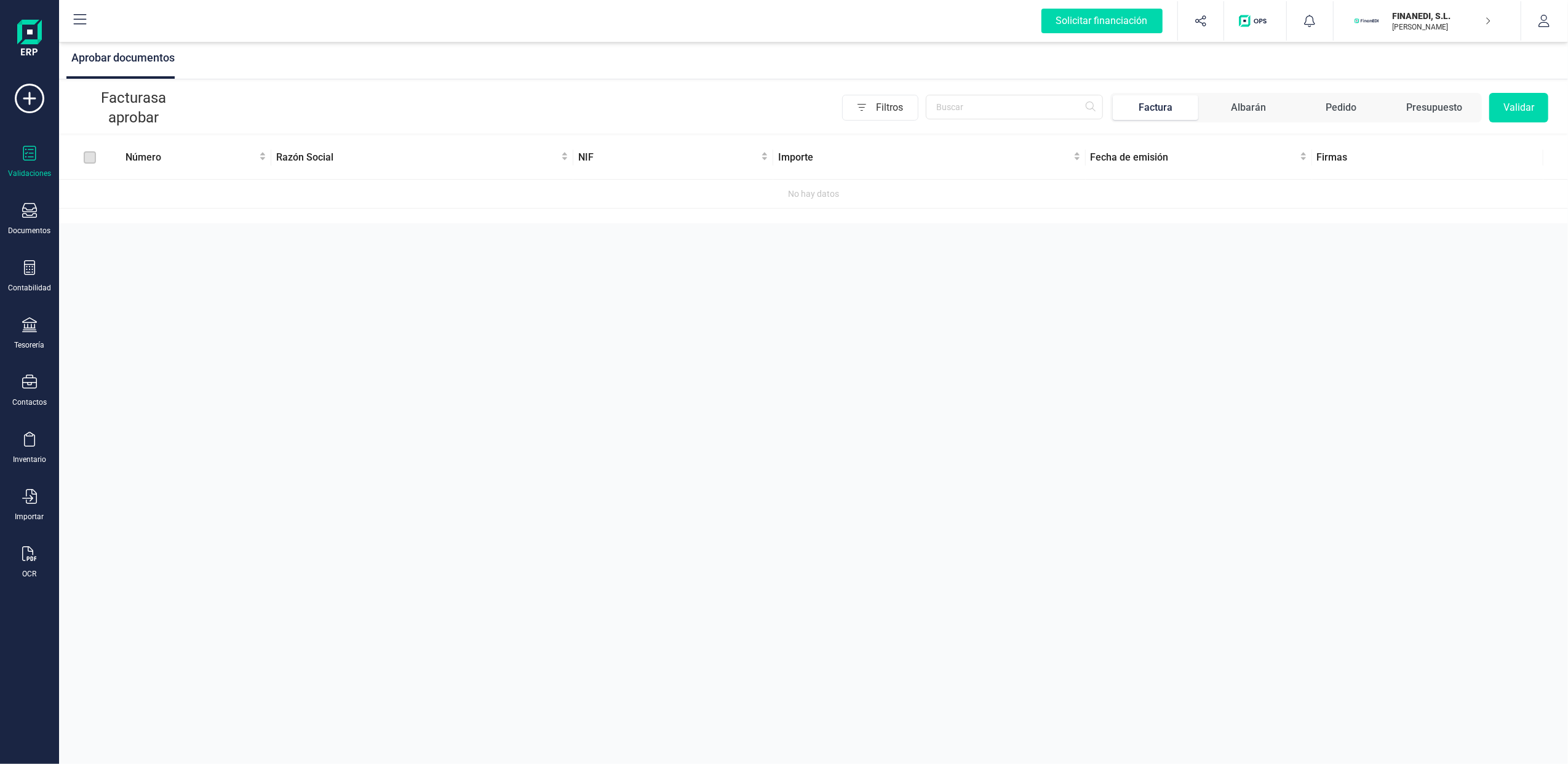
click at [1215, 109] on span "Albarán" at bounding box center [1248, 107] width 85 height 24
click at [1354, 112] on div "Pedido" at bounding box center [1342, 107] width 31 height 15
click at [1430, 107] on div "Presupuesto" at bounding box center [1434, 107] width 56 height 15
click at [1130, 97] on span "Factura" at bounding box center [1155, 107] width 85 height 24
click at [900, 107] on span "Filtros" at bounding box center [896, 107] width 41 height 24
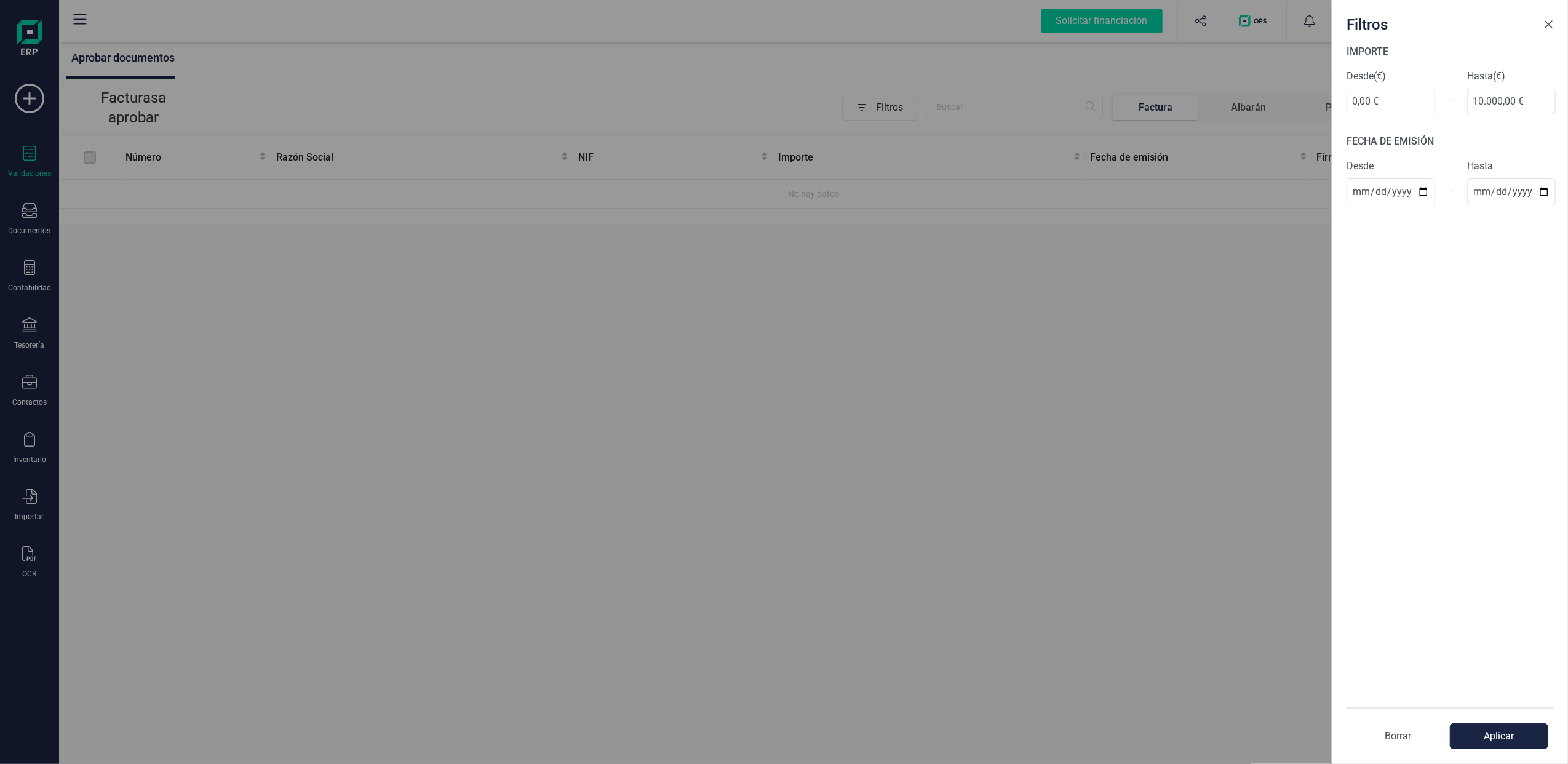
click at [1553, 21] on button "Close" at bounding box center [1548, 24] width 20 height 20
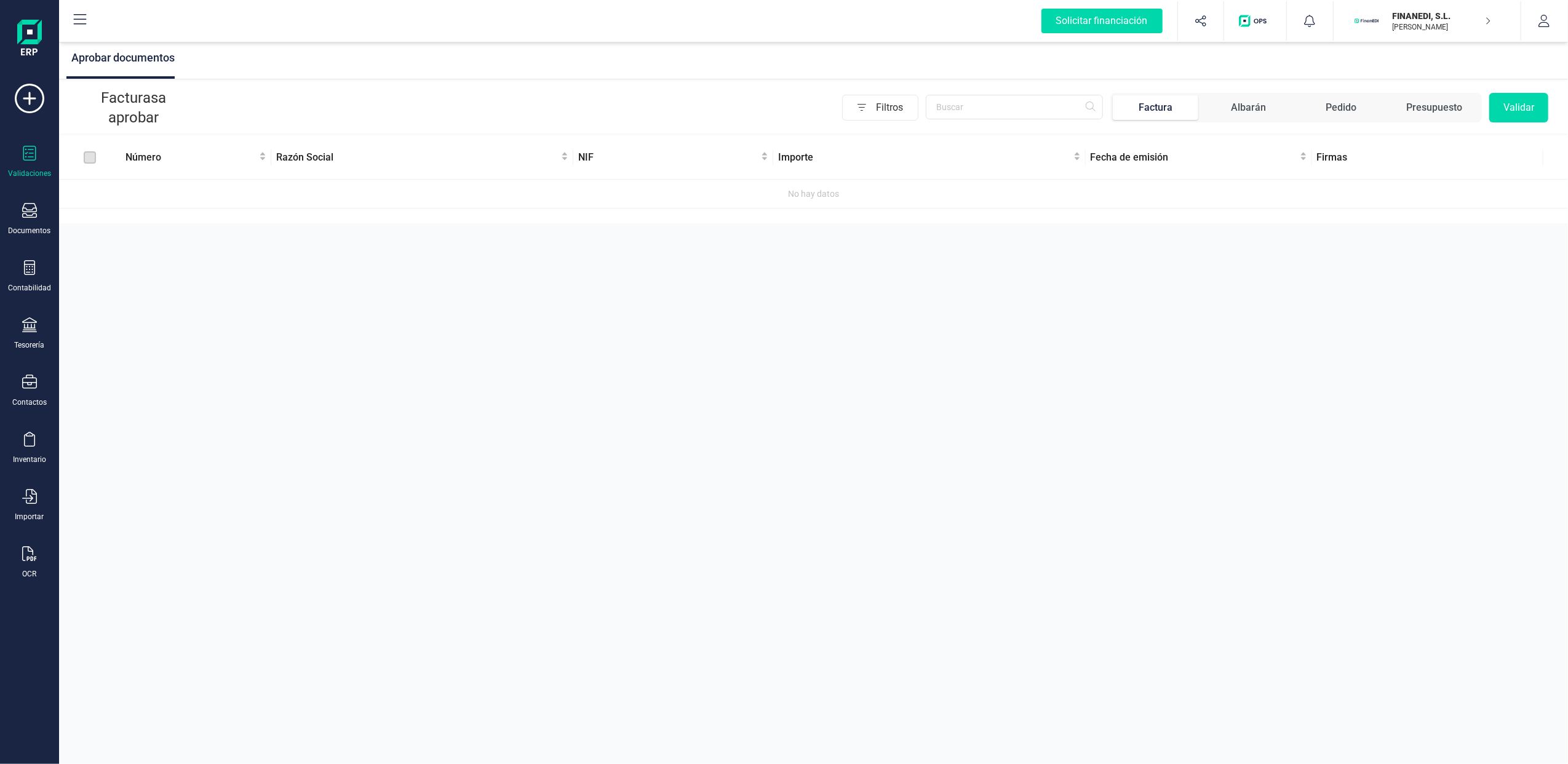
click at [29, 171] on div "Validaciones" at bounding box center [29, 173] width 43 height 10
click at [29, 213] on icon at bounding box center [29, 211] width 15 height 15
click at [115, 181] on span "Facturas" at bounding box center [128, 177] width 65 height 15
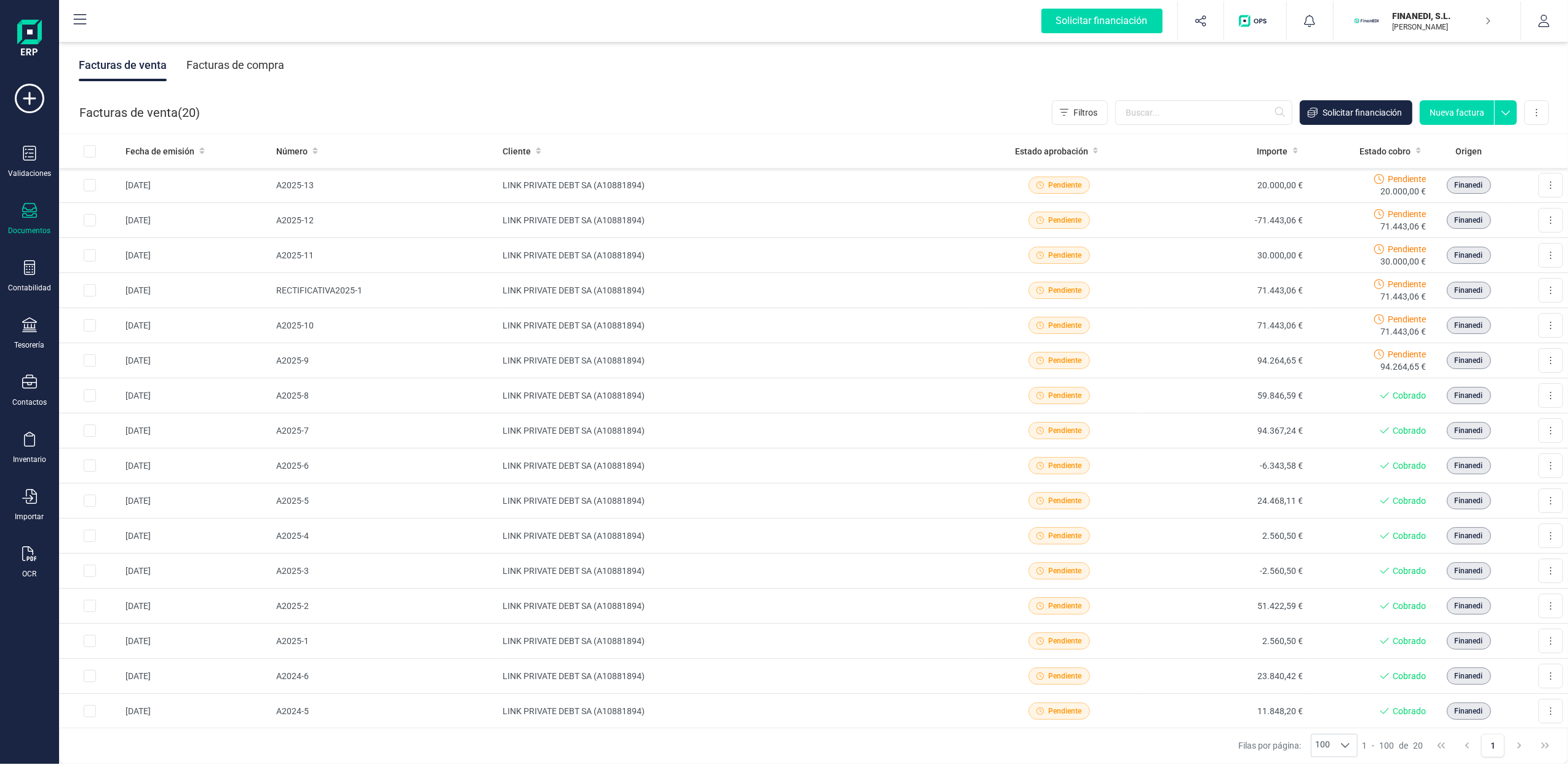
click at [246, 64] on div "Facturas de compra" at bounding box center [235, 65] width 98 height 32
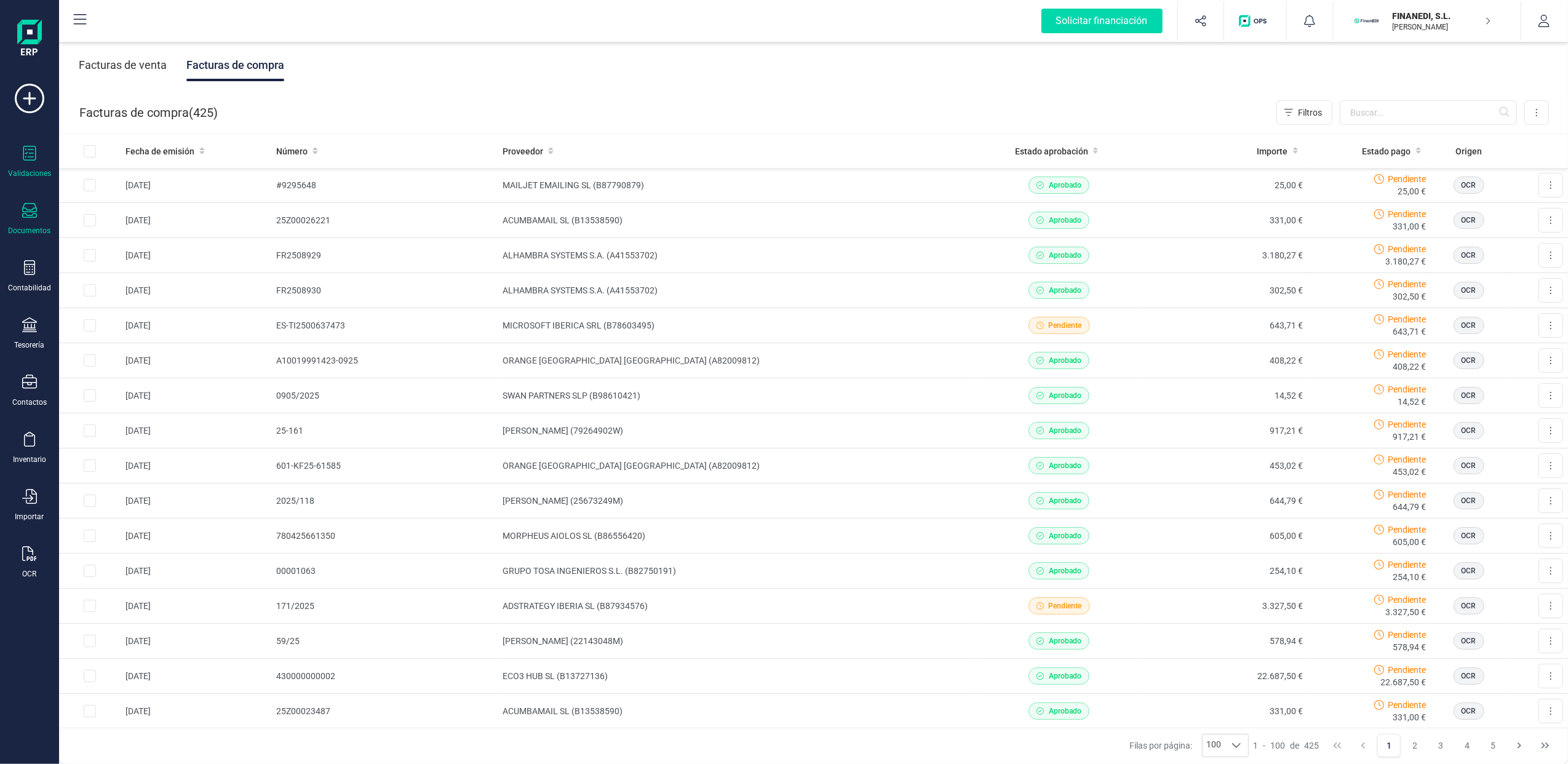
click at [30, 153] on icon at bounding box center [30, 153] width 13 height 15
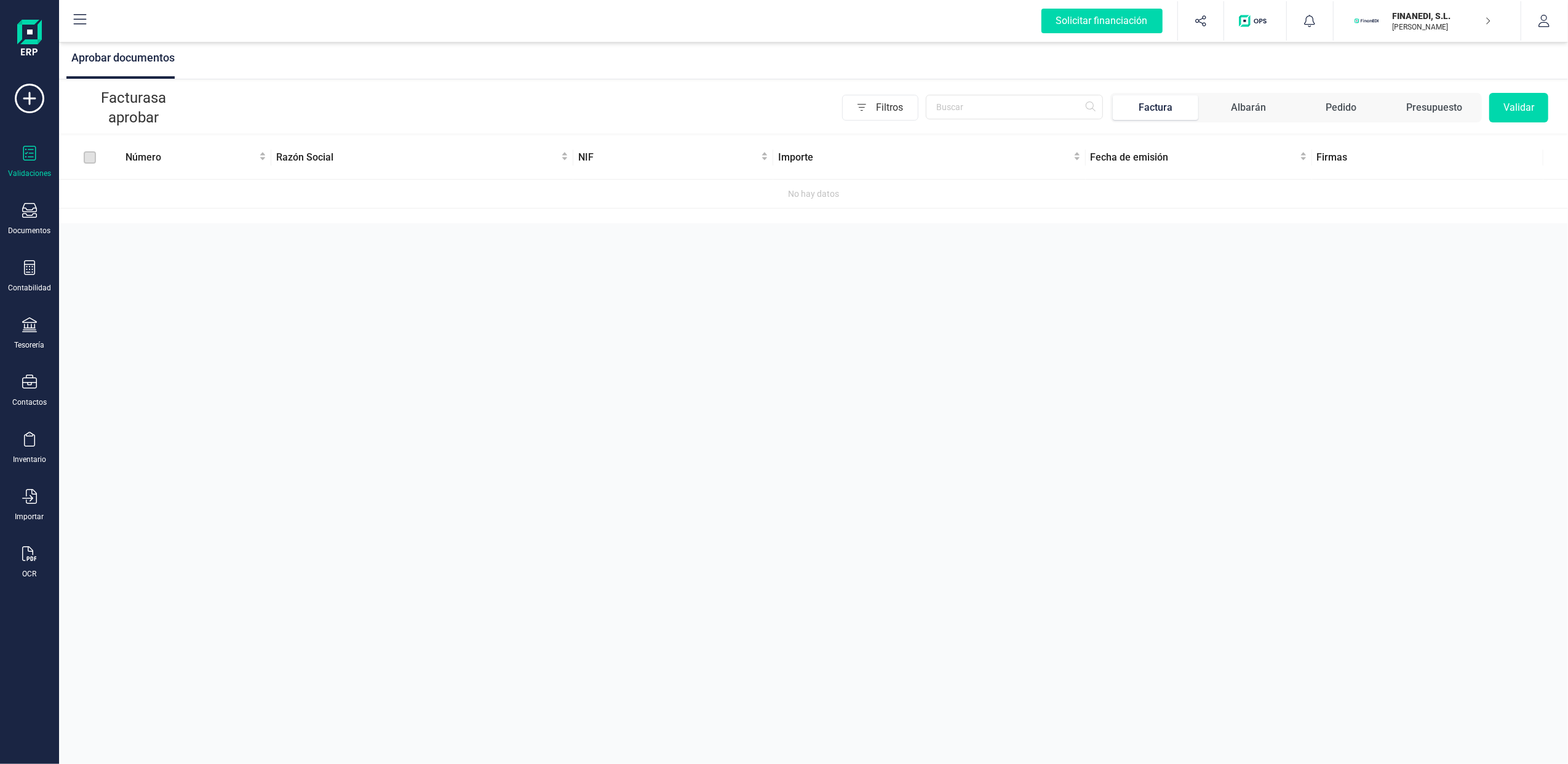
click at [26, 160] on icon at bounding box center [30, 153] width 13 height 15
click at [1479, 20] on p "FINANEDI, S.L." at bounding box center [1441, 15] width 98 height 12
click at [1361, 182] on div "SCD SERVICIOS FINANCIEROS SL" at bounding box center [1419, 183] width 196 height 15
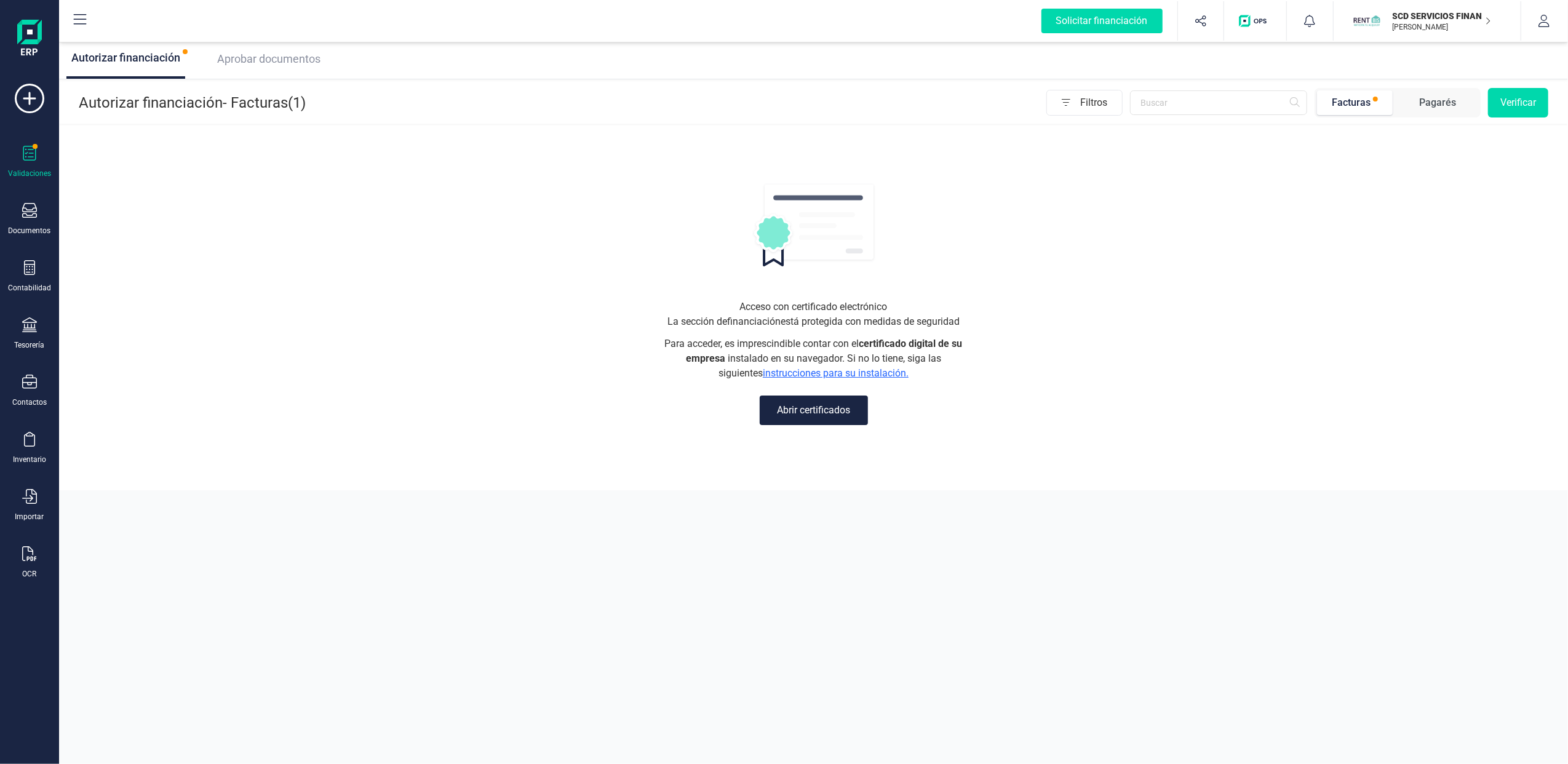
click at [24, 160] on div at bounding box center [29, 155] width 15 height 18
click at [293, 59] on span "Aprobar documentos" at bounding box center [268, 59] width 103 height 13
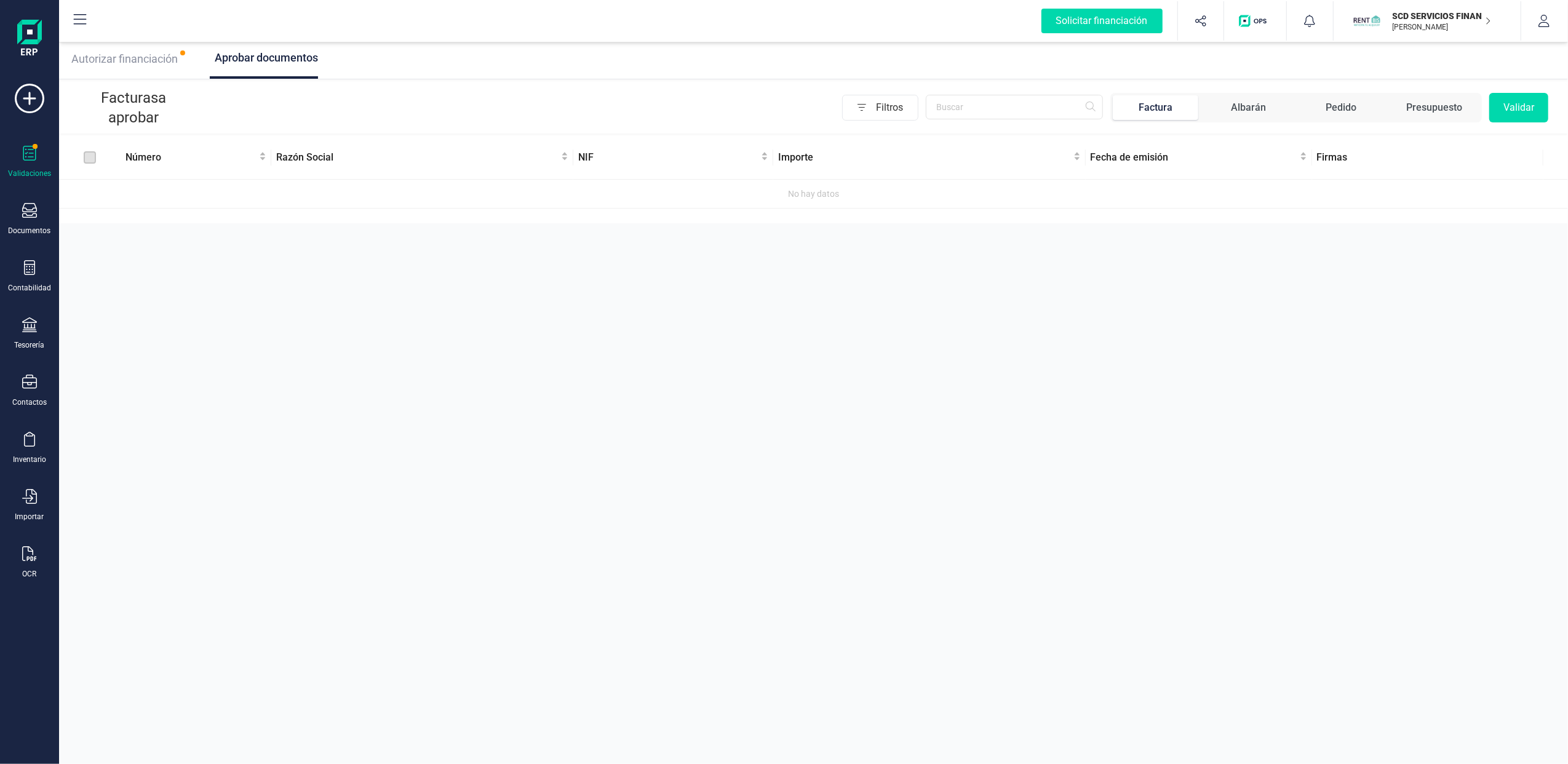
click at [168, 52] on span "Autorizar financiación" at bounding box center [124, 59] width 107 height 13
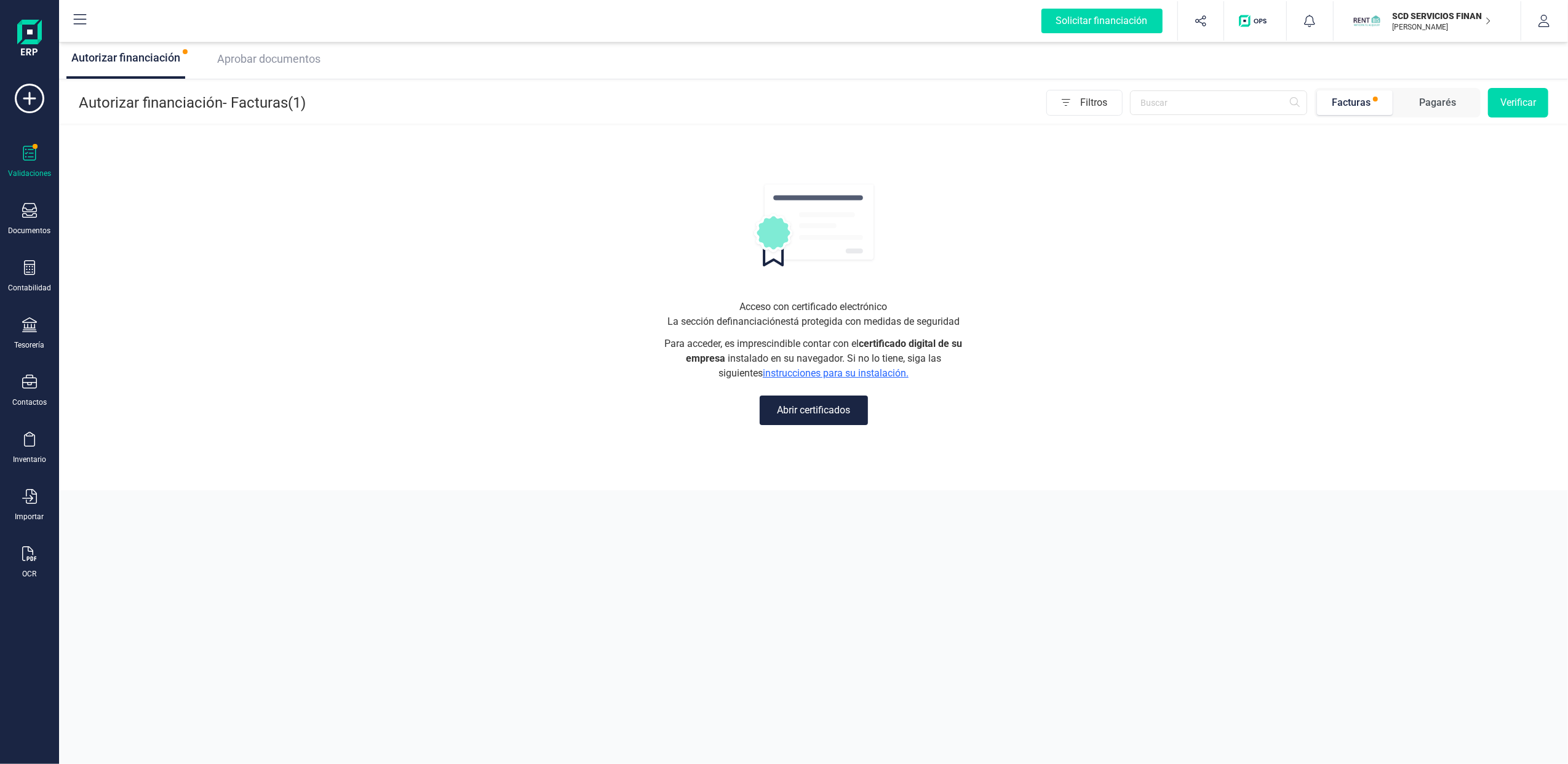
click at [1432, 28] on p "[PERSON_NAME]" at bounding box center [1441, 27] width 98 height 10
click at [329, 50] on div "Autorizar financiación Aprobar documentos" at bounding box center [813, 59] width 1509 height 40
click at [294, 67] on div "Aprobar documentos" at bounding box center [266, 59] width 108 height 17
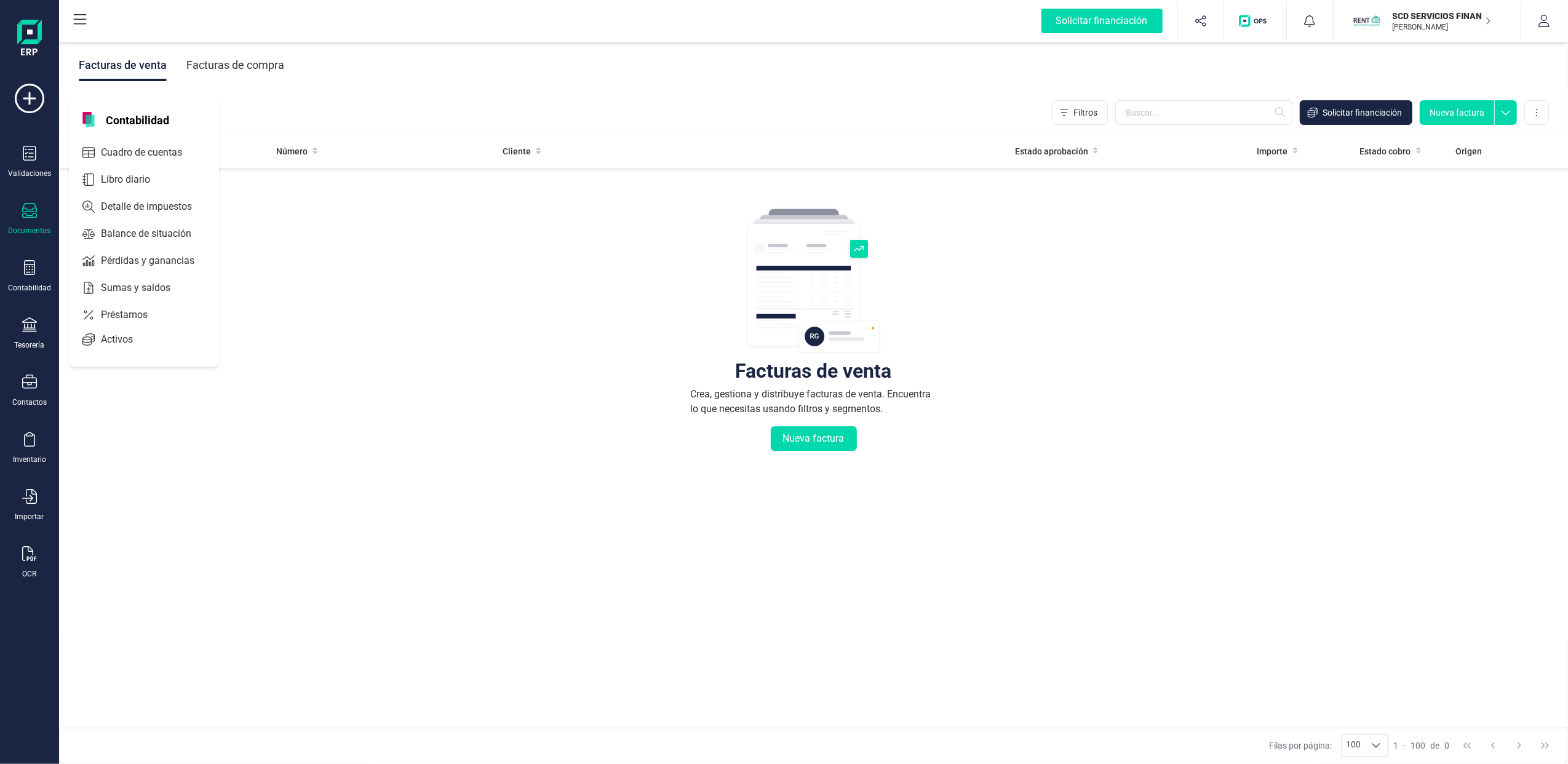
click at [25, 214] on icon at bounding box center [29, 211] width 15 height 15
click at [130, 173] on span "Facturas" at bounding box center [126, 177] width 65 height 15
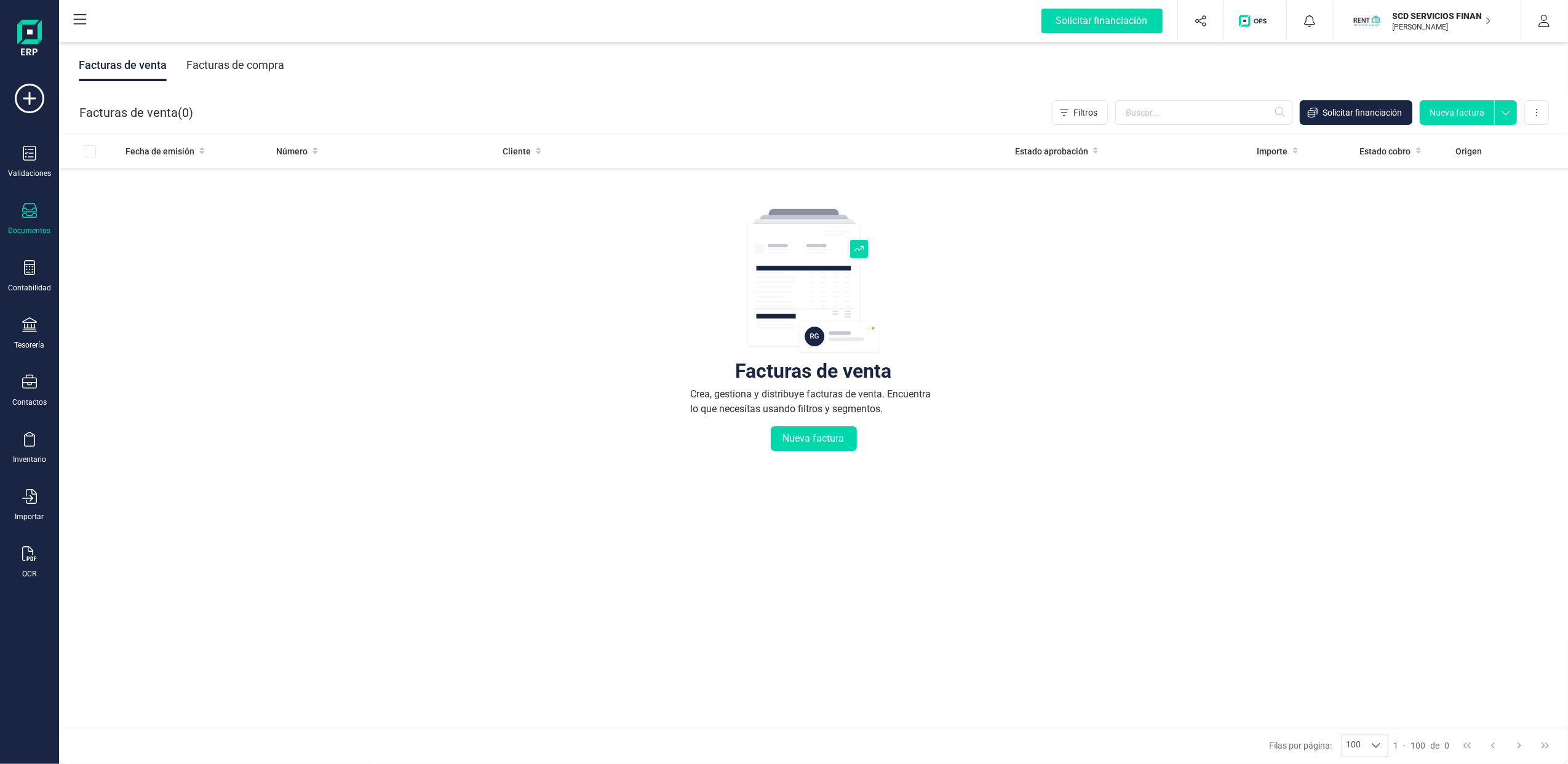
click at [252, 68] on div "Facturas de compra" at bounding box center [235, 65] width 98 height 32
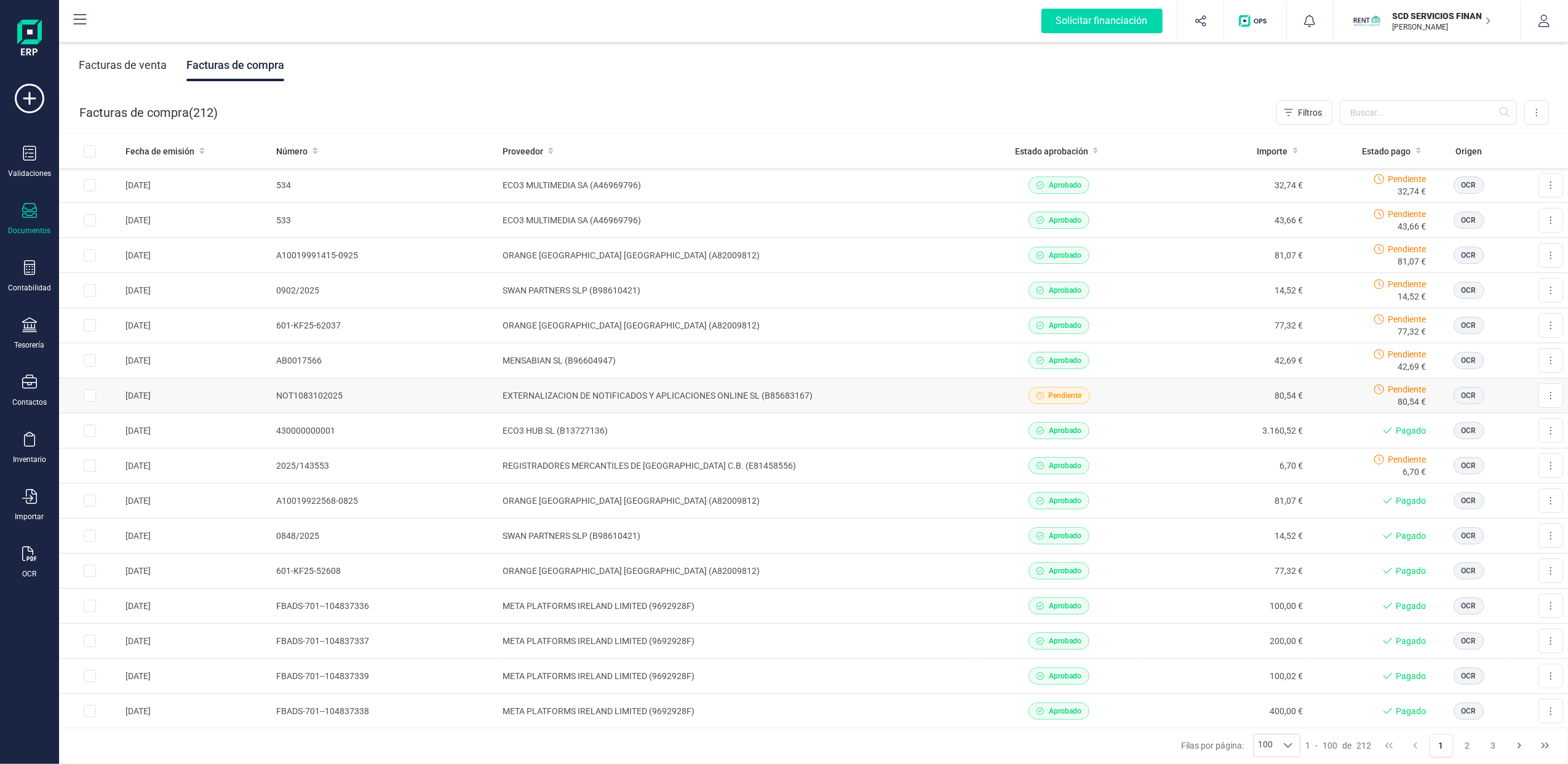
click at [594, 401] on td "EXTERNALIZACION DE NOTIFICADOS Y APLICACIONES ONLINE SL (B85683167)" at bounding box center [737, 395] width 478 height 35
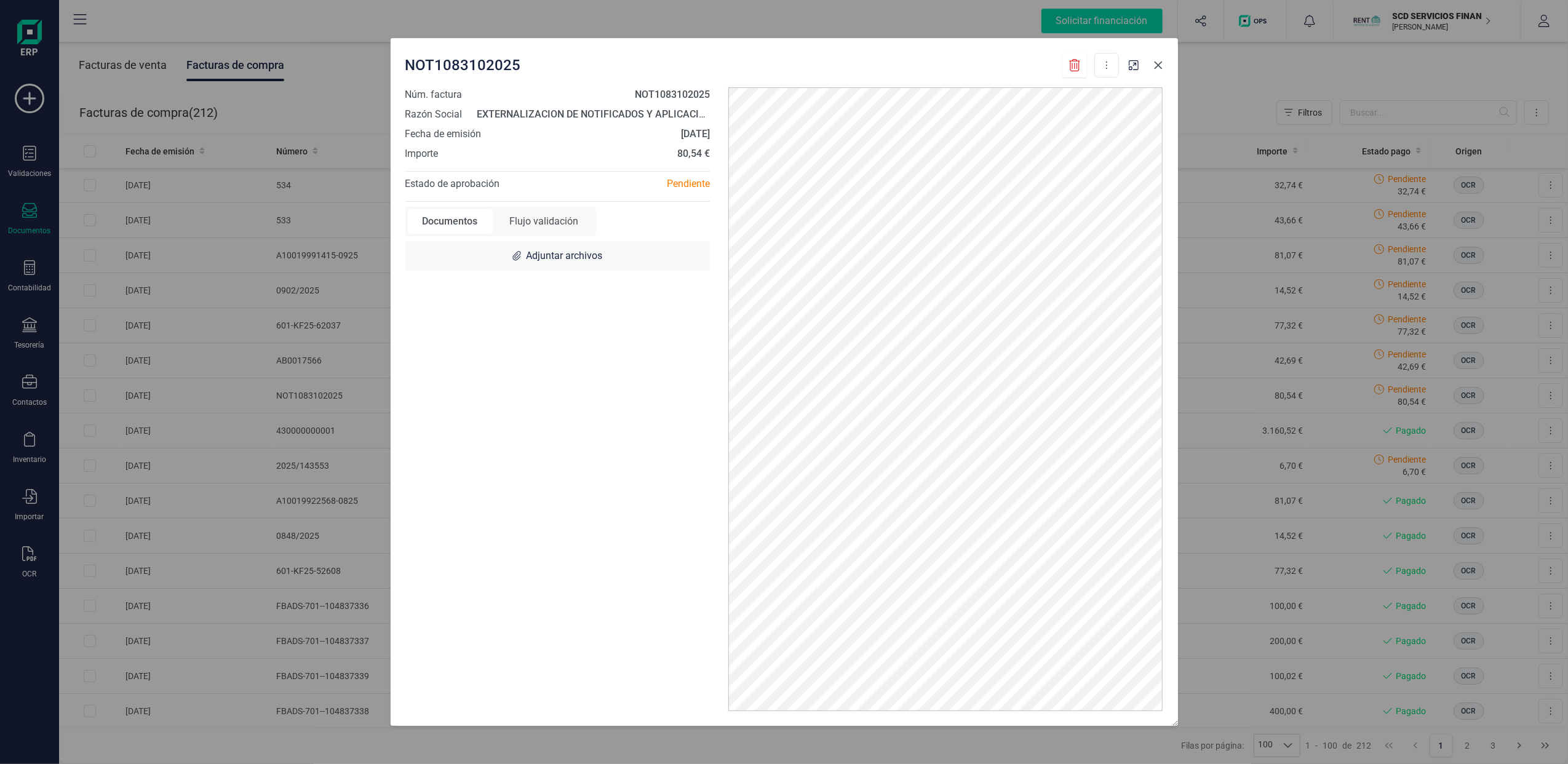
click at [1155, 65] on icon "button" at bounding box center [1158, 65] width 10 height 10
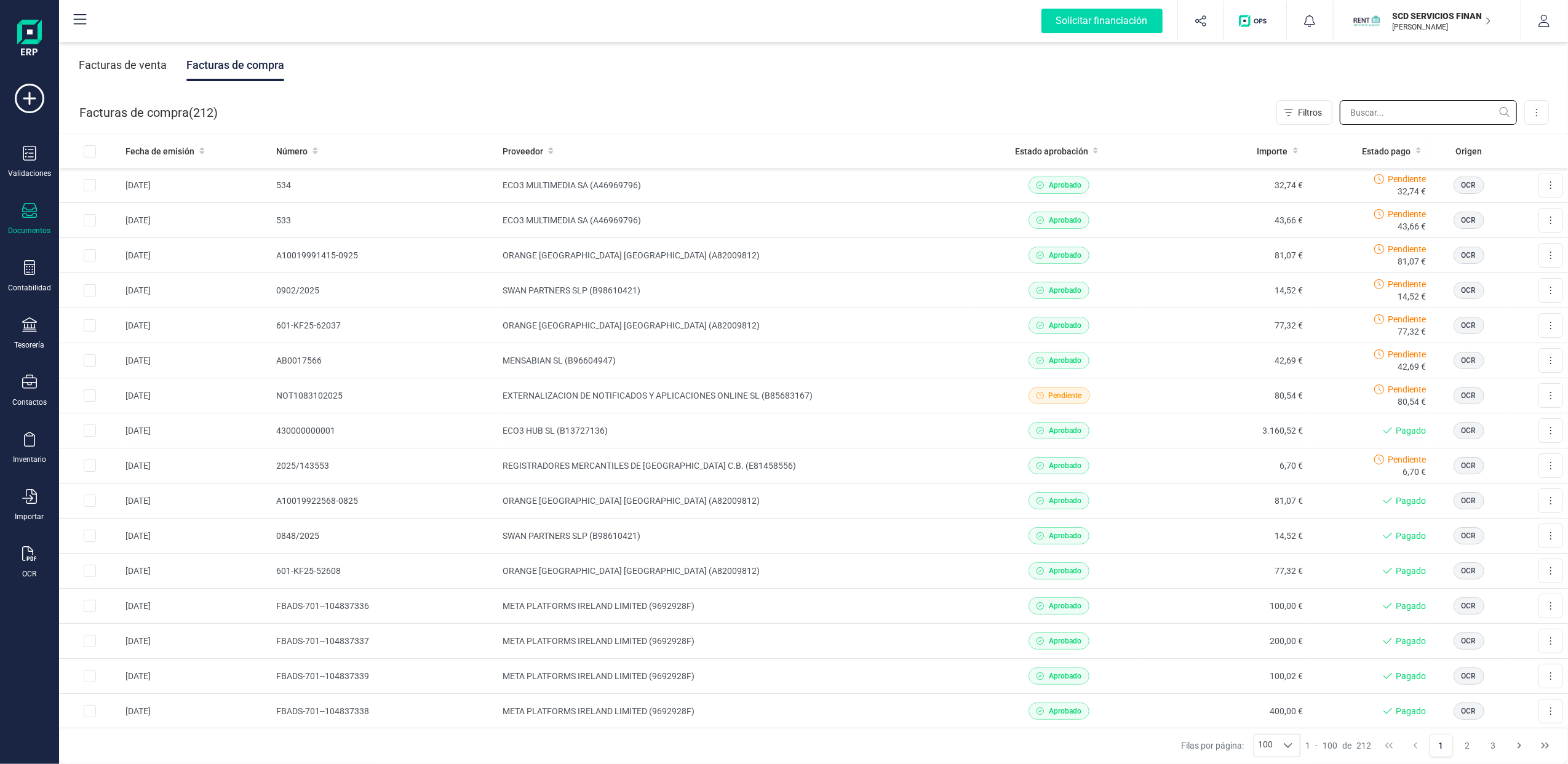
click at [1388, 110] on input "text" at bounding box center [1428, 112] width 177 height 24
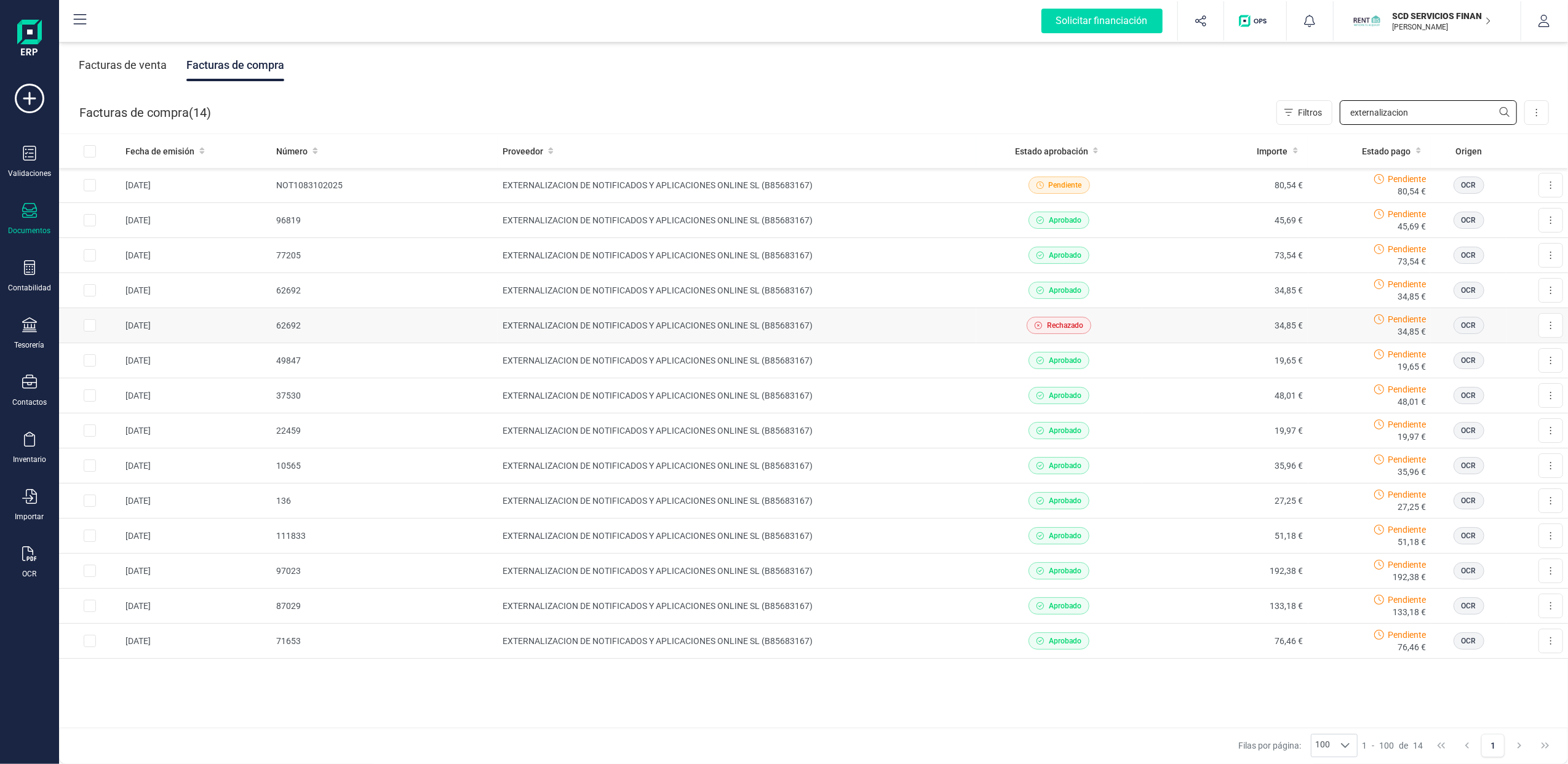
type input "externalizacion"
click at [1557, 291] on button at bounding box center [1550, 290] width 24 height 24
click at [1505, 321] on span "Descargar documento" at bounding box center [1510, 320] width 85 height 12
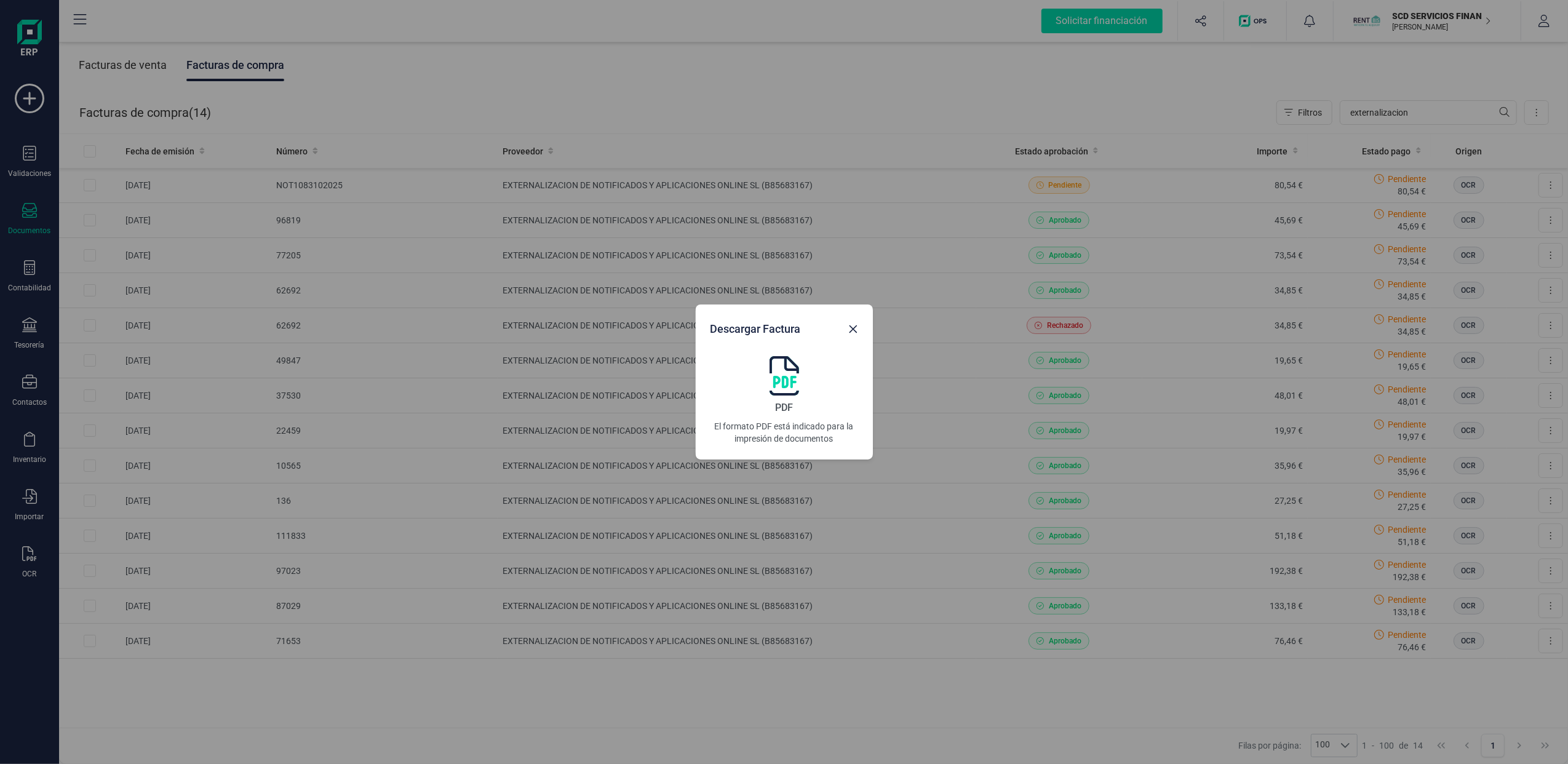
click at [791, 385] on img at bounding box center [784, 376] width 29 height 39
click at [854, 329] on icon "button" at bounding box center [853, 330] width 10 height 10
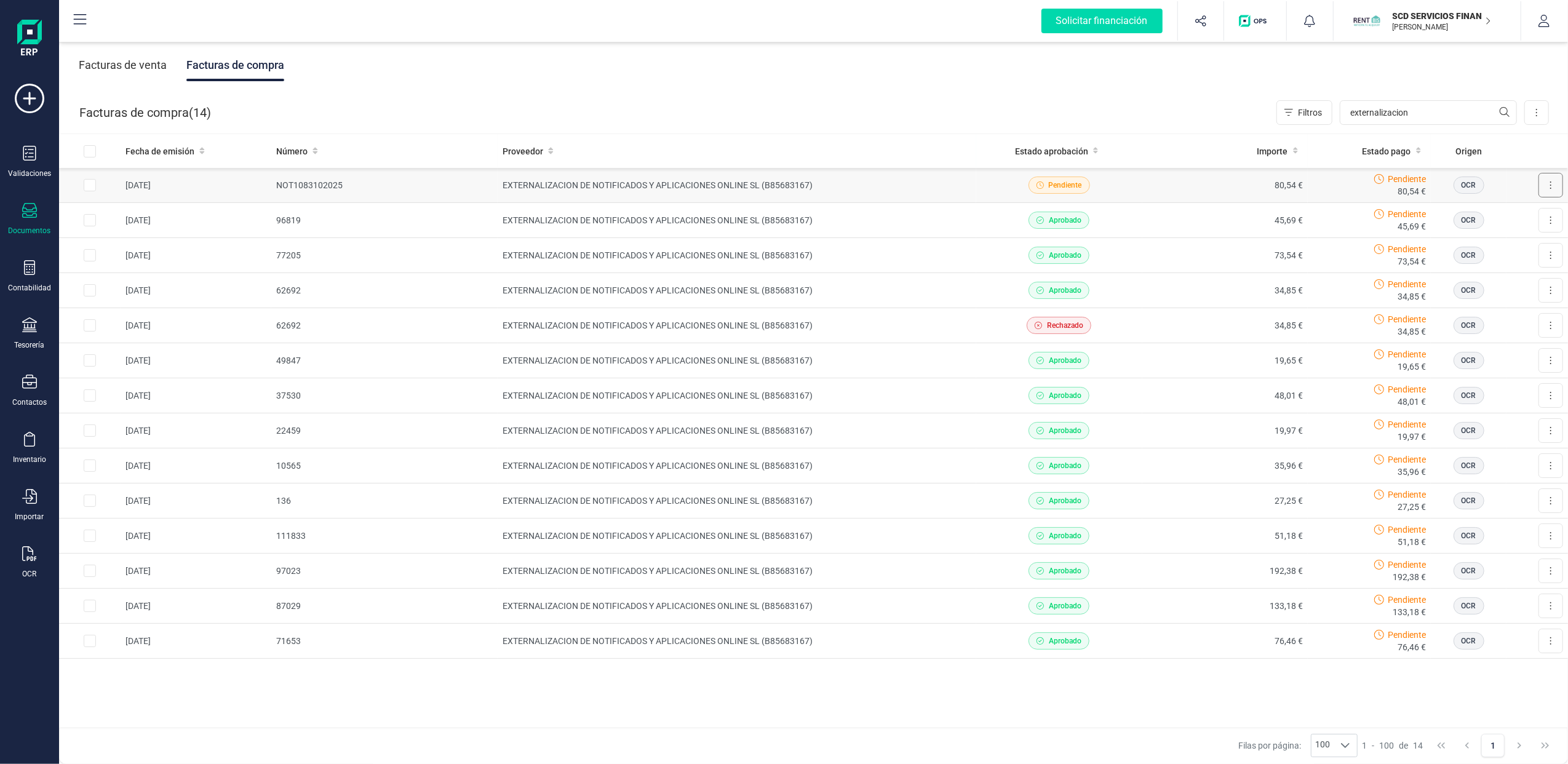
click at [1553, 185] on button at bounding box center [1550, 186] width 24 height 24
click at [1515, 211] on span "Descargar documento" at bounding box center [1510, 215] width 85 height 12
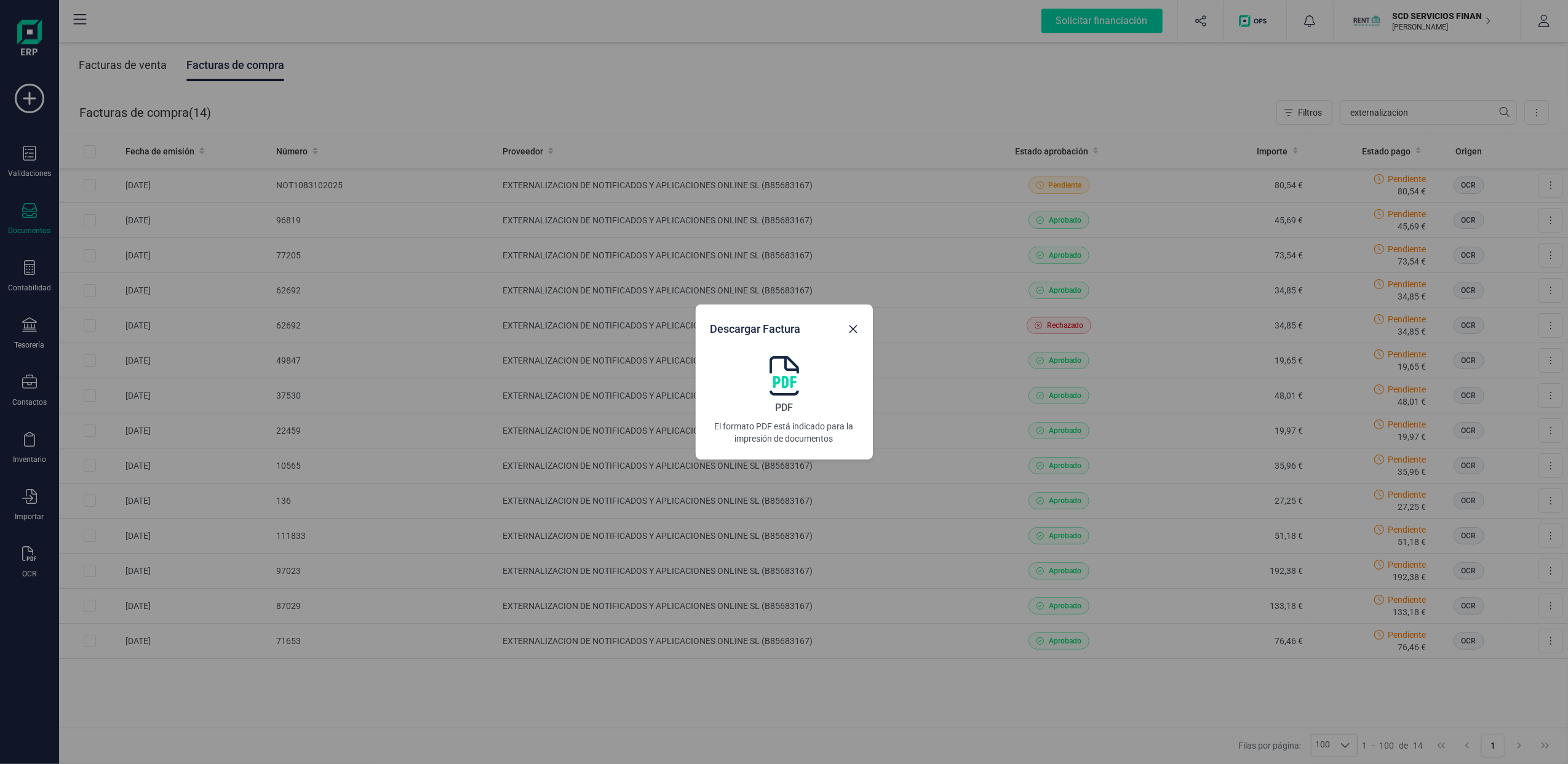
click at [776, 375] on img at bounding box center [784, 376] width 29 height 39
click at [591, 186] on div "Descargar Factura PDF El formato PDF está indicado para la impresión de documen…" at bounding box center [784, 382] width 1568 height 764
click at [89, 177] on div "Descargar Factura PDF El formato PDF está indicado para la impresión de documen…" at bounding box center [784, 382] width 1568 height 764
click at [85, 182] on div "Descargar Factura PDF El formato PDF está indicado para la impresión de documen…" at bounding box center [784, 382] width 1568 height 764
click at [854, 337] on button "button" at bounding box center [853, 330] width 20 height 20
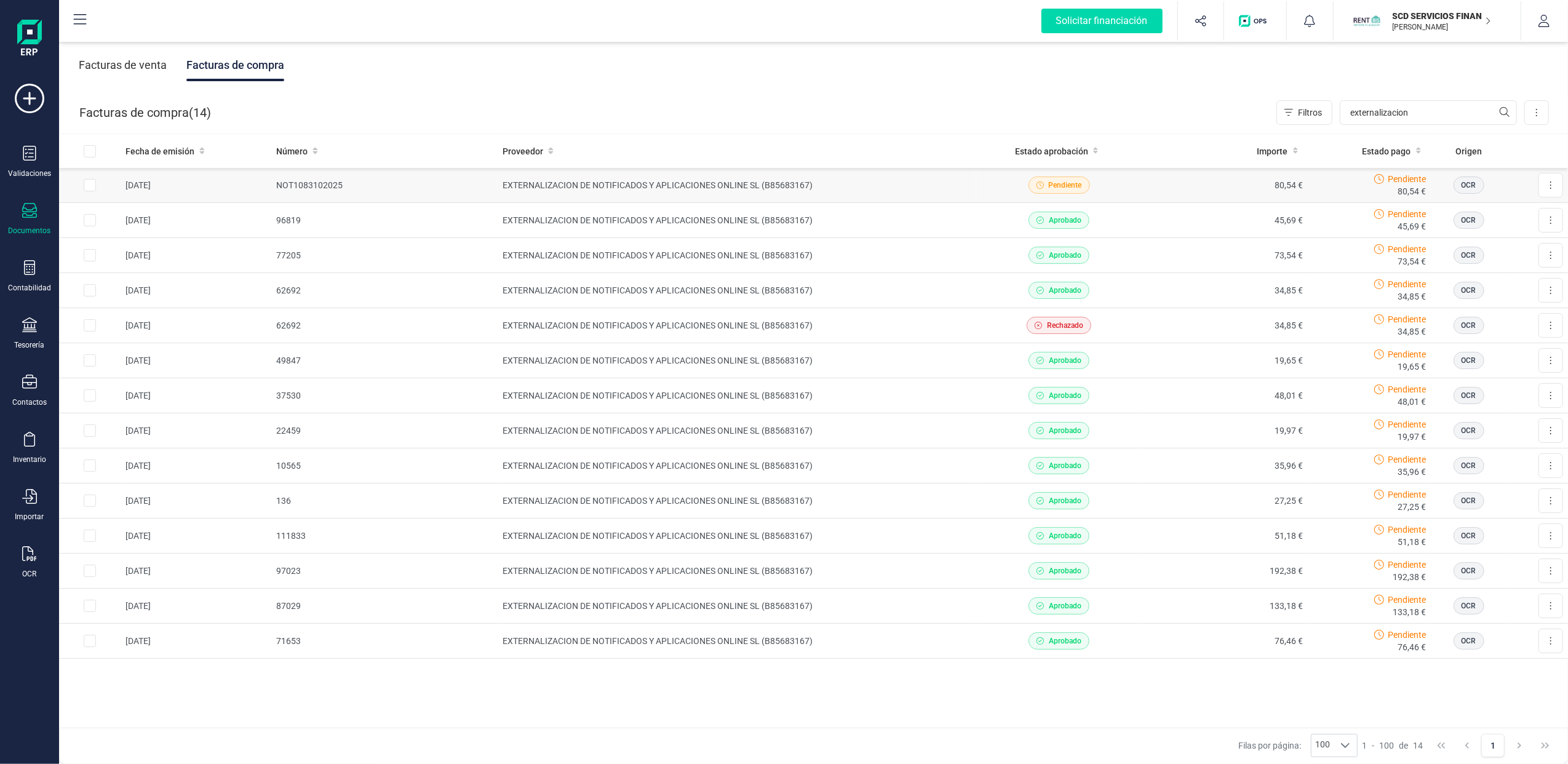
click at [94, 185] on input "Row Selected 8c292f88-d756-489c-9ba8-5ad5eda67dbb" at bounding box center [89, 185] width 12 height 12
checkbox input "true"
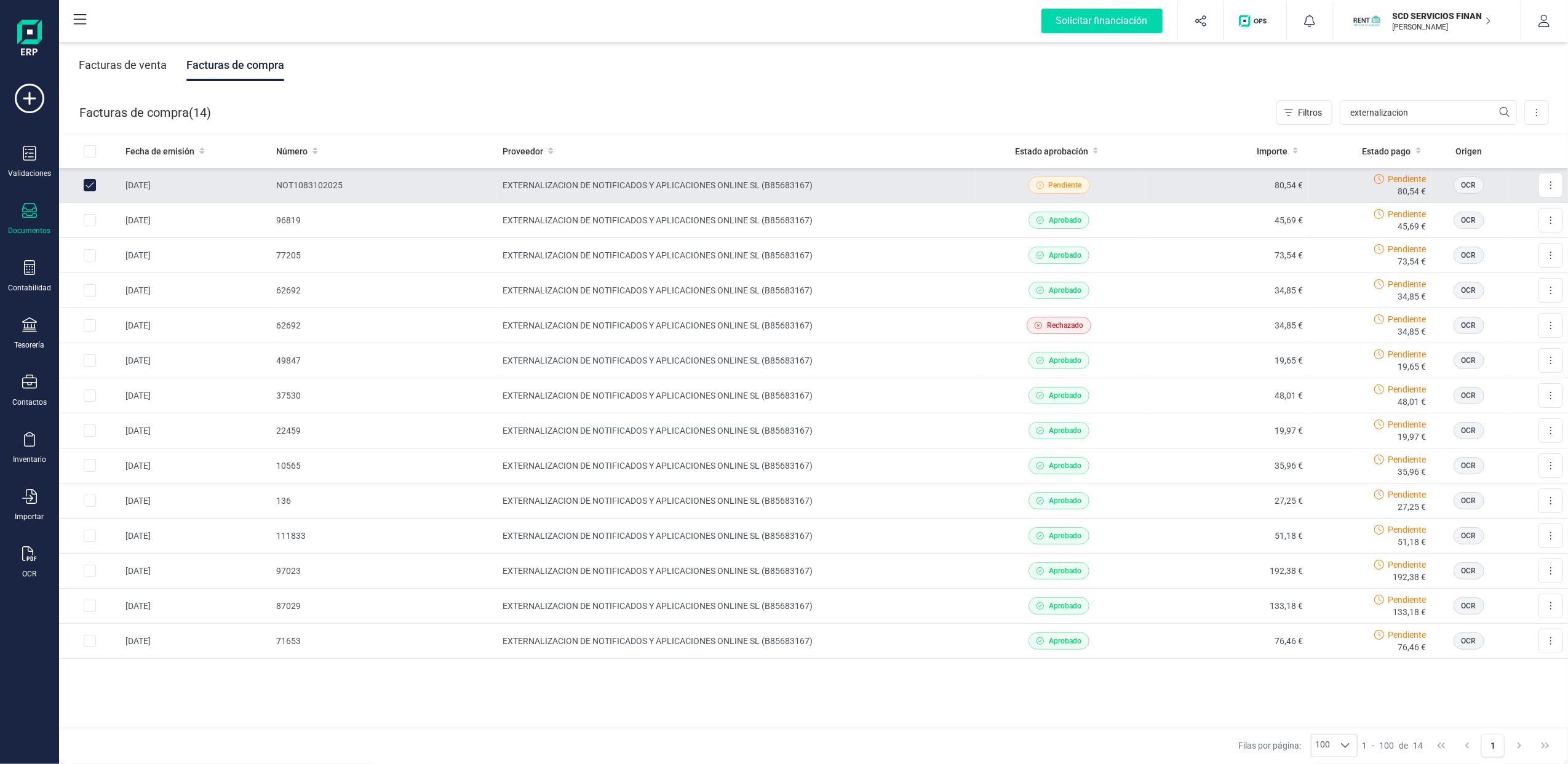
drag, startPoint x: 1548, startPoint y: 175, endPoint x: 1157, endPoint y: 107, distance: 396.9
click at [1157, 107] on div "Facturas de compra ( 14 ) Filtros externalizacion Importar Carga masiva (Excel)…" at bounding box center [813, 112] width 1509 height 41
drag, startPoint x: 1059, startPoint y: 183, endPoint x: 938, endPoint y: 110, distance: 141.3
click at [938, 110] on div "Facturas de compra ( 14 ) Filtros externalizacion Importar Carga masiva (Excel)…" at bounding box center [813, 112] width 1509 height 41
click at [0, 561] on div "Solicitar financiación Validaciones Documentos Documentos Presupuestos Pedidos …" at bounding box center [29, 382] width 59 height 764
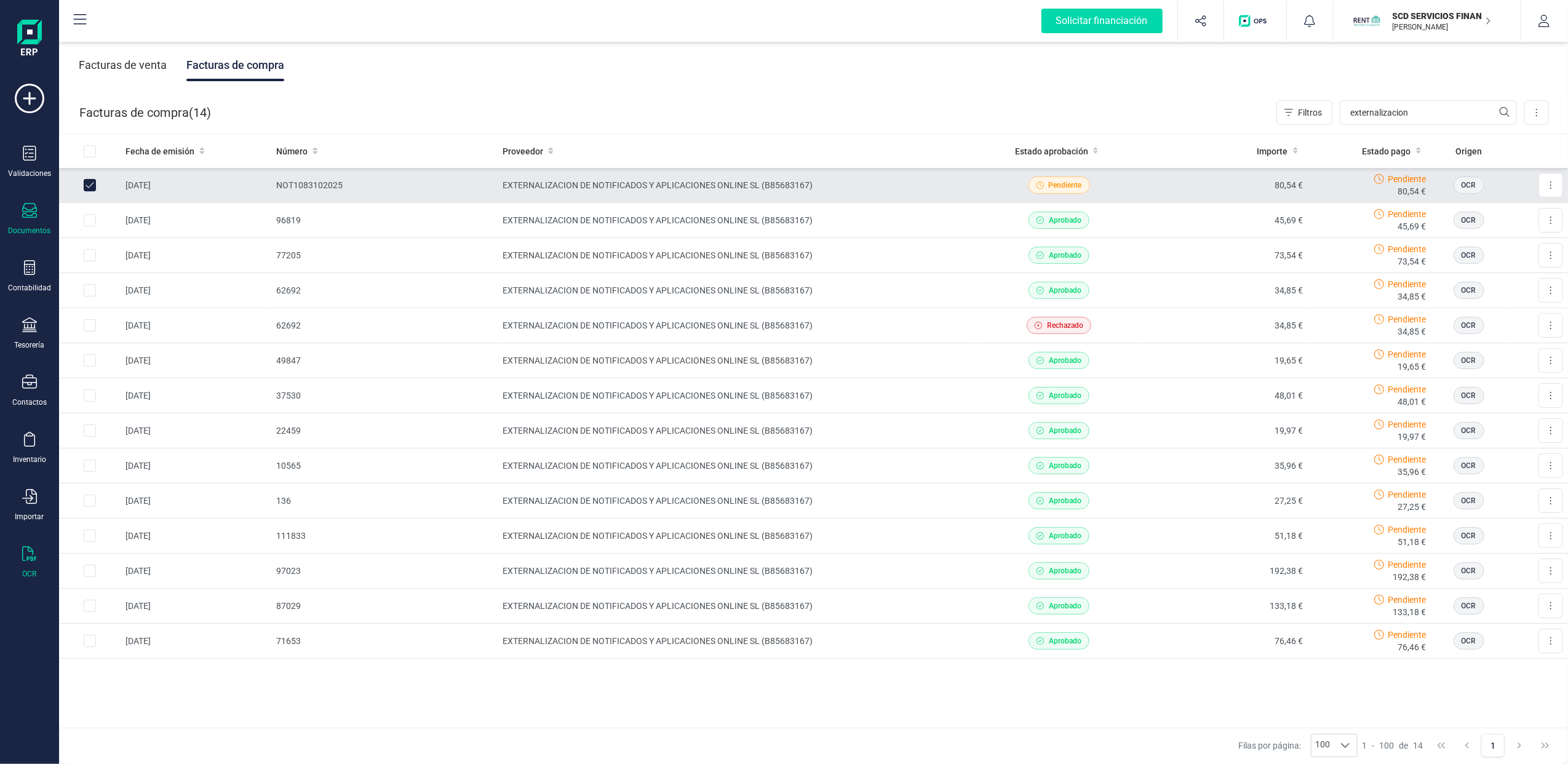
drag, startPoint x: 43, startPoint y: 557, endPoint x: 50, endPoint y: 559, distance: 7.3
click at [42, 557] on div "OCR" at bounding box center [29, 563] width 50 height 33
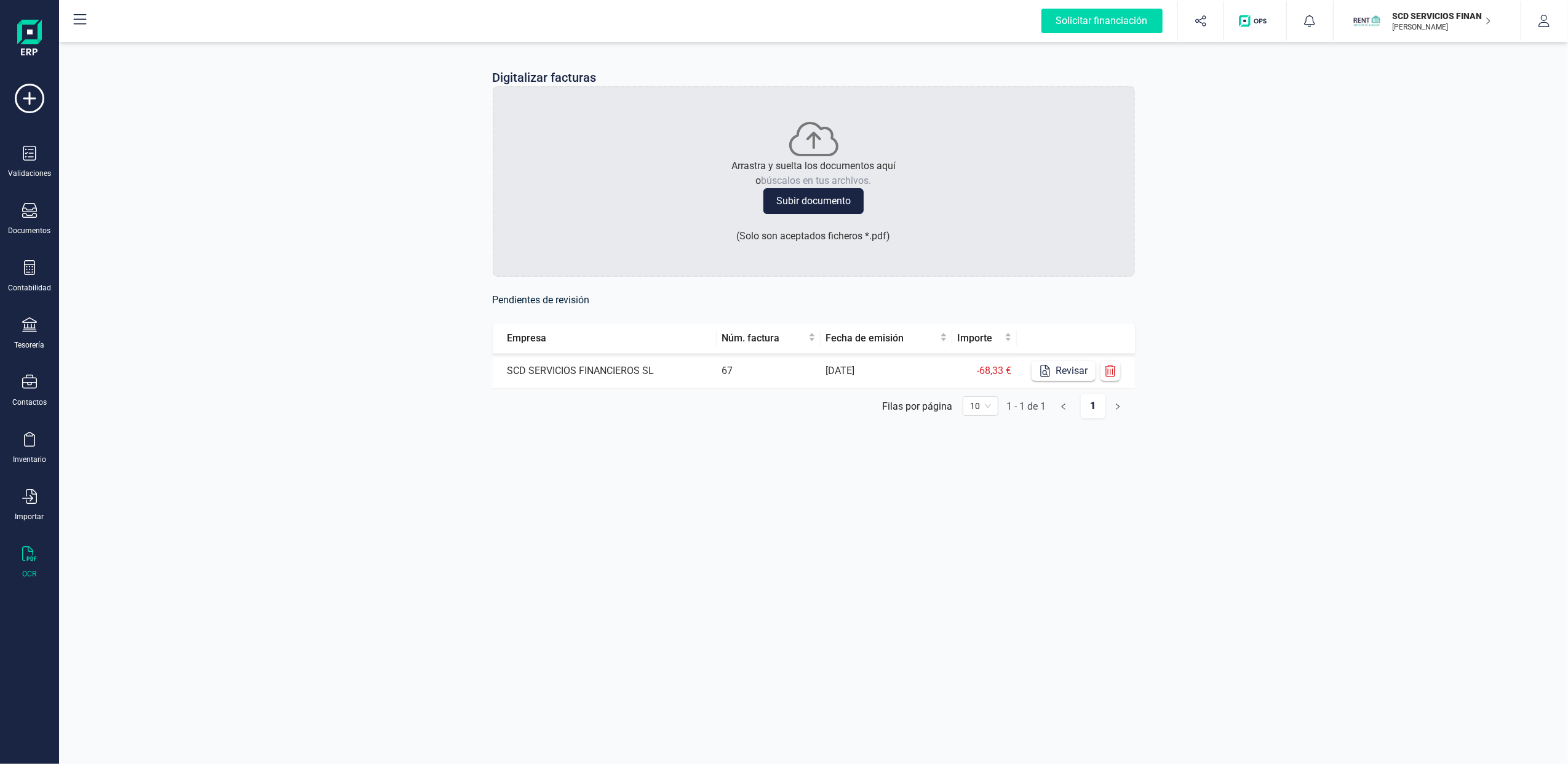
click at [821, 193] on button "Subir documento" at bounding box center [813, 201] width 100 height 26
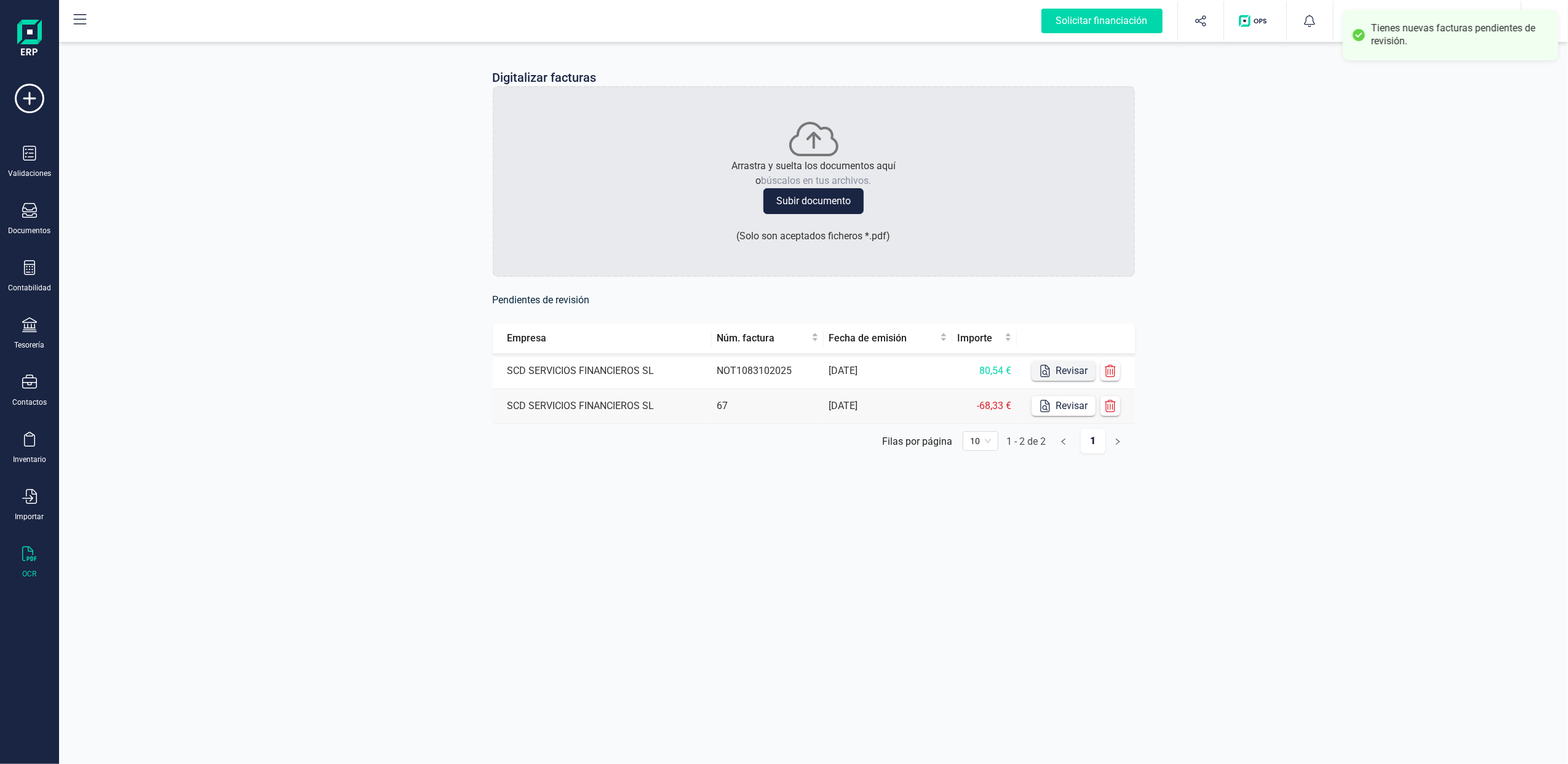
click at [1066, 368] on button "Revisar" at bounding box center [1063, 371] width 64 height 20
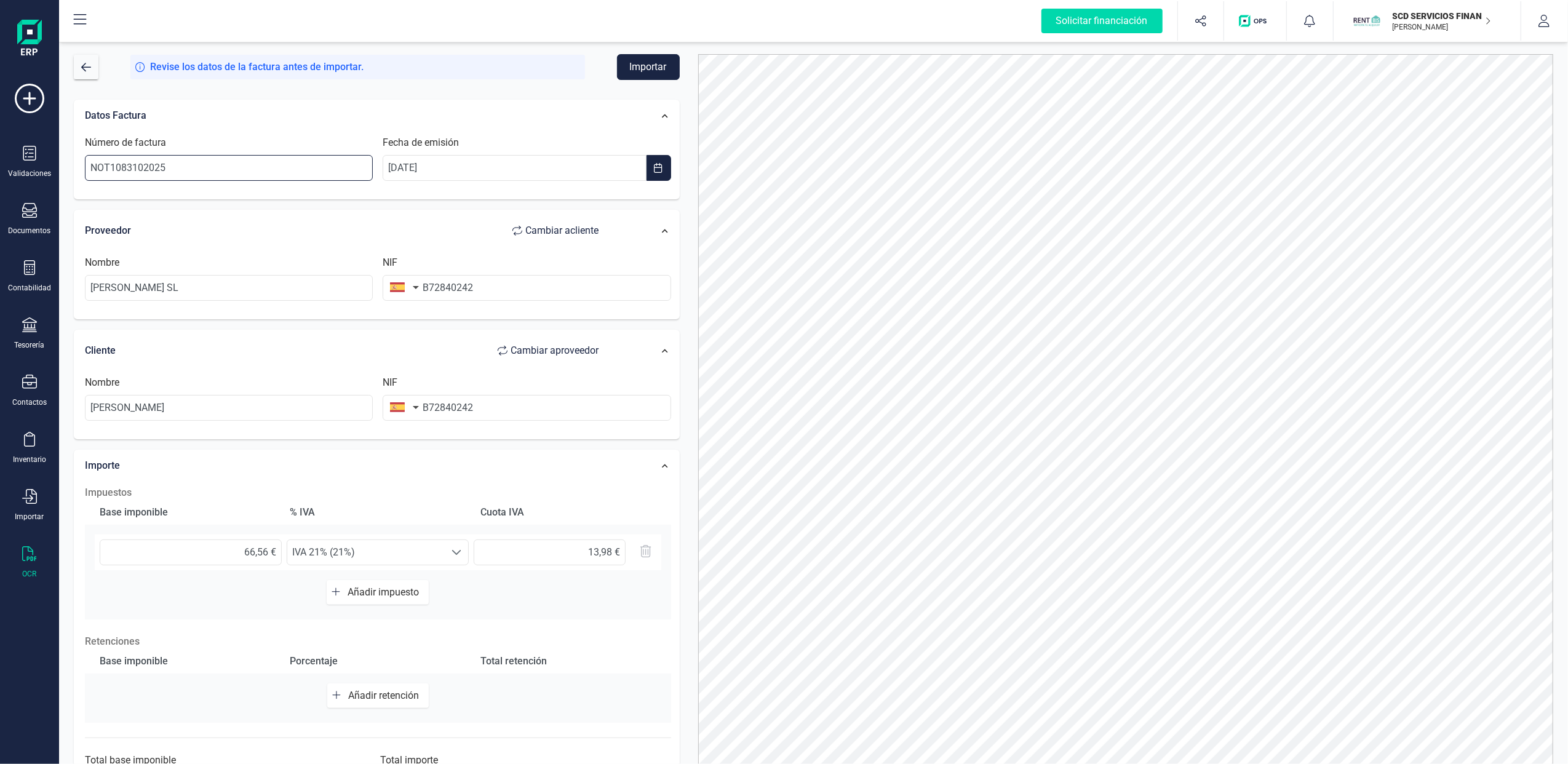
click at [39, 183] on div "Solicitar financiación Importaciones completadas 0 / 0 SCD SERVICIOS FINANCIERO…" at bounding box center [784, 382] width 1568 height 764
type input "108310"
type input "__/__/____"
type input "10831028/08/2025"
click at [430, 165] on input "__/__/____" at bounding box center [514, 168] width 264 height 26
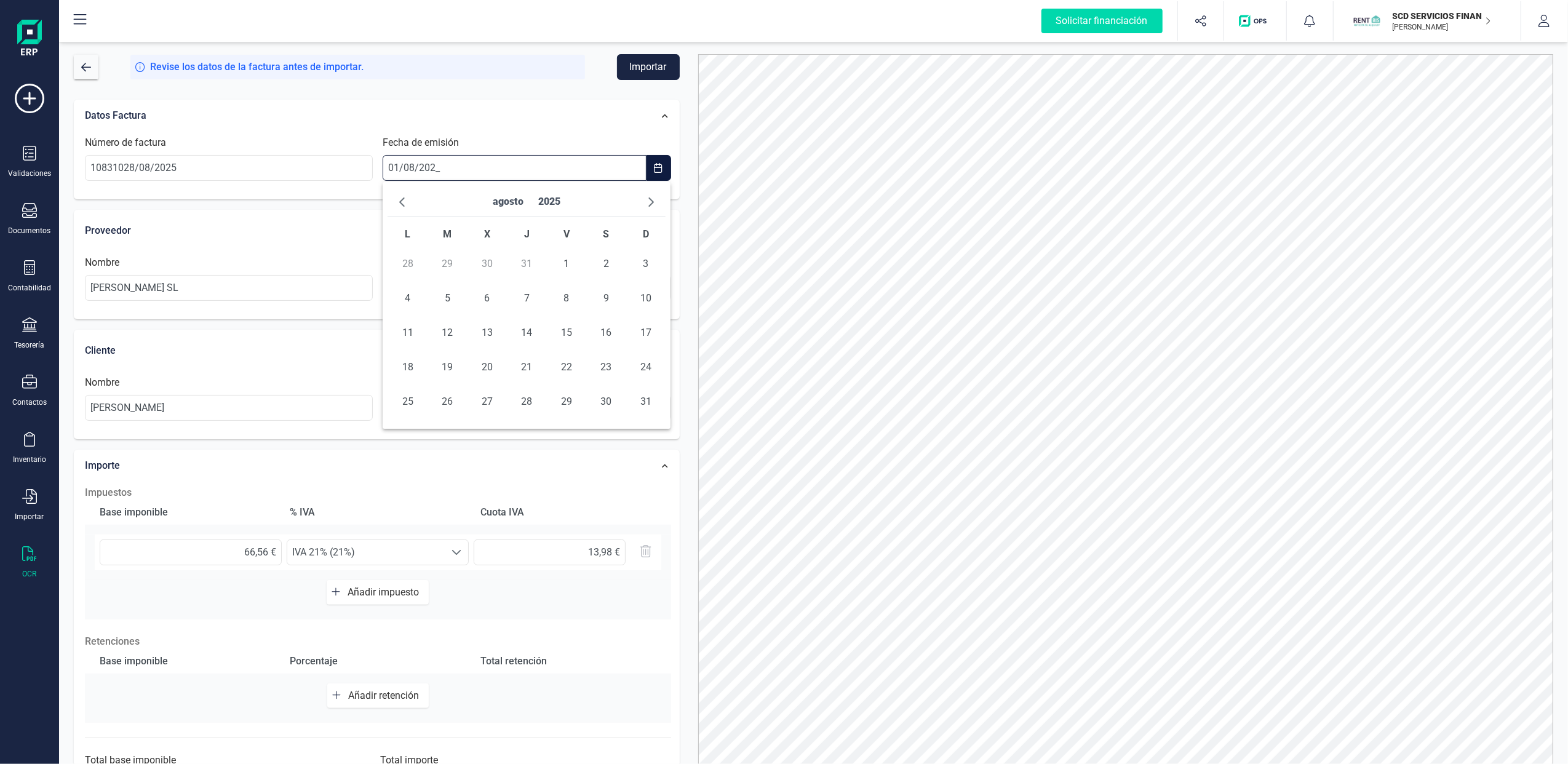
type input "[DATE]"
drag, startPoint x: 215, startPoint y: 171, endPoint x: 0, endPoint y: 163, distance: 215.1
click at [0, 163] on div "Solicitar financiación Importaciones completadas 0 / 0 SCD SERVICIOS FINANCIERO…" at bounding box center [784, 382] width 1568 height 764
type input "108310"
drag, startPoint x: 256, startPoint y: 266, endPoint x: 242, endPoint y: 278, distance: 18.4
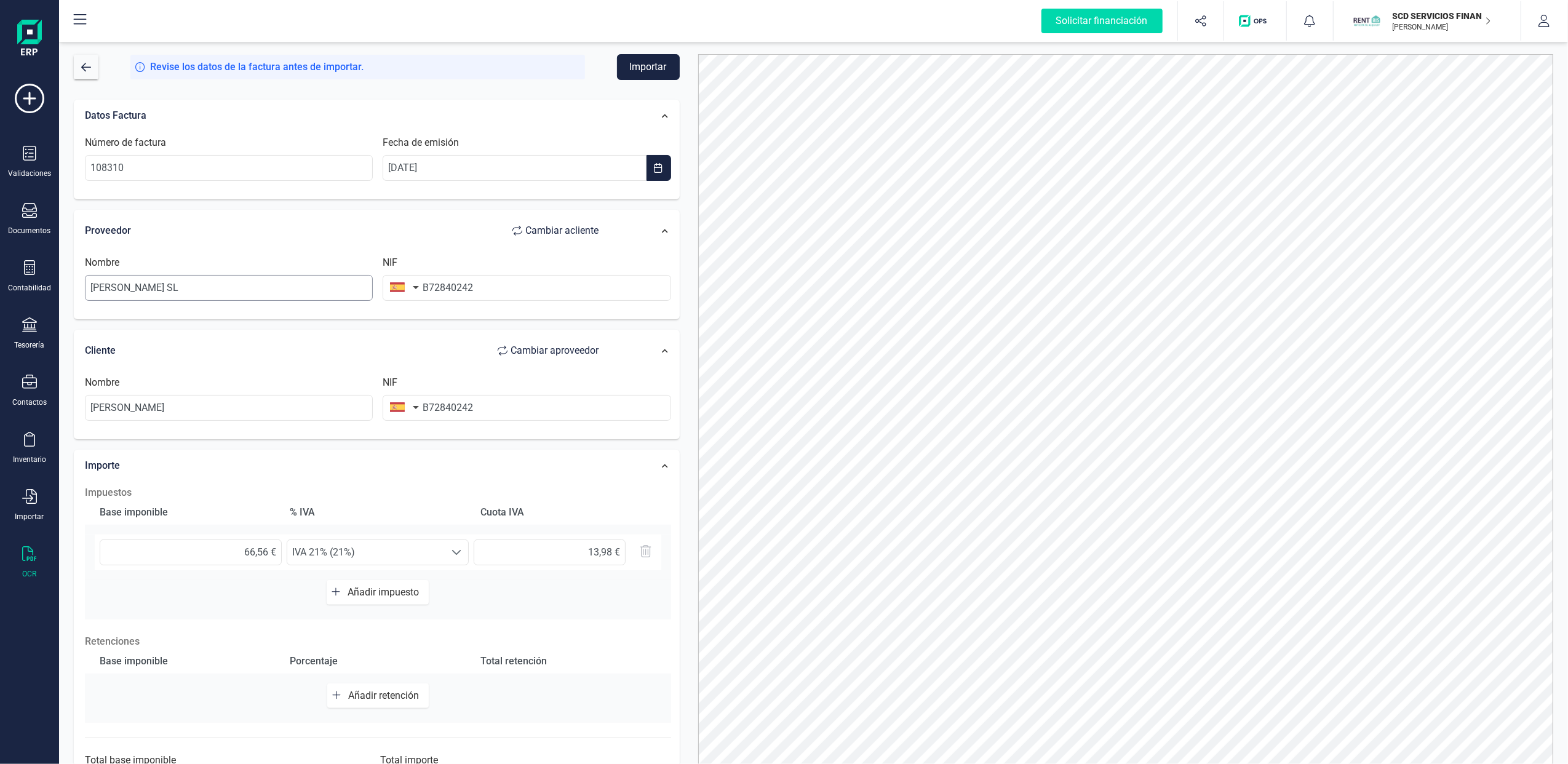
click at [240, 272] on div "Nombre LOPEZ GONZALEZ EIRIS SL" at bounding box center [229, 278] width 298 height 46
drag, startPoint x: 252, startPoint y: 277, endPoint x: 214, endPoint y: 277, distance: 38.0
click at [215, 277] on input "[PERSON_NAME] SL" at bounding box center [229, 288] width 288 height 26
type input "L"
click at [299, 320] on li "EXTERNALIZACION DE NOTIFICADOS Y APLICACIONES ONLINE SL" at bounding box center [240, 320] width 311 height 24
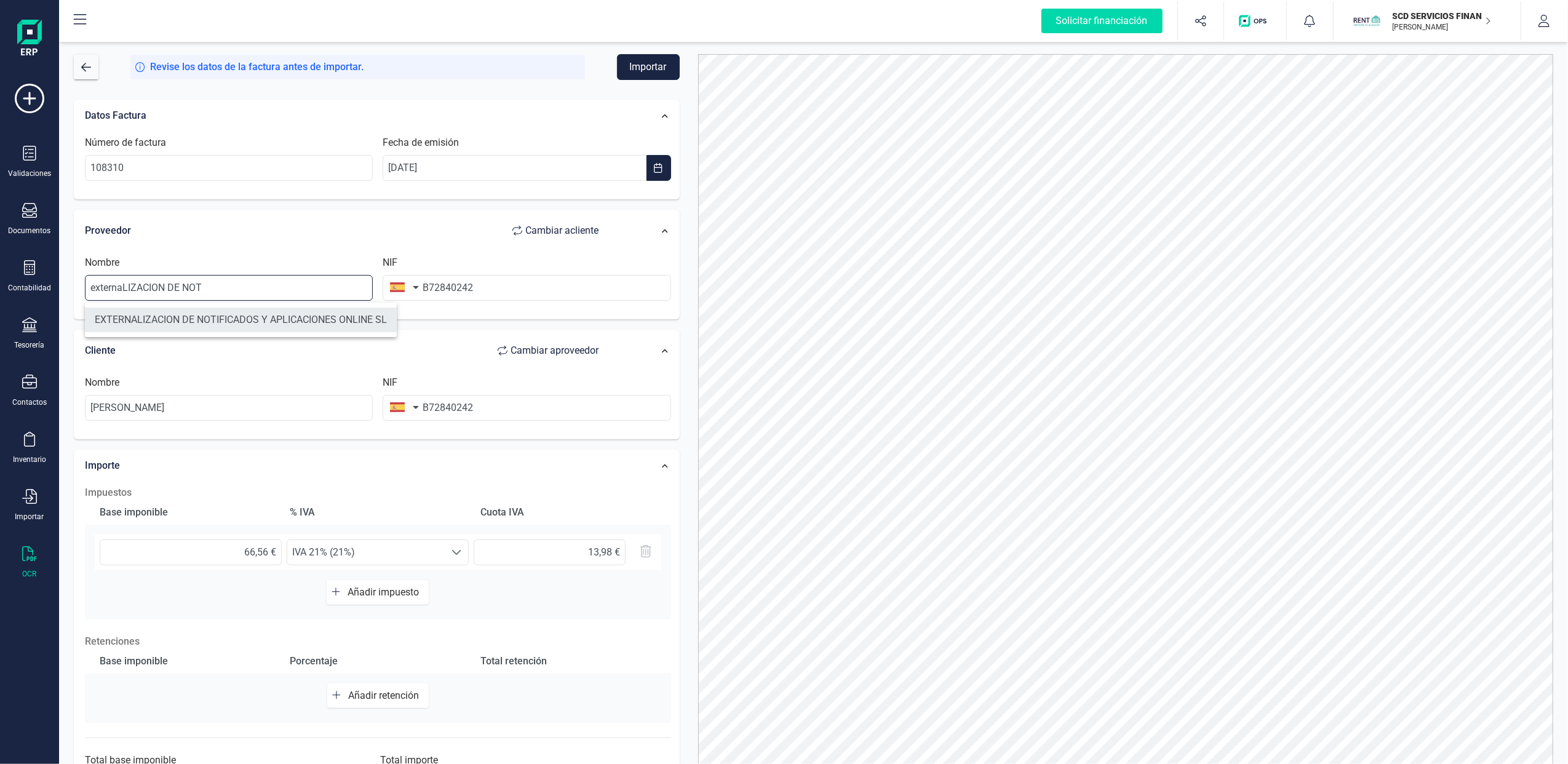
type input "EXTERNALIZACION DE NOTIFICADOS Y APLICACIONES ONLINE SL"
type input "B85683167"
drag, startPoint x: 217, startPoint y: 404, endPoint x: -203, endPoint y: 380, distance: 420.7
click at [0, 380] on html "Solicitar financiación Importaciones completadas 0 / 0 SCD SERVICIOS FINANCIERO…" at bounding box center [784, 382] width 1568 height 764
type input "A"
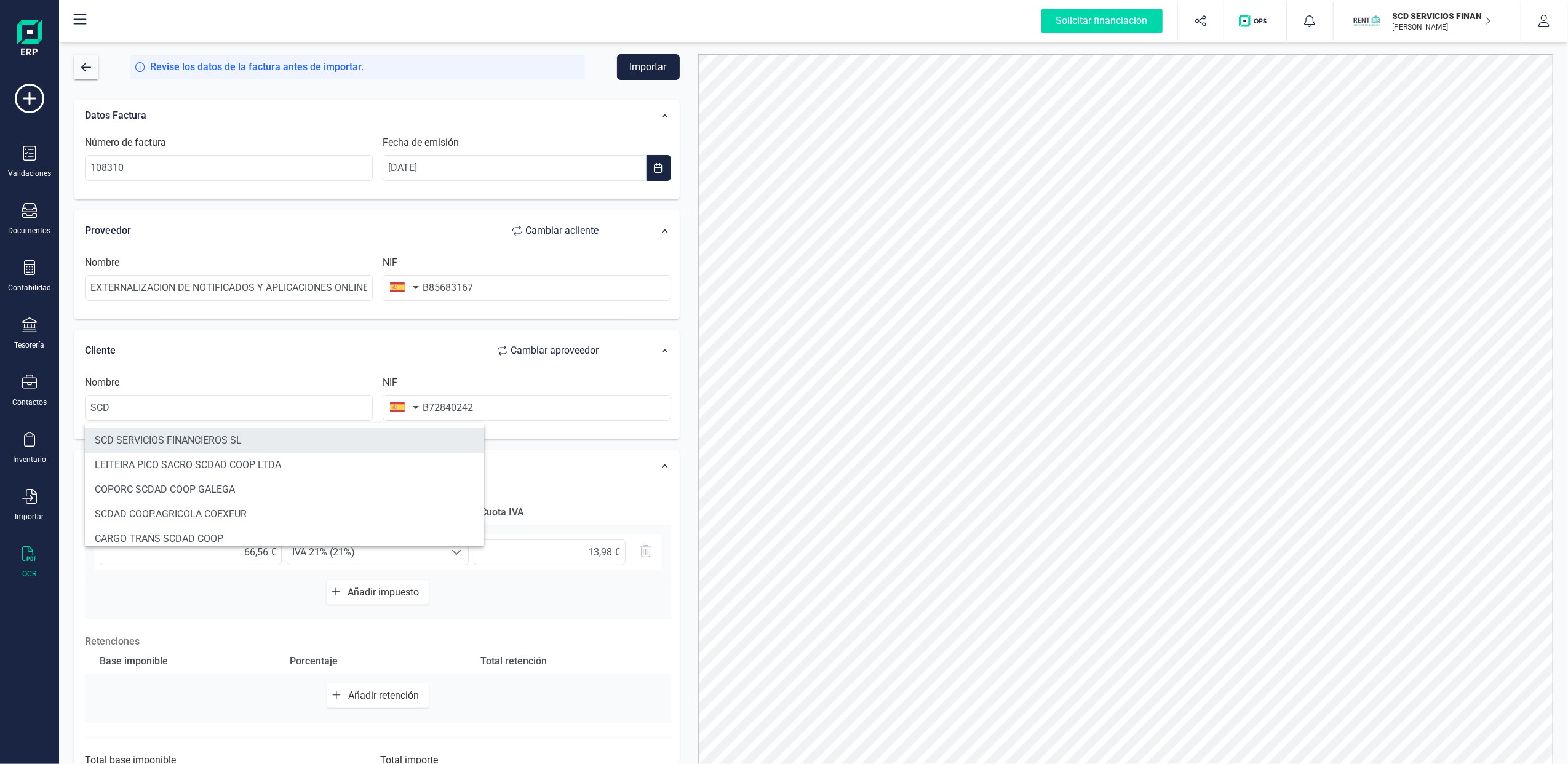
click at [227, 442] on li "SCD SERVICIOS FINANCIEROS SL" at bounding box center [284, 440] width 399 height 24
type input "SCD SERVICIOS FINANCIEROS SL"
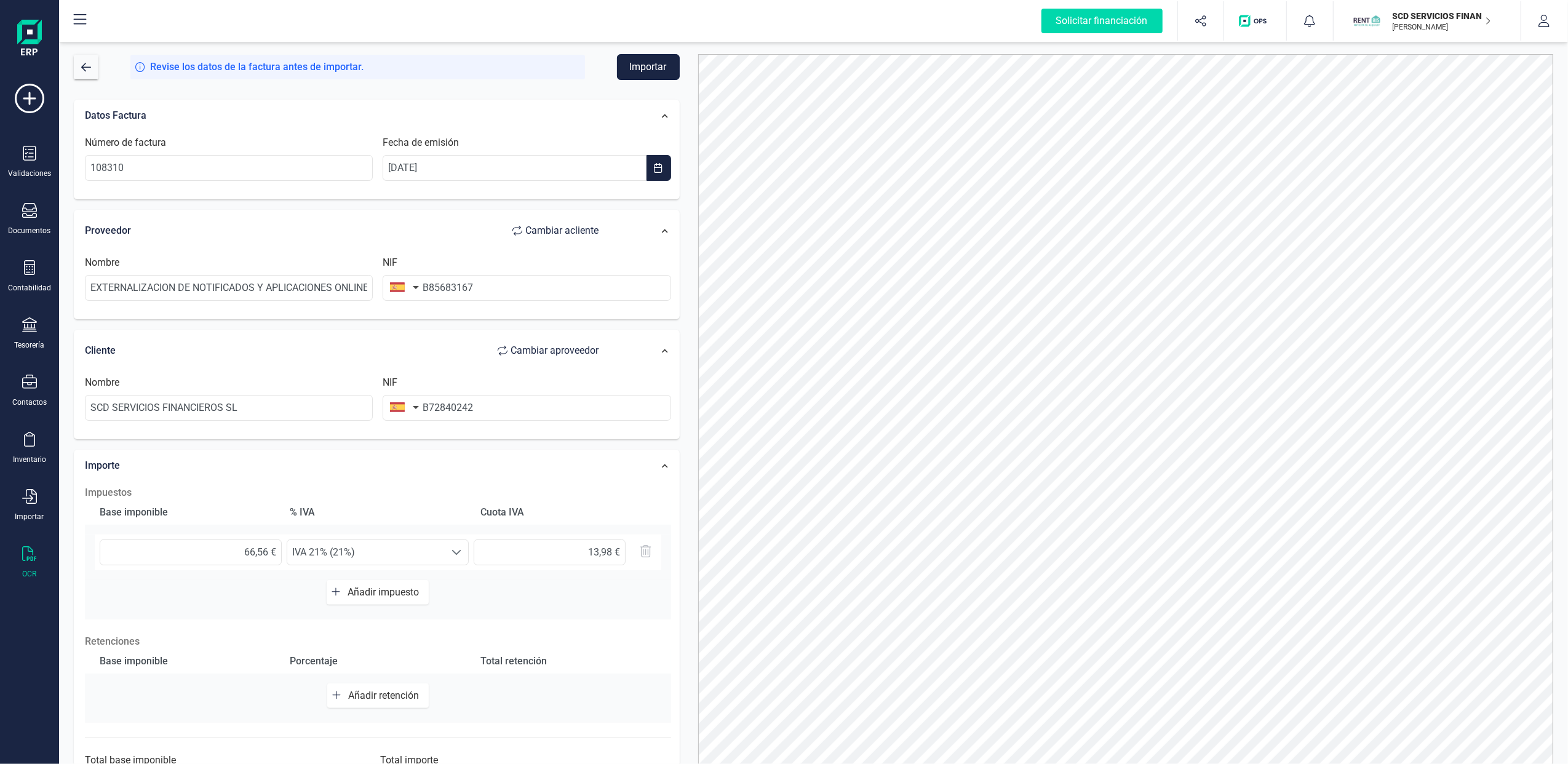
click at [640, 59] on button "Importar" at bounding box center [648, 68] width 63 height 26
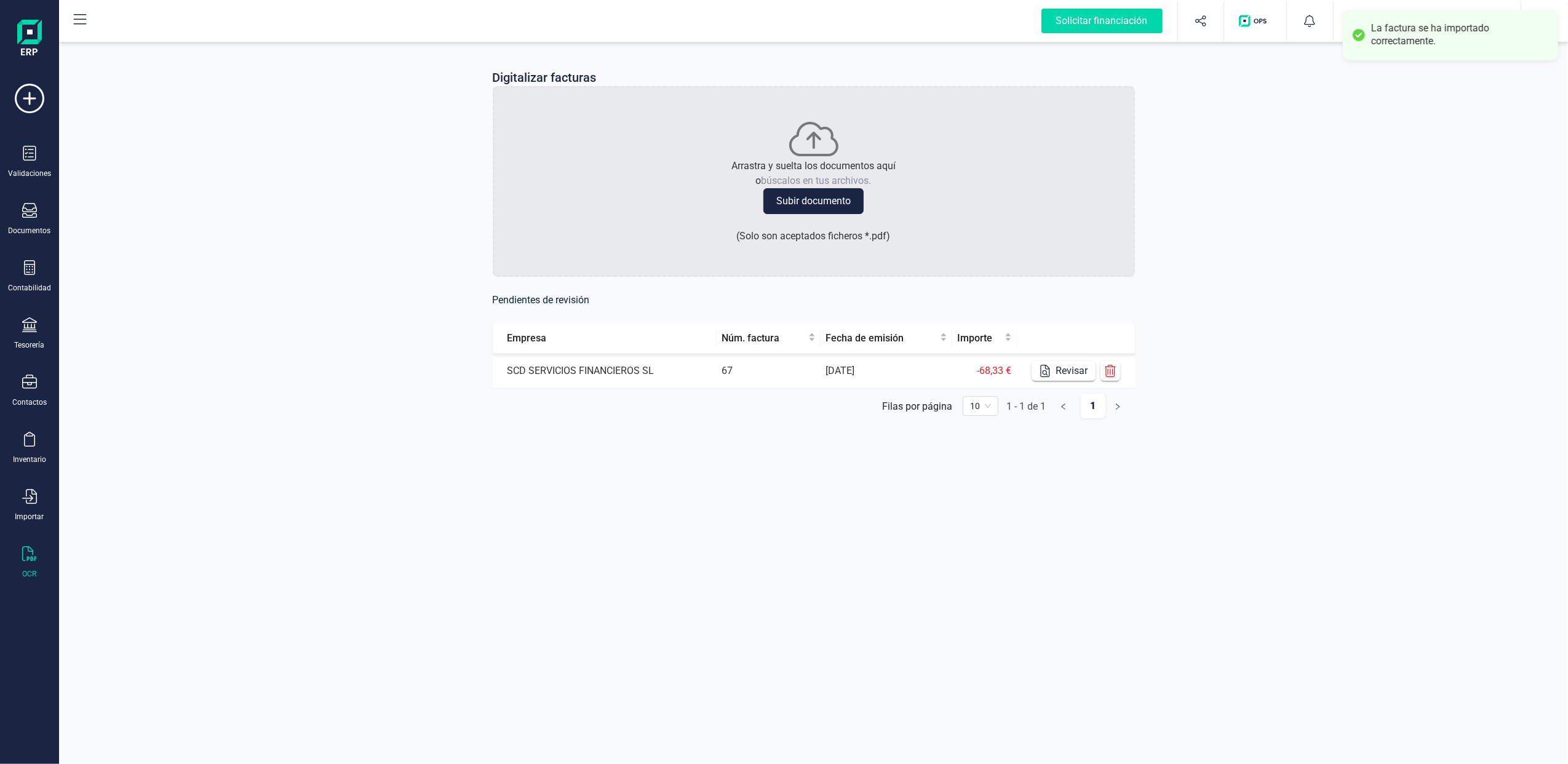
drag, startPoint x: 1318, startPoint y: 181, endPoint x: 1435, endPoint y: 41, distance: 182.5
click at [1316, 166] on div "Digitalizar facturas Arrastra y suelta los documentos aquí o búscalos en tus ar…" at bounding box center [813, 253] width 1509 height 428
click at [1400, 62] on div "Digitalizar facturas Arrastra y suelta los documentos aquí o búscalos en tus ar…" at bounding box center [813, 253] width 1509 height 428
click at [1483, 17] on div "SCD SERVICIOS FINANCIEROS SL [PERSON_NAME]" at bounding box center [1436, 20] width 108 height 27
click at [1342, 153] on div "FINANEDI, S.L." at bounding box center [1419, 152] width 196 height 15
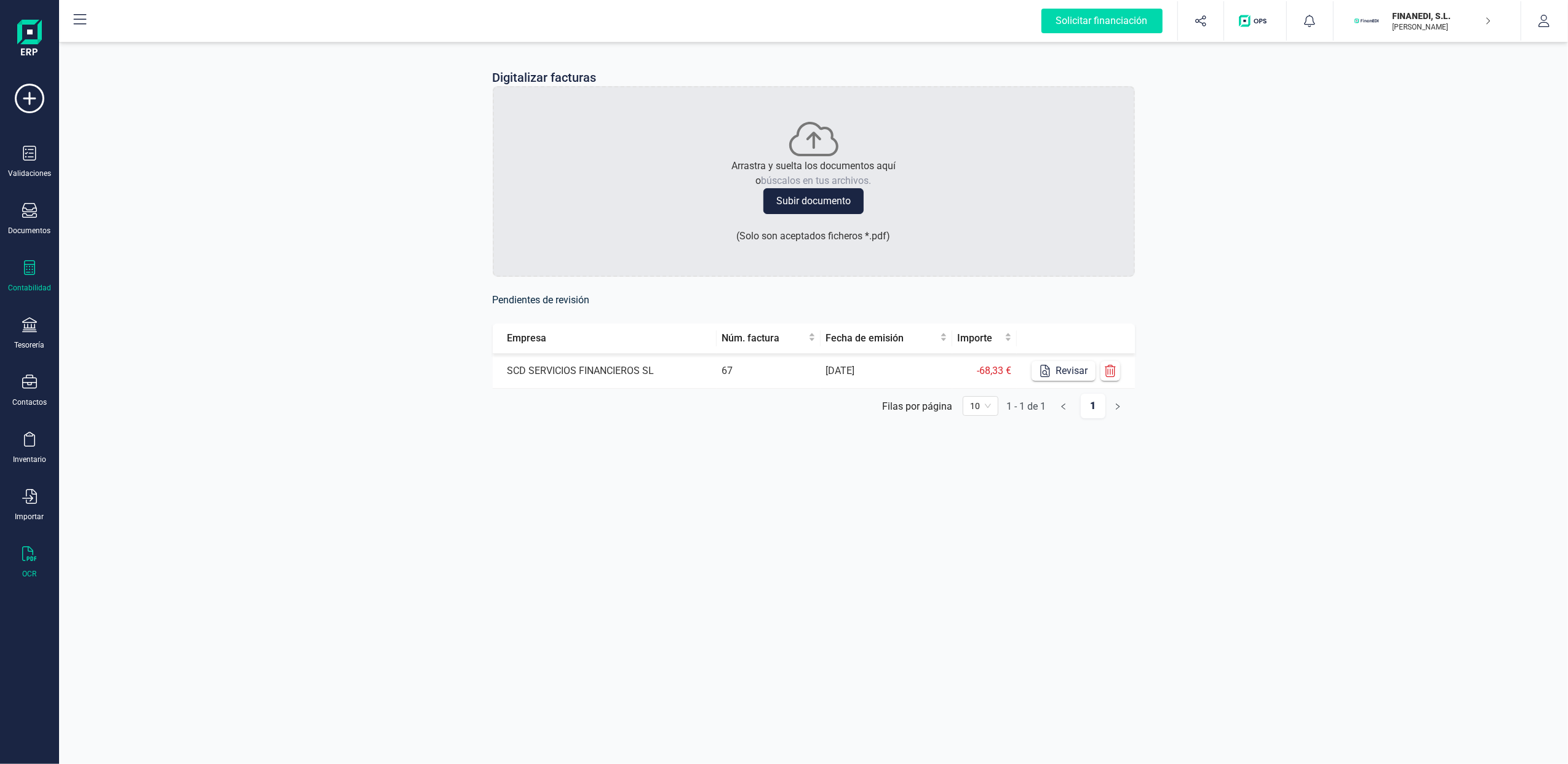
click at [39, 272] on div "Contabilidad" at bounding box center [29, 277] width 50 height 33
click at [24, 272] on icon at bounding box center [29, 268] width 15 height 15
click at [24, 271] on icon at bounding box center [29, 268] width 11 height 15
click at [29, 219] on div at bounding box center [29, 212] width 15 height 18
click at [131, 170] on span "Facturas" at bounding box center [128, 177] width 65 height 15
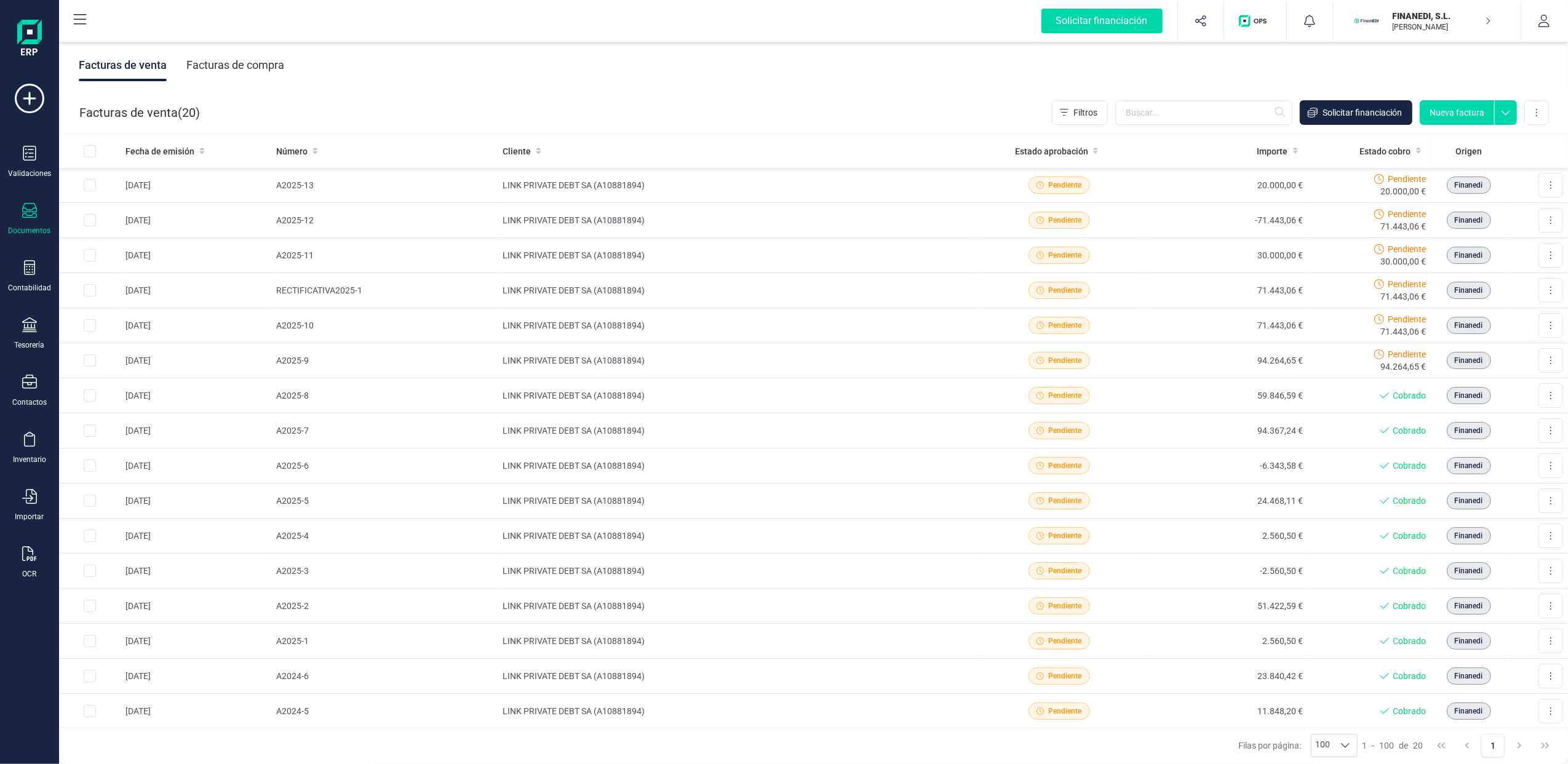
click at [241, 62] on div "Facturas de compra" at bounding box center [235, 65] width 98 height 32
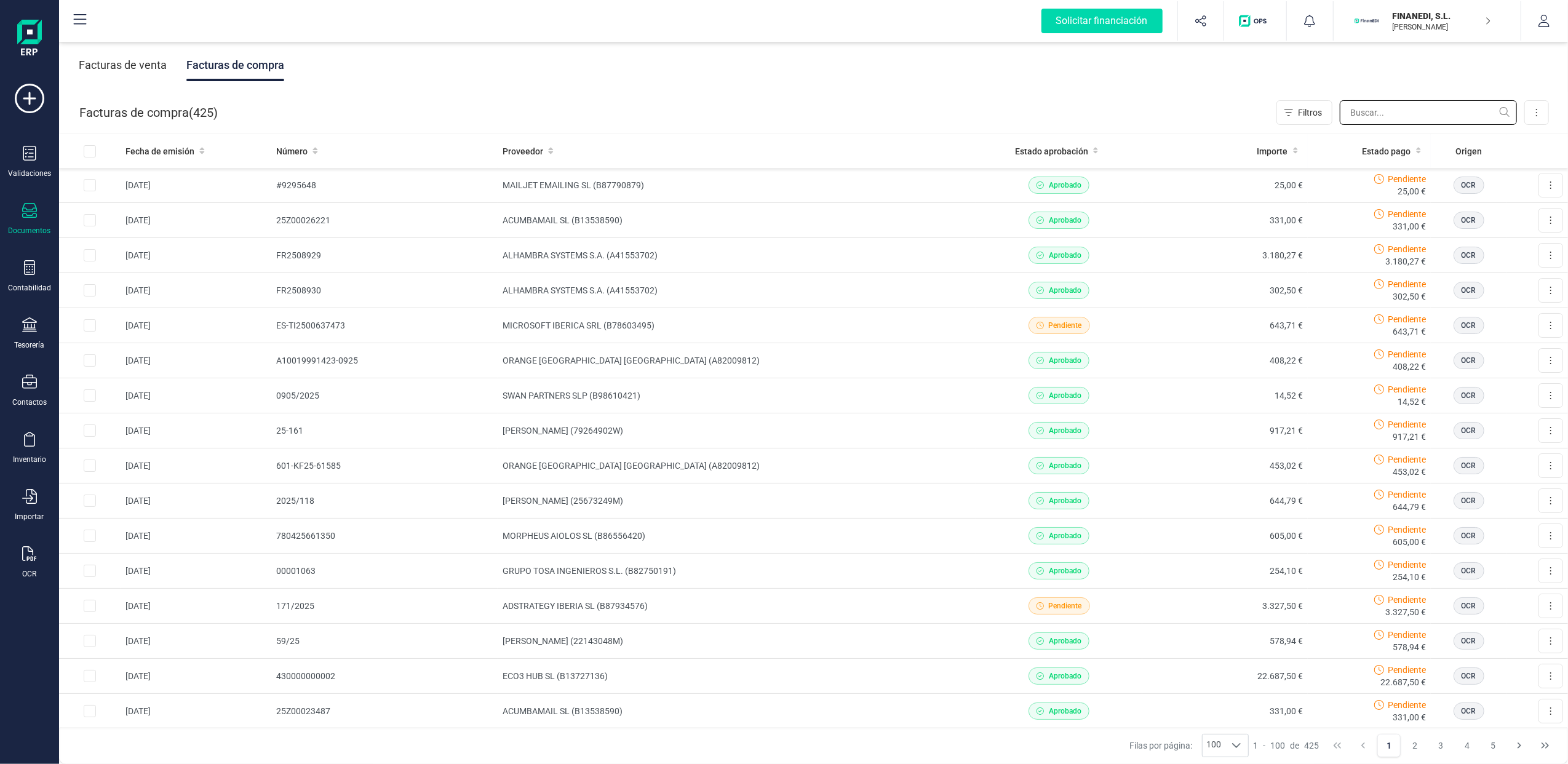
click at [1385, 105] on input "text" at bounding box center [1428, 112] width 177 height 24
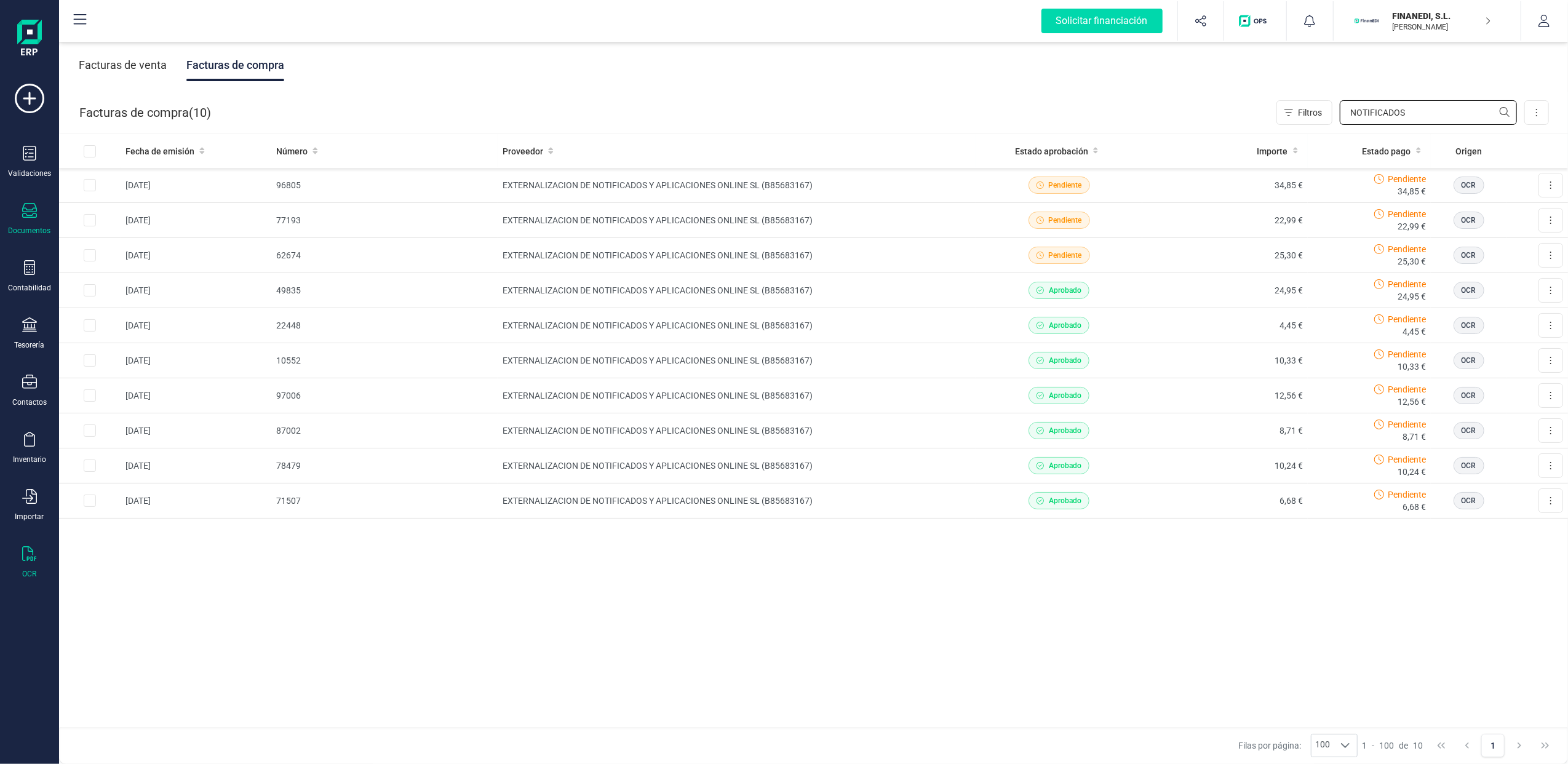
type input "NOTIFICADOS"
